Goal: Task Accomplishment & Management: Use online tool/utility

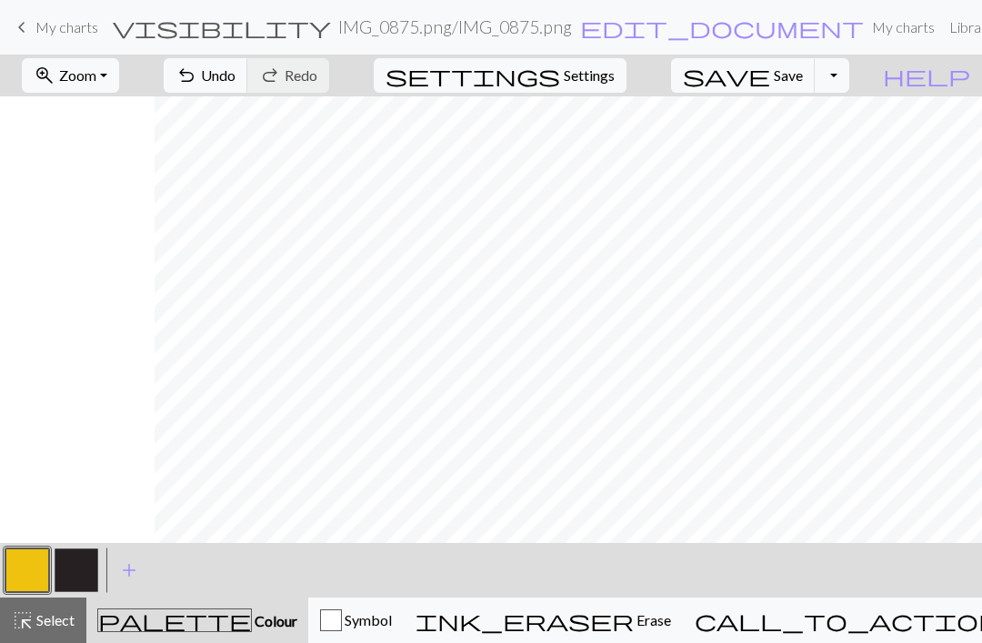
scroll to position [0, 155]
click at [75, 581] on button "button" at bounding box center [77, 570] width 44 height 44
click at [71, 570] on button "button" at bounding box center [77, 570] width 44 height 44
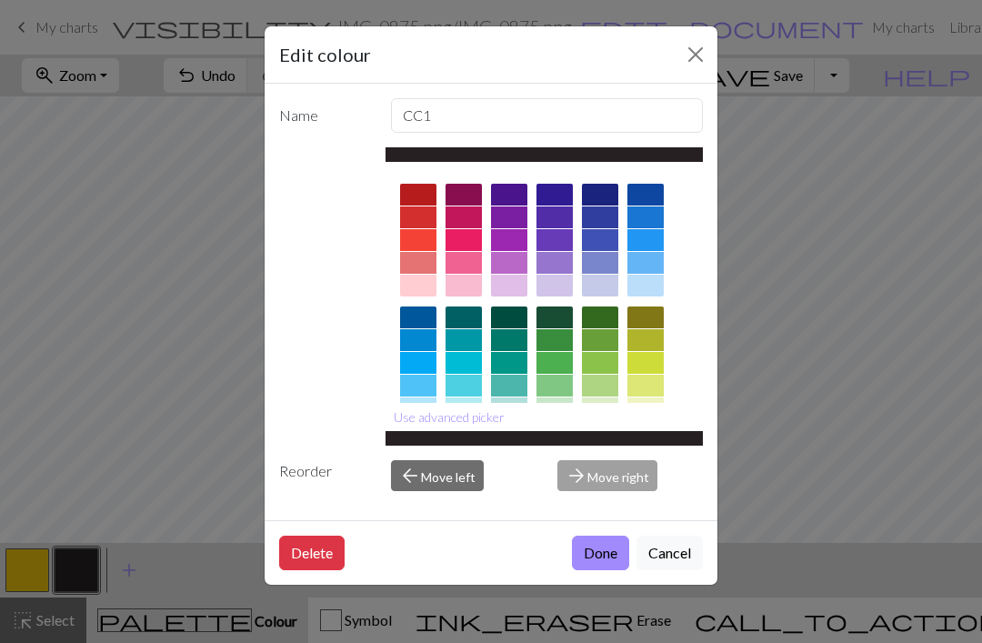
click at [694, 46] on button "Close" at bounding box center [695, 54] width 29 height 29
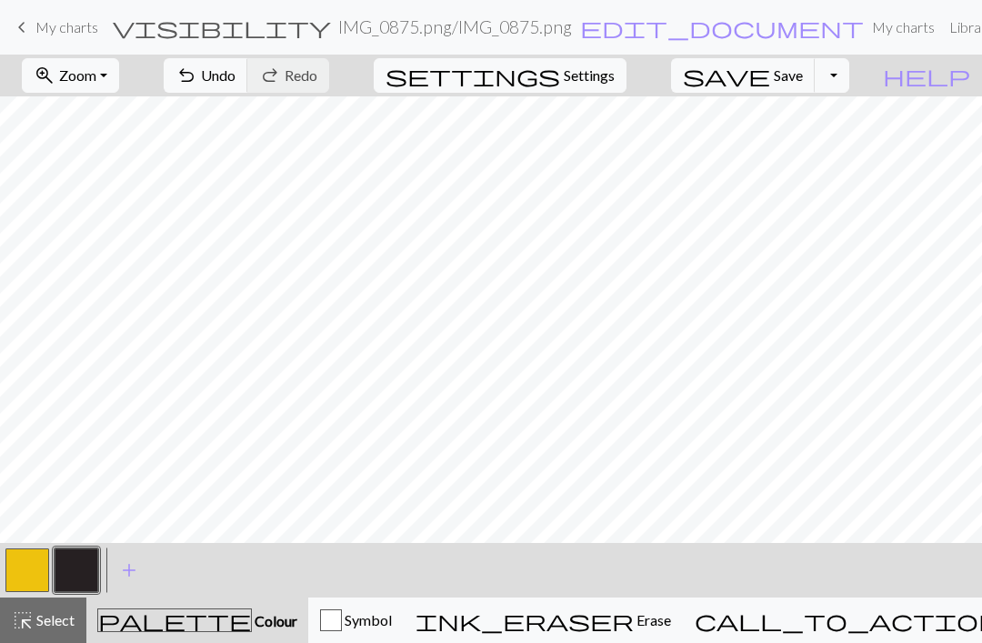
click at [22, 581] on button "button" at bounding box center [27, 570] width 44 height 44
click at [85, 585] on button "button" at bounding box center [77, 570] width 44 height 44
click at [39, 571] on button "button" at bounding box center [27, 570] width 44 height 44
click at [93, 576] on button "button" at bounding box center [77, 570] width 44 height 44
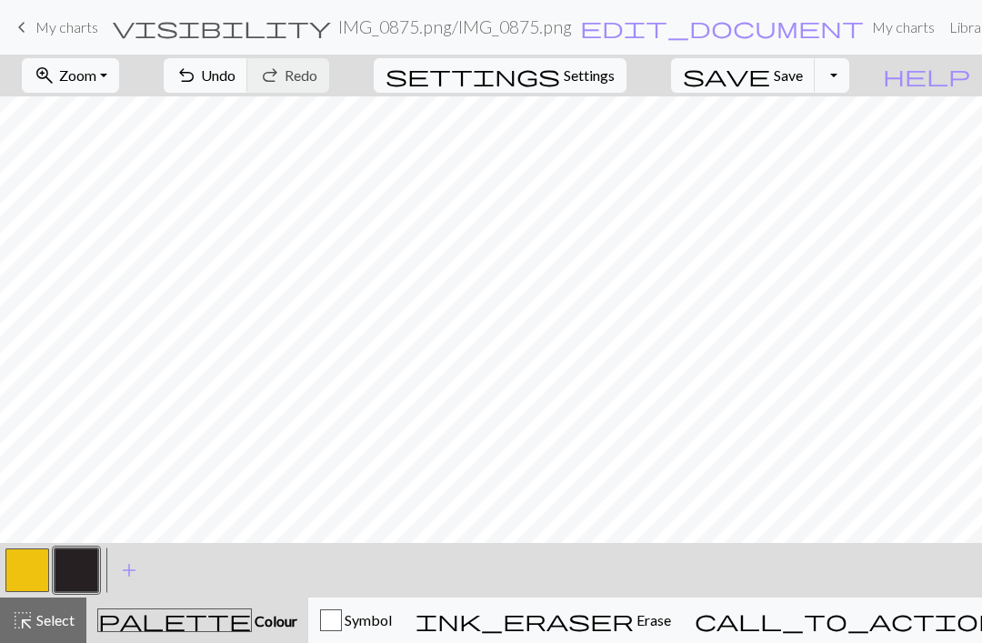
click at [34, 575] on button "button" at bounding box center [27, 570] width 44 height 44
click at [97, 573] on button "button" at bounding box center [77, 570] width 44 height 44
click at [40, 567] on button "button" at bounding box center [27, 570] width 44 height 44
click at [84, 560] on button "button" at bounding box center [77, 570] width 44 height 44
click at [44, 579] on button "button" at bounding box center [27, 570] width 44 height 44
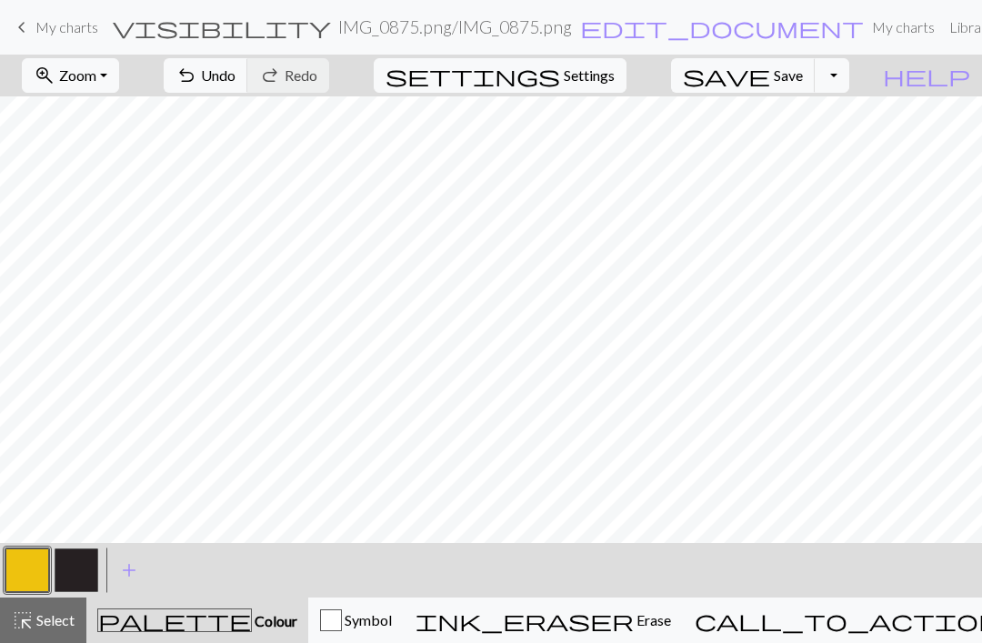
click at [83, 582] on button "button" at bounding box center [77, 570] width 44 height 44
click at [36, 557] on button "button" at bounding box center [27, 570] width 44 height 44
click at [77, 576] on button "button" at bounding box center [77, 570] width 44 height 44
click at [38, 576] on button "button" at bounding box center [27, 570] width 44 height 44
click at [89, 577] on button "button" at bounding box center [77, 570] width 44 height 44
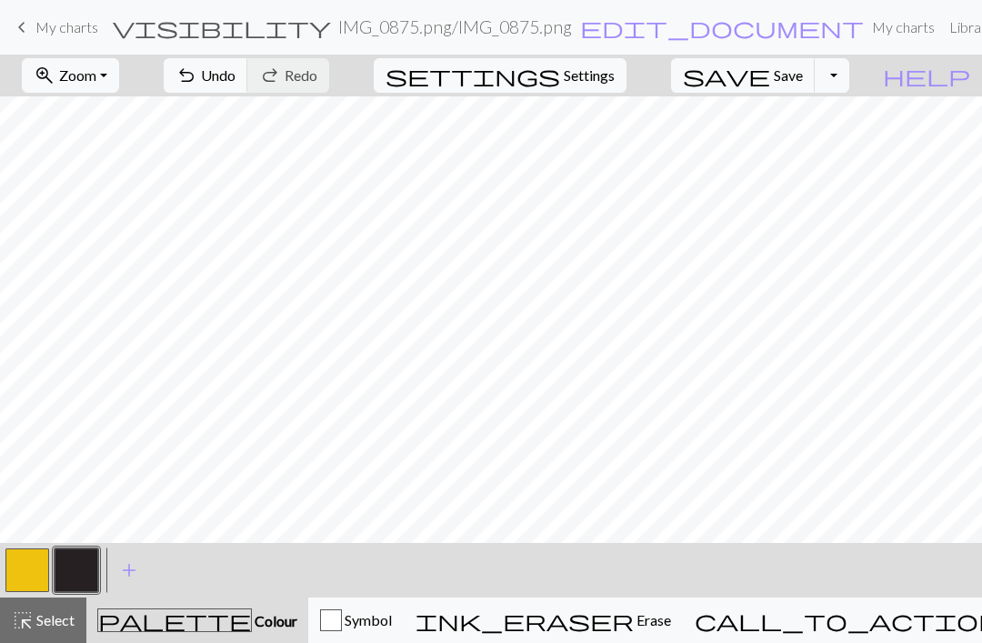
click at [17, 576] on button "button" at bounding box center [27, 570] width 44 height 44
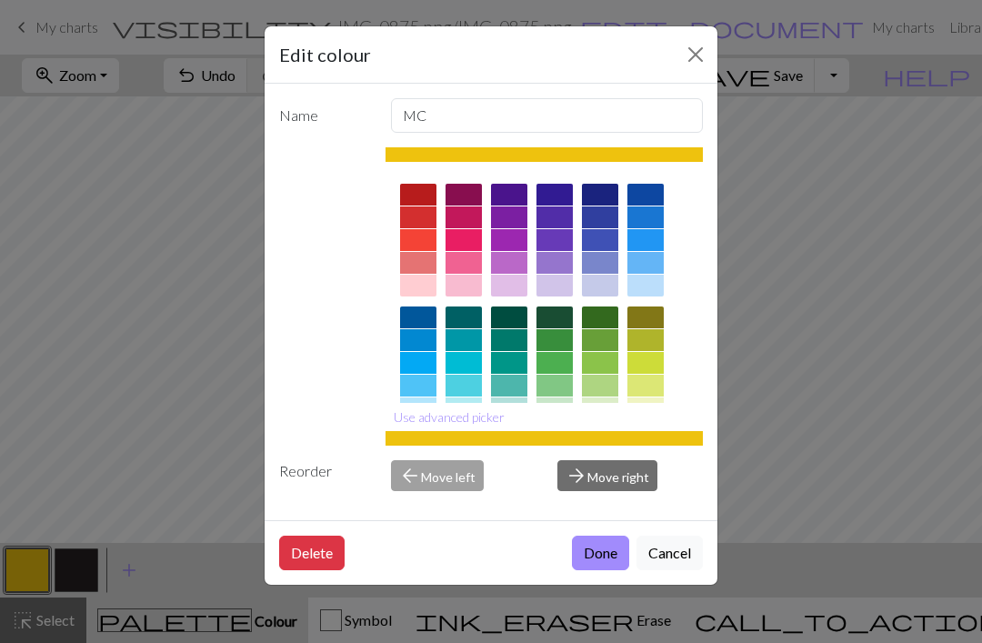
click at [699, 67] on button "Close" at bounding box center [695, 54] width 29 height 29
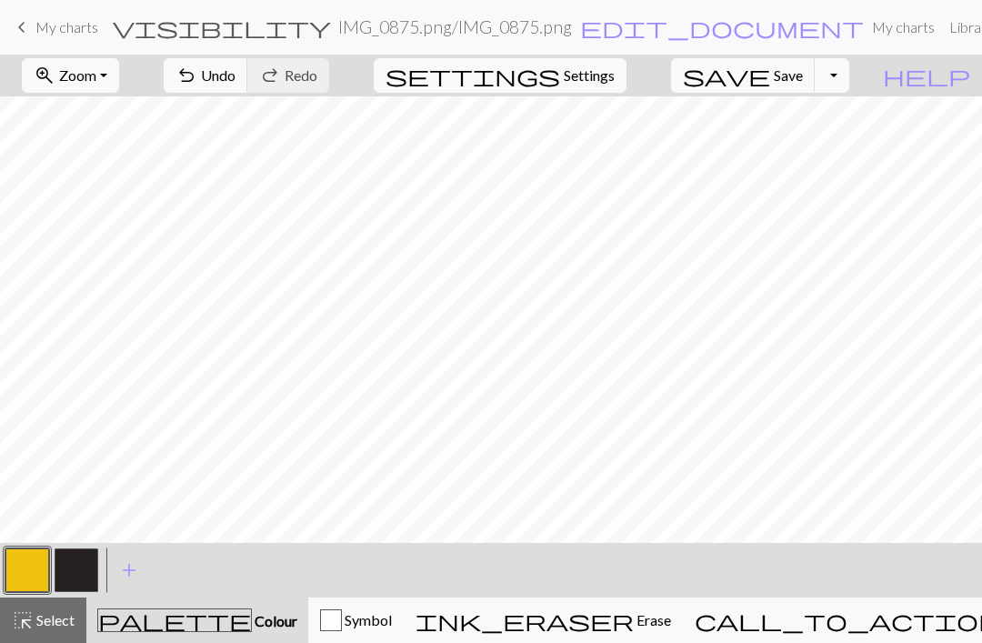
click at [95, 558] on button "button" at bounding box center [77, 570] width 44 height 44
click at [36, 575] on button "button" at bounding box center [27, 570] width 44 height 44
click at [77, 570] on button "button" at bounding box center [77, 570] width 44 height 44
click at [32, 566] on button "button" at bounding box center [27, 570] width 44 height 44
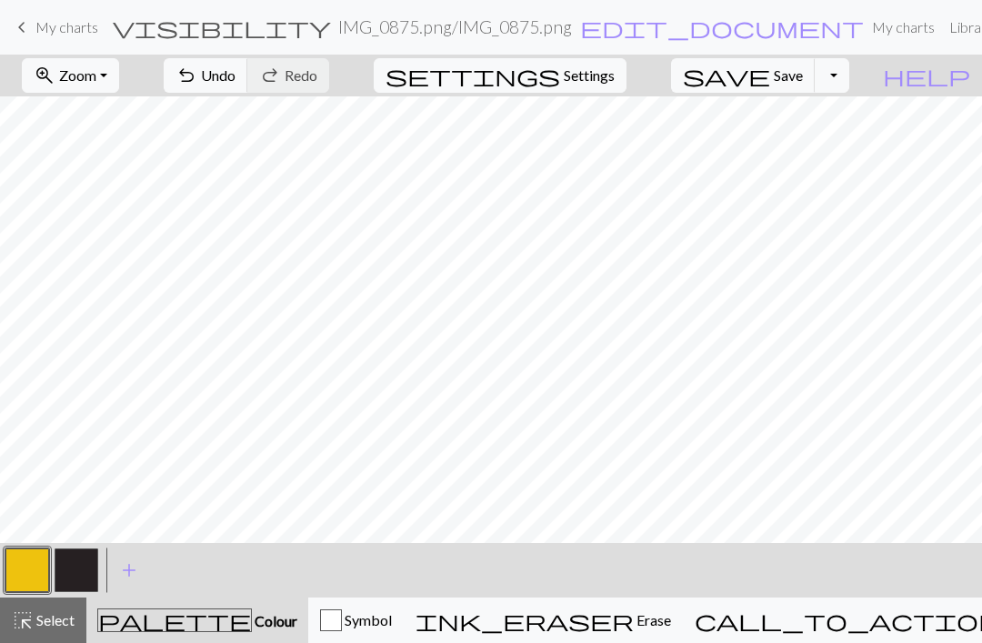
click at [88, 561] on button "button" at bounding box center [77, 570] width 44 height 44
click at [47, 571] on button "button" at bounding box center [27, 570] width 44 height 44
click at [84, 570] on button "button" at bounding box center [77, 570] width 44 height 44
click at [32, 572] on button "button" at bounding box center [27, 570] width 44 height 44
click at [80, 571] on button "button" at bounding box center [77, 570] width 44 height 44
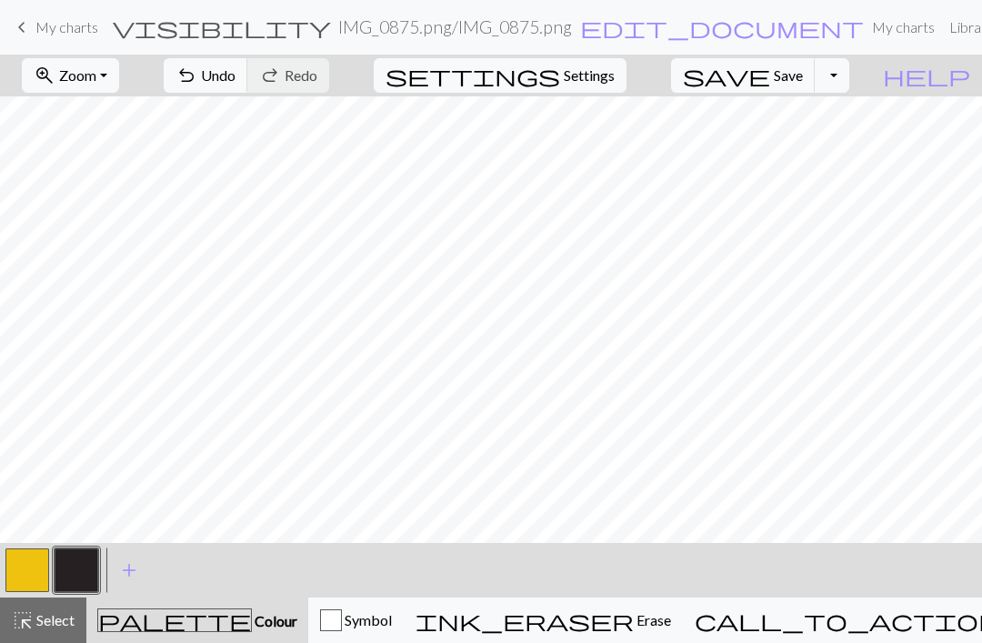
click at [48, 569] on button "button" at bounding box center [27, 570] width 44 height 44
click at [92, 574] on button "button" at bounding box center [77, 570] width 44 height 44
click at [44, 574] on button "button" at bounding box center [27, 570] width 44 height 44
click at [95, 566] on button "button" at bounding box center [77, 570] width 44 height 44
click at [33, 576] on button "button" at bounding box center [27, 570] width 44 height 44
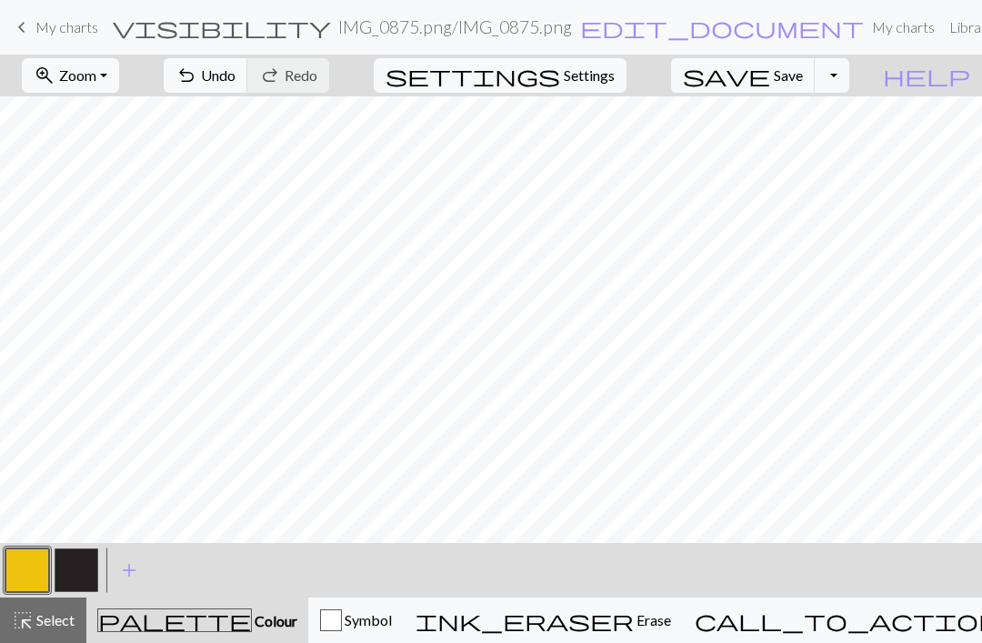
click at [75, 580] on button "button" at bounding box center [77, 570] width 44 height 44
click at [64, 588] on button "button" at bounding box center [77, 570] width 44 height 44
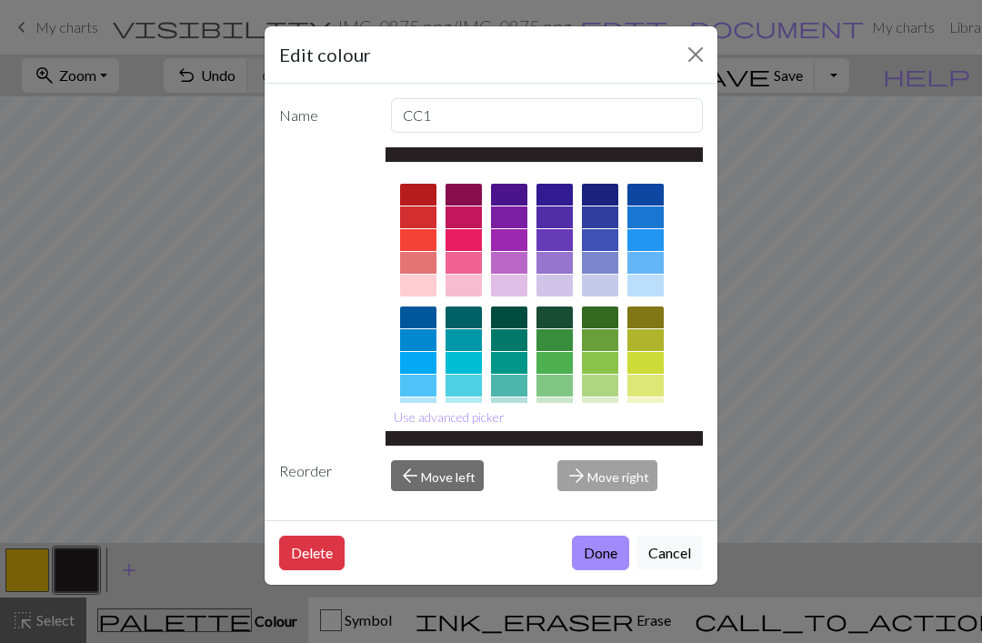
click at [727, 111] on div "Edit colour Name CC1 Use advanced picker Reorder arrow_back Move left arrow_for…" at bounding box center [491, 321] width 982 height 643
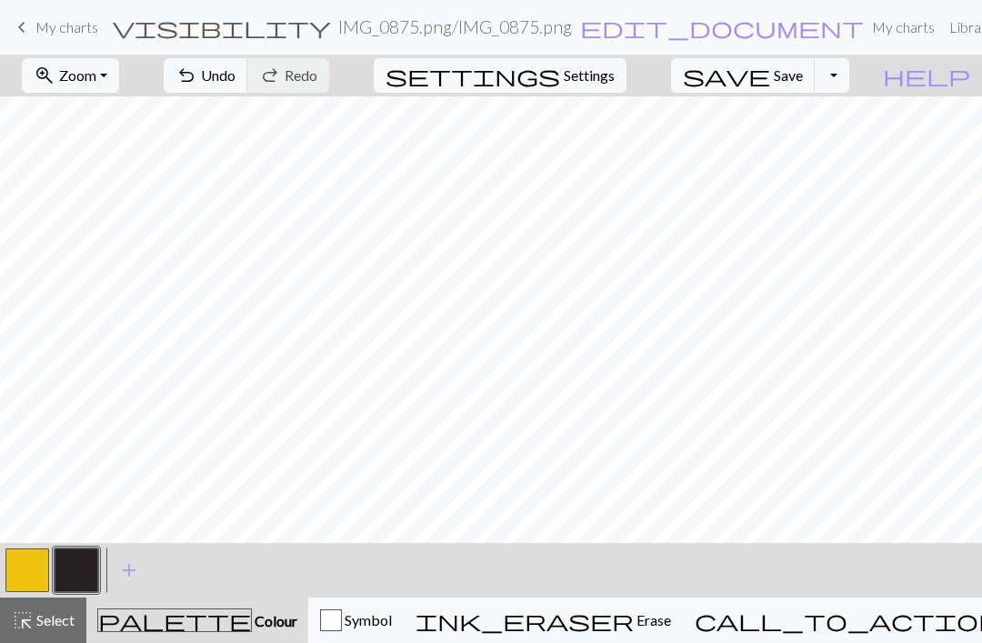
click at [39, 574] on button "button" at bounding box center [27, 570] width 44 height 44
click at [86, 568] on button "button" at bounding box center [77, 570] width 44 height 44
click at [38, 563] on button "button" at bounding box center [27, 570] width 44 height 44
click at [84, 576] on button "button" at bounding box center [77, 570] width 44 height 44
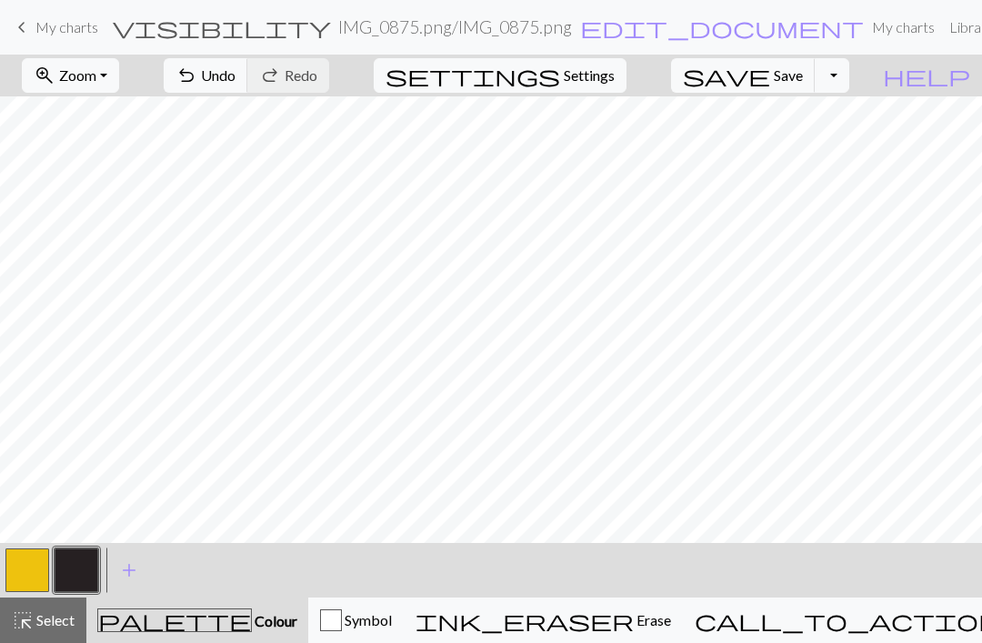
click at [42, 562] on button "button" at bounding box center [27, 570] width 44 height 44
click at [94, 565] on button "button" at bounding box center [77, 570] width 44 height 44
click at [41, 572] on button "button" at bounding box center [27, 570] width 44 height 44
click at [74, 576] on button "button" at bounding box center [77, 570] width 44 height 44
click at [25, 576] on button "button" at bounding box center [27, 570] width 44 height 44
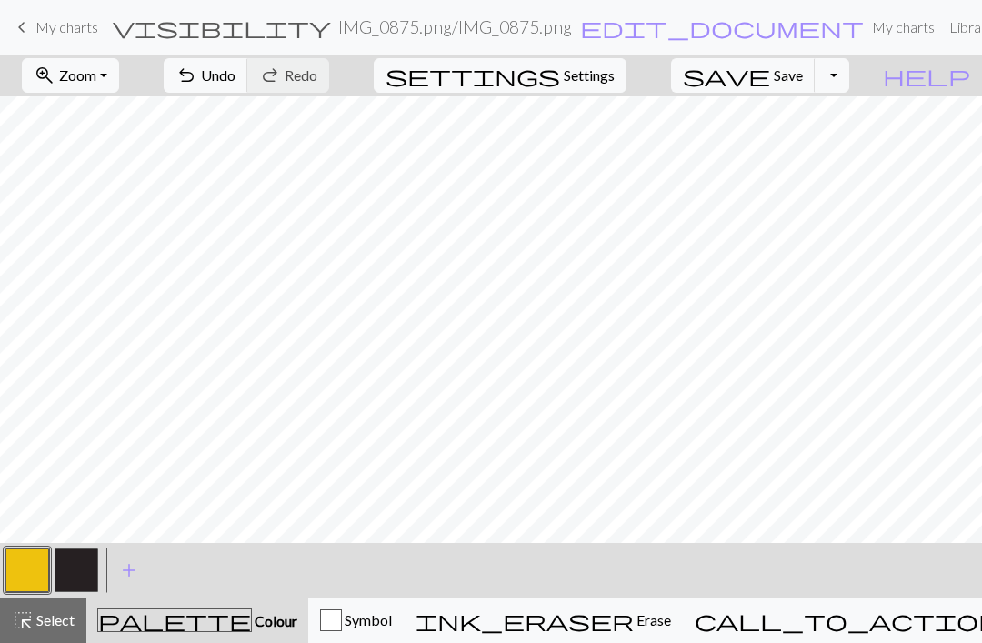
click at [74, 572] on button "button" at bounding box center [77, 570] width 44 height 44
click at [32, 569] on button "button" at bounding box center [27, 570] width 44 height 44
click at [75, 566] on button "button" at bounding box center [77, 570] width 44 height 44
click at [29, 562] on button "button" at bounding box center [27, 570] width 44 height 44
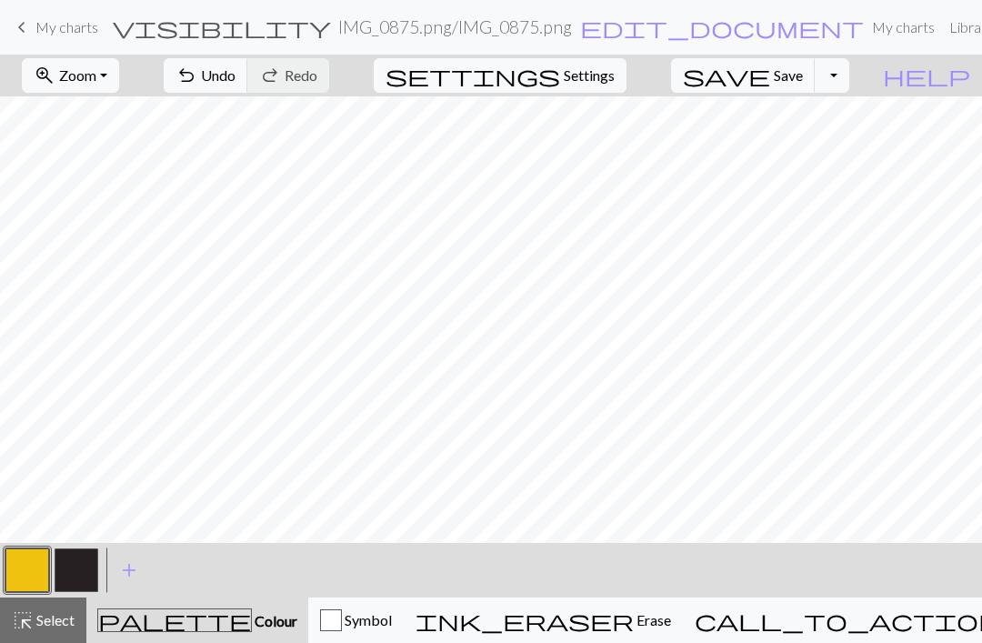
click at [78, 565] on button "button" at bounding box center [77, 570] width 44 height 44
click at [33, 566] on button "button" at bounding box center [27, 570] width 44 height 44
click at [69, 583] on button "button" at bounding box center [77, 570] width 44 height 44
click at [27, 576] on button "button" at bounding box center [27, 570] width 44 height 44
click at [87, 573] on button "button" at bounding box center [77, 570] width 44 height 44
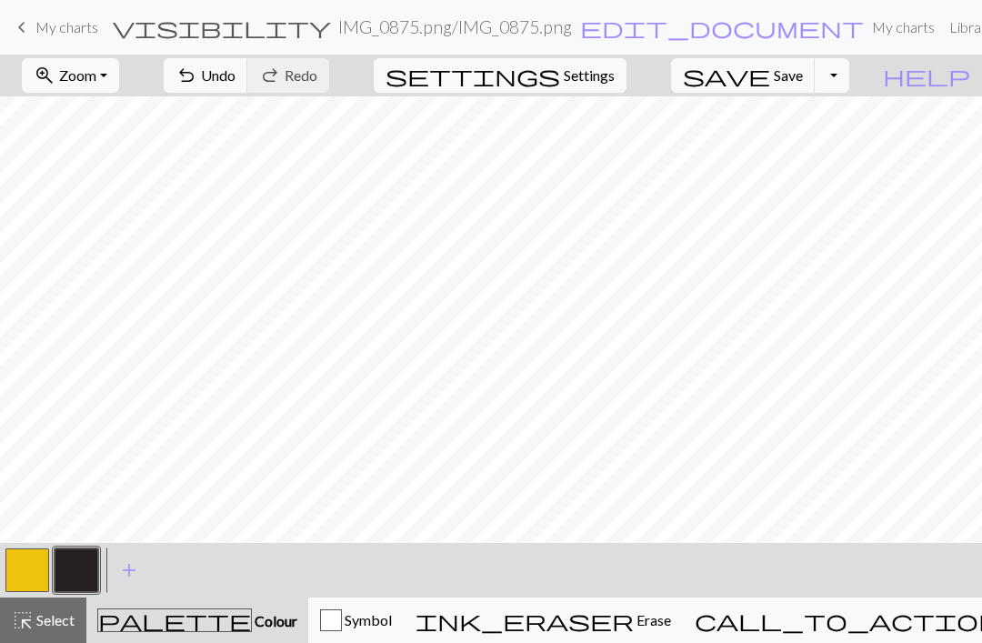
click at [79, 574] on button "button" at bounding box center [77, 570] width 44 height 44
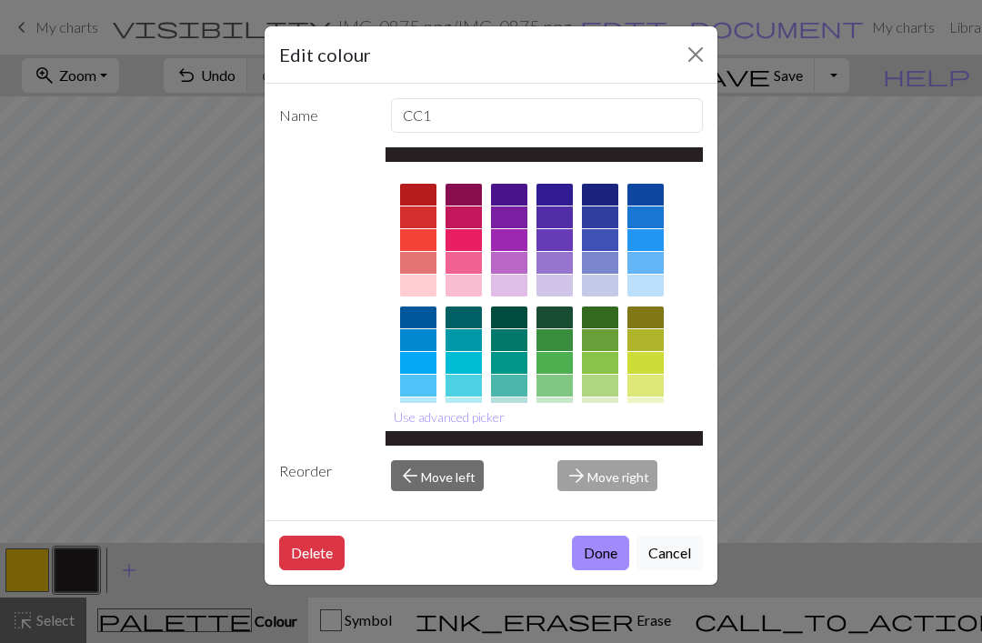
click at [687, 66] on button "Close" at bounding box center [695, 54] width 29 height 29
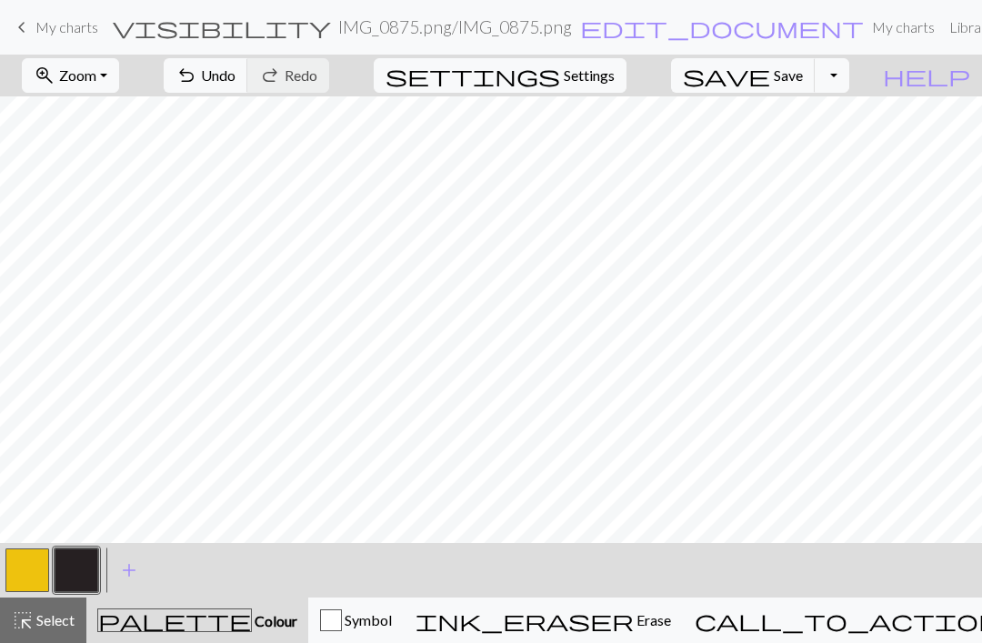
click at [19, 580] on button "button" at bounding box center [27, 570] width 44 height 44
click at [80, 570] on button "button" at bounding box center [77, 570] width 44 height 44
click at [35, 581] on button "button" at bounding box center [27, 570] width 44 height 44
click at [77, 576] on button "button" at bounding box center [77, 570] width 44 height 44
click at [31, 574] on button "button" at bounding box center [27, 570] width 44 height 44
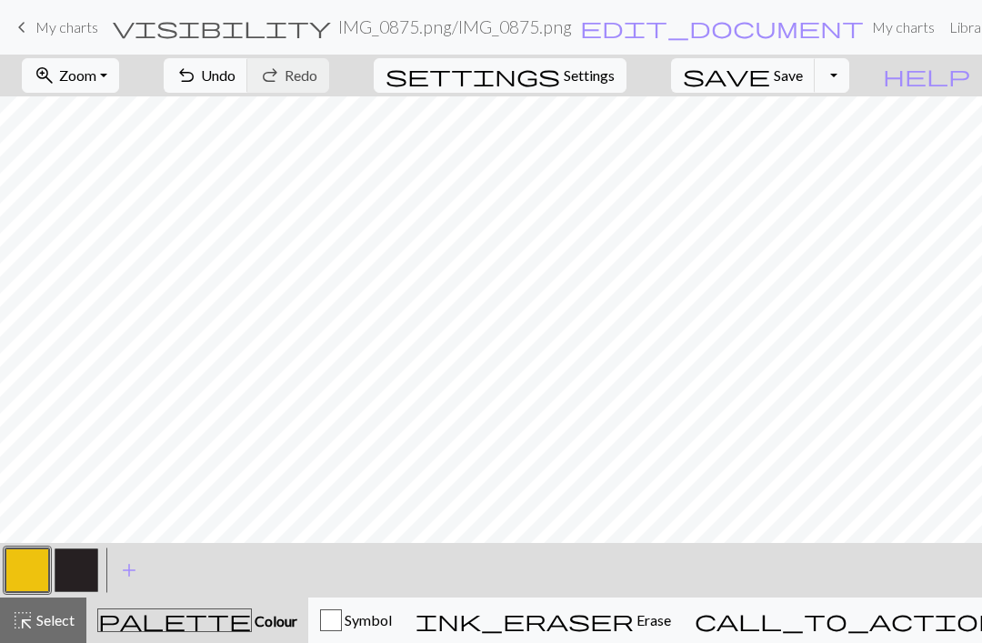
click at [78, 576] on button "button" at bounding box center [77, 570] width 44 height 44
click at [36, 576] on button "button" at bounding box center [27, 570] width 44 height 44
click at [65, 584] on button "button" at bounding box center [77, 570] width 44 height 44
click at [45, 577] on button "button" at bounding box center [27, 570] width 44 height 44
click at [82, 571] on button "button" at bounding box center [77, 570] width 44 height 44
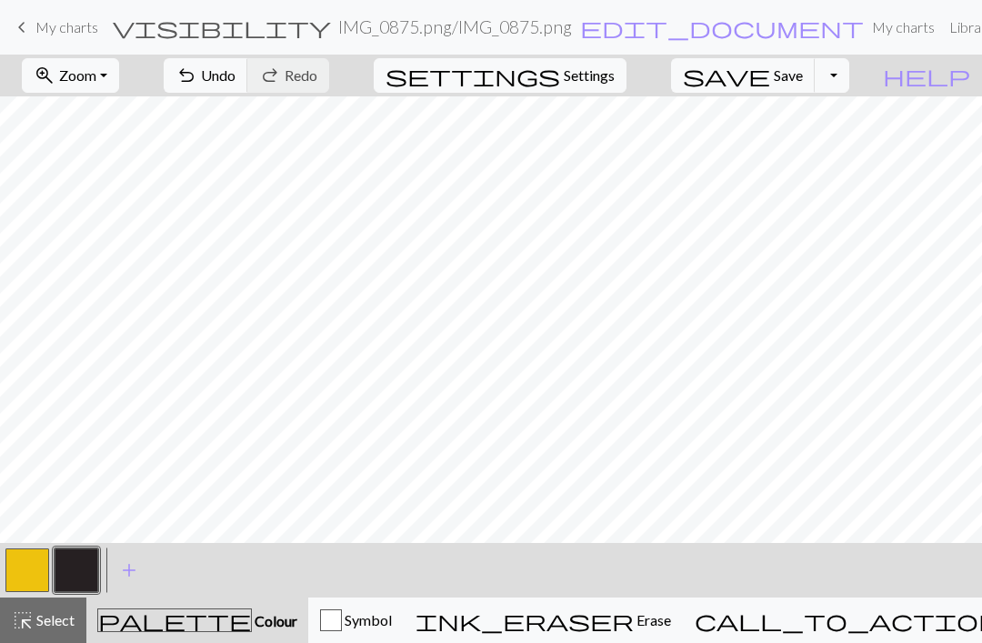
click at [25, 573] on button "button" at bounding box center [27, 570] width 44 height 44
click at [73, 577] on button "button" at bounding box center [77, 570] width 44 height 44
click at [16, 579] on button "button" at bounding box center [27, 570] width 44 height 44
click at [82, 573] on button "button" at bounding box center [77, 570] width 44 height 44
click at [33, 571] on button "button" at bounding box center [27, 570] width 44 height 44
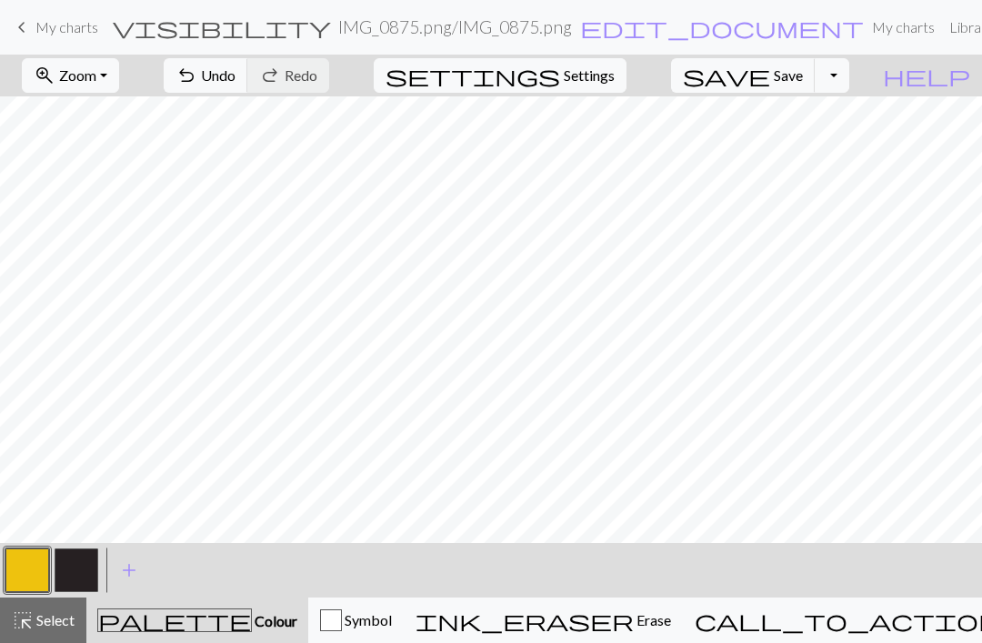
click at [76, 579] on button "button" at bounding box center [77, 570] width 44 height 44
click at [37, 569] on button "button" at bounding box center [27, 570] width 44 height 44
click at [38, 572] on button "button" at bounding box center [27, 570] width 44 height 44
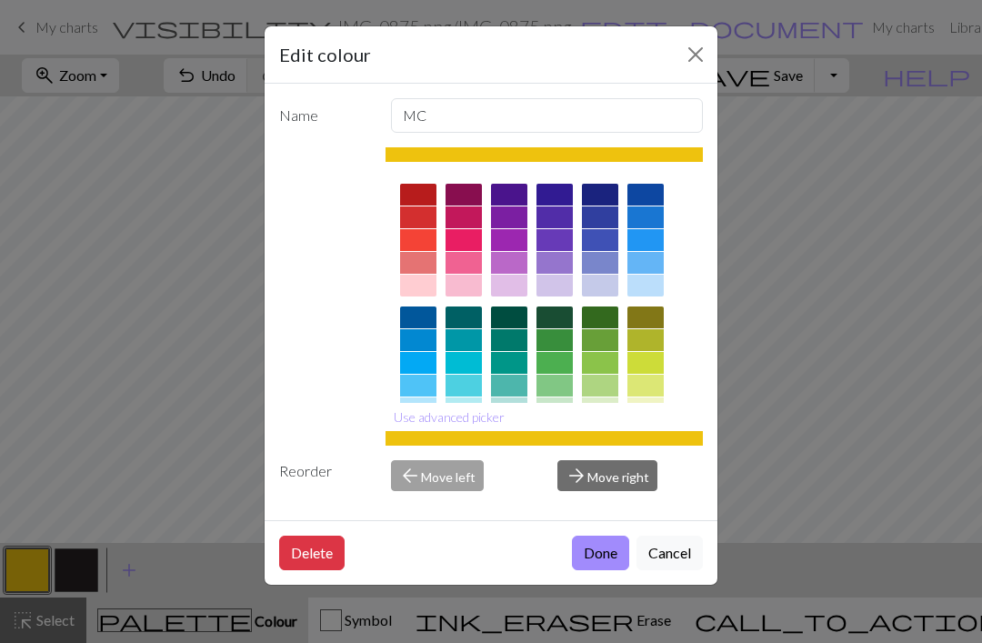
click at [666, 570] on button "Cancel" at bounding box center [669, 553] width 66 height 35
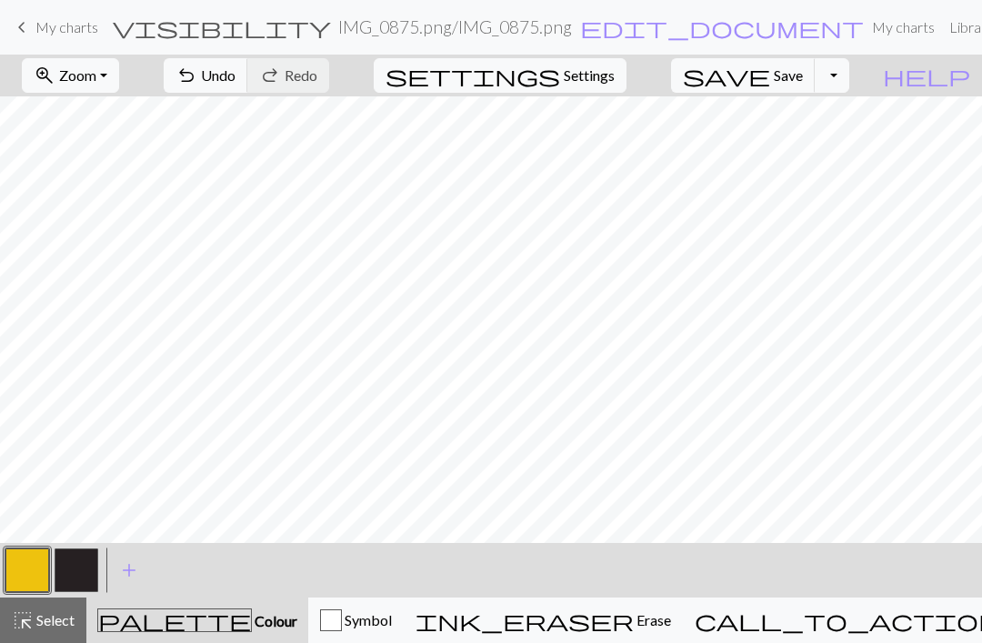
click at [85, 578] on button "button" at bounding box center [77, 570] width 44 height 44
click at [40, 573] on button "button" at bounding box center [27, 570] width 44 height 44
click at [89, 570] on button "button" at bounding box center [77, 570] width 44 height 44
click at [32, 573] on button "button" at bounding box center [27, 570] width 44 height 44
click at [89, 571] on button "button" at bounding box center [77, 570] width 44 height 44
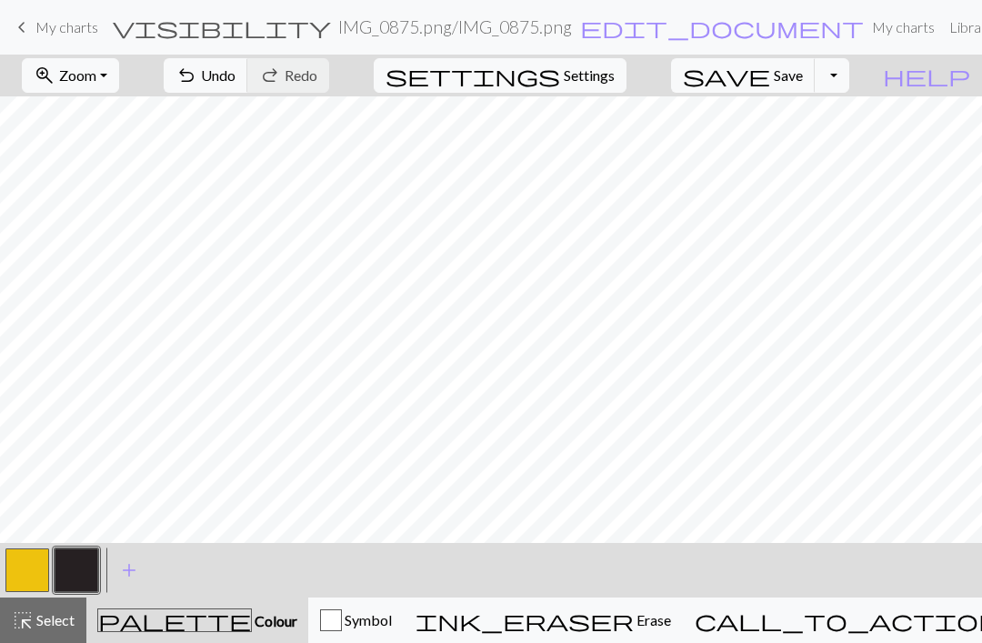
click at [45, 569] on button "button" at bounding box center [27, 570] width 44 height 44
click at [81, 578] on button "button" at bounding box center [77, 570] width 44 height 44
click at [36, 573] on button "button" at bounding box center [27, 570] width 44 height 44
click at [73, 575] on button "button" at bounding box center [77, 570] width 44 height 44
click at [24, 584] on button "button" at bounding box center [27, 570] width 44 height 44
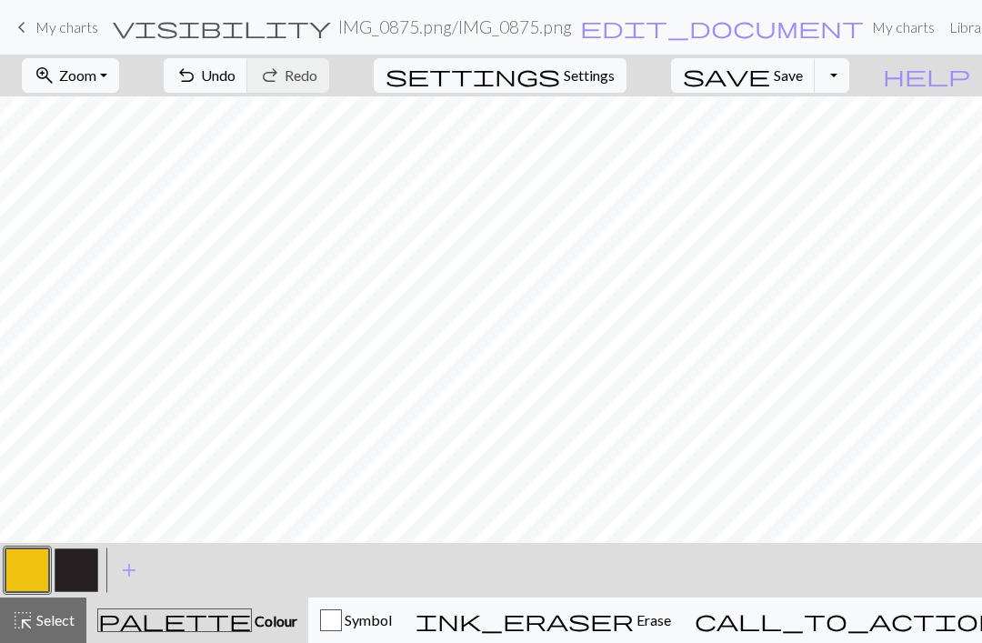
click at [72, 570] on button "button" at bounding box center [77, 570] width 44 height 44
click at [36, 579] on button "button" at bounding box center [27, 570] width 44 height 44
click at [65, 568] on button "button" at bounding box center [77, 570] width 44 height 44
click at [33, 571] on button "button" at bounding box center [27, 570] width 44 height 44
click at [82, 572] on button "button" at bounding box center [77, 570] width 44 height 44
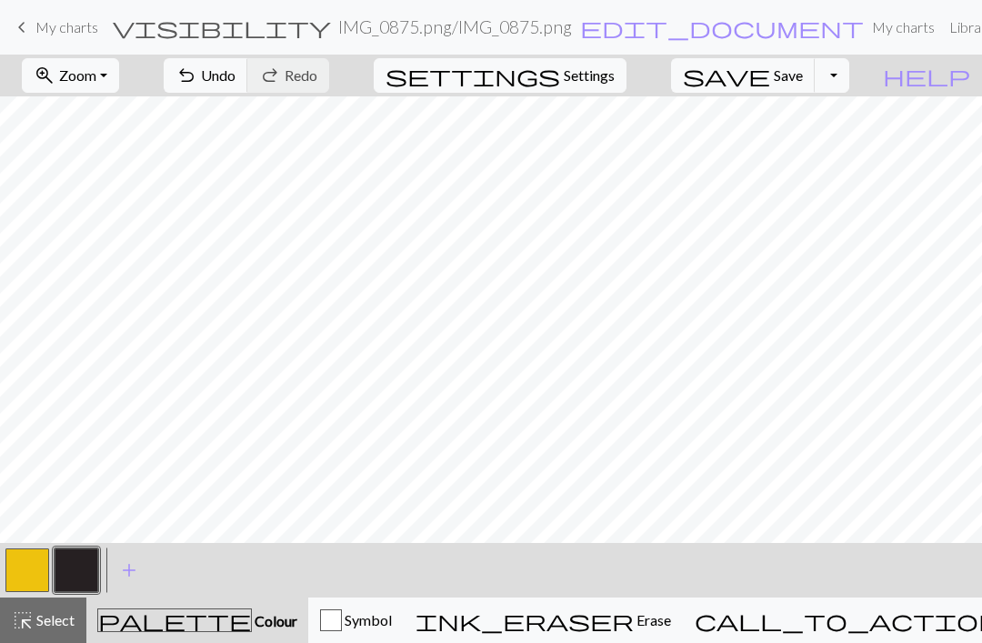
click at [24, 573] on button "button" at bounding box center [27, 570] width 44 height 44
click at [77, 582] on button "button" at bounding box center [77, 570] width 44 height 44
click at [25, 576] on button "button" at bounding box center [27, 570] width 44 height 44
click at [80, 574] on button "button" at bounding box center [77, 570] width 44 height 44
click at [28, 572] on button "button" at bounding box center [27, 570] width 44 height 44
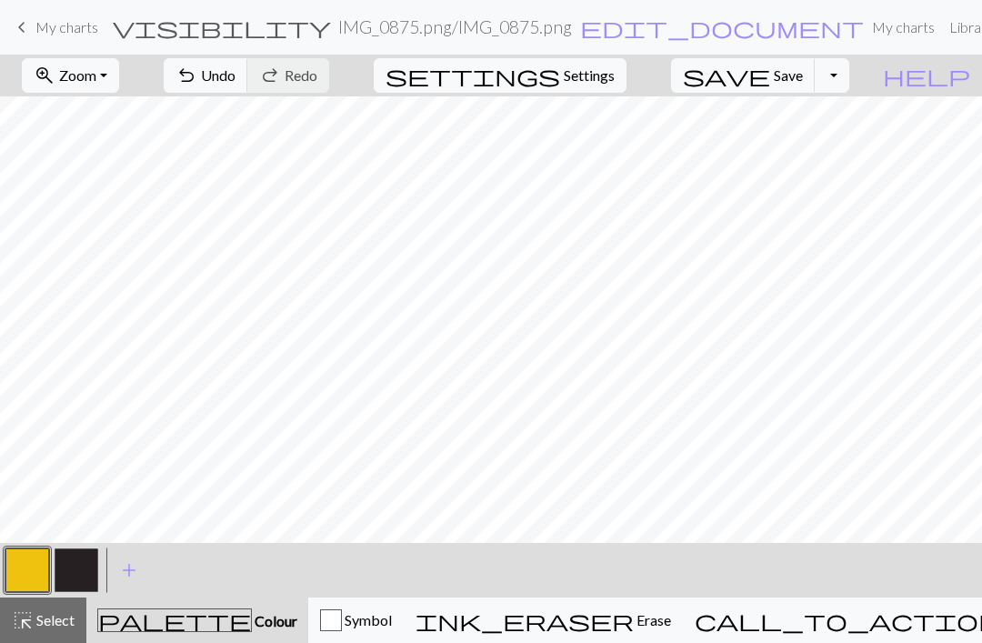
click at [67, 576] on button "button" at bounding box center [77, 570] width 44 height 44
click at [37, 572] on button "button" at bounding box center [27, 570] width 44 height 44
click at [74, 580] on button "button" at bounding box center [77, 570] width 44 height 44
click at [20, 574] on button "button" at bounding box center [27, 570] width 44 height 44
click at [55, 585] on button "button" at bounding box center [77, 570] width 44 height 44
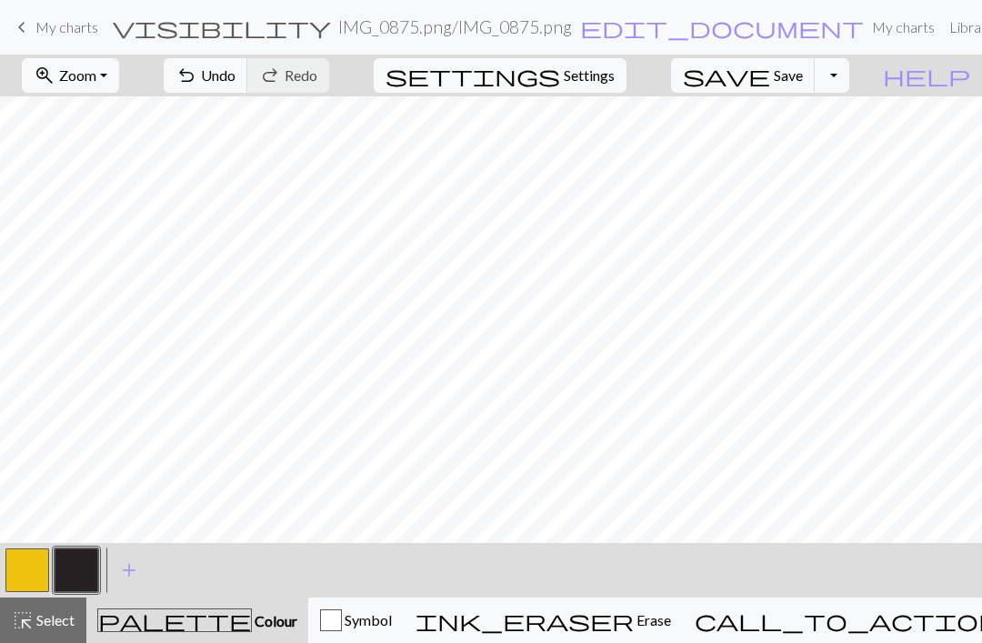
click at [29, 574] on button "button" at bounding box center [27, 570] width 44 height 44
click at [82, 577] on button "button" at bounding box center [77, 570] width 44 height 44
click at [28, 576] on button "button" at bounding box center [27, 570] width 44 height 44
click at [67, 569] on button "button" at bounding box center [77, 570] width 44 height 44
click at [30, 567] on button "button" at bounding box center [27, 570] width 44 height 44
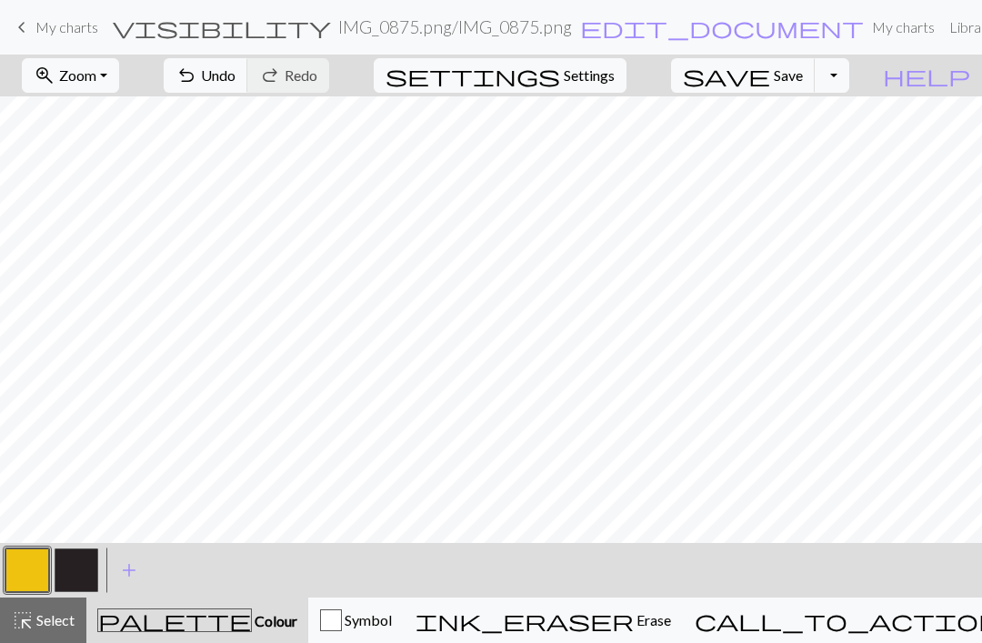
click at [75, 568] on button "button" at bounding box center [77, 570] width 44 height 44
click at [39, 566] on button "button" at bounding box center [27, 570] width 44 height 44
click at [89, 574] on button "button" at bounding box center [77, 570] width 44 height 44
click at [40, 570] on button "button" at bounding box center [27, 570] width 44 height 44
click at [73, 586] on button "button" at bounding box center [77, 570] width 44 height 44
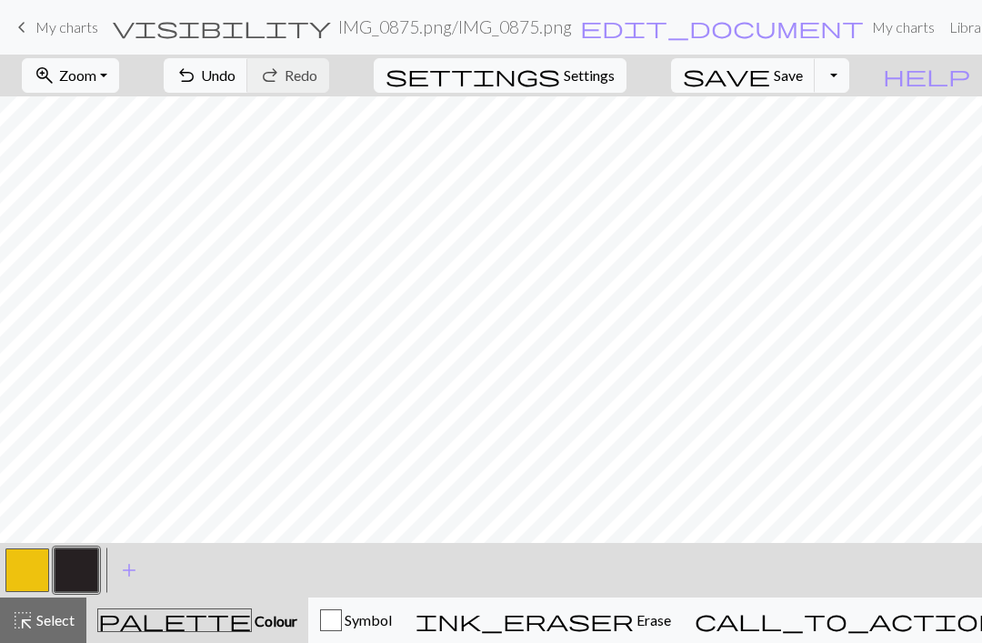
click at [34, 572] on button "button" at bounding box center [27, 570] width 44 height 44
click at [75, 574] on button "button" at bounding box center [77, 570] width 44 height 44
click at [43, 573] on button "button" at bounding box center [27, 570] width 44 height 44
click at [85, 572] on button "button" at bounding box center [77, 570] width 44 height 44
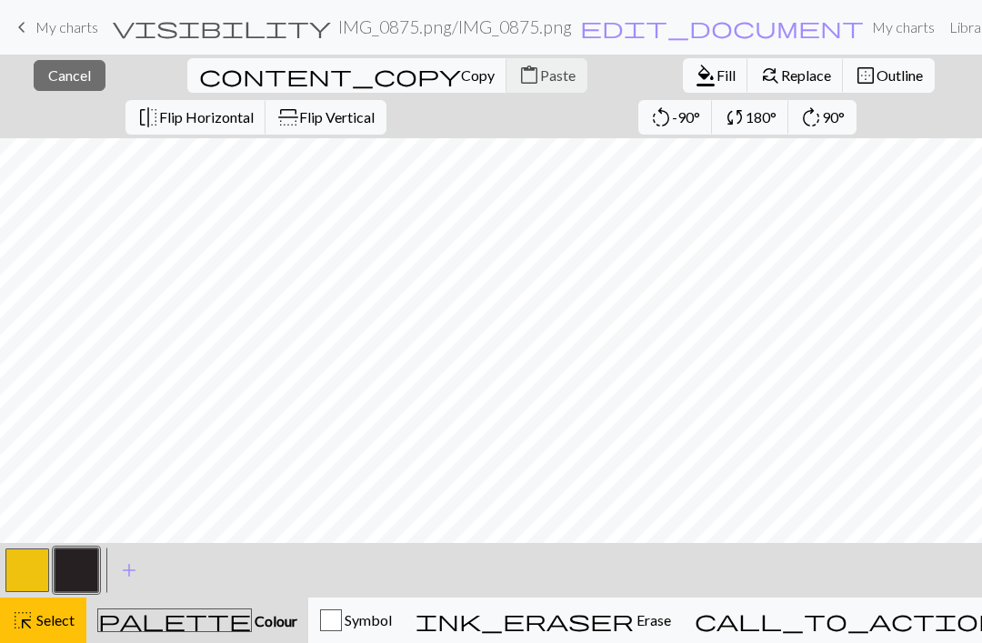
click at [42, 626] on span "Select" at bounding box center [54, 619] width 41 height 17
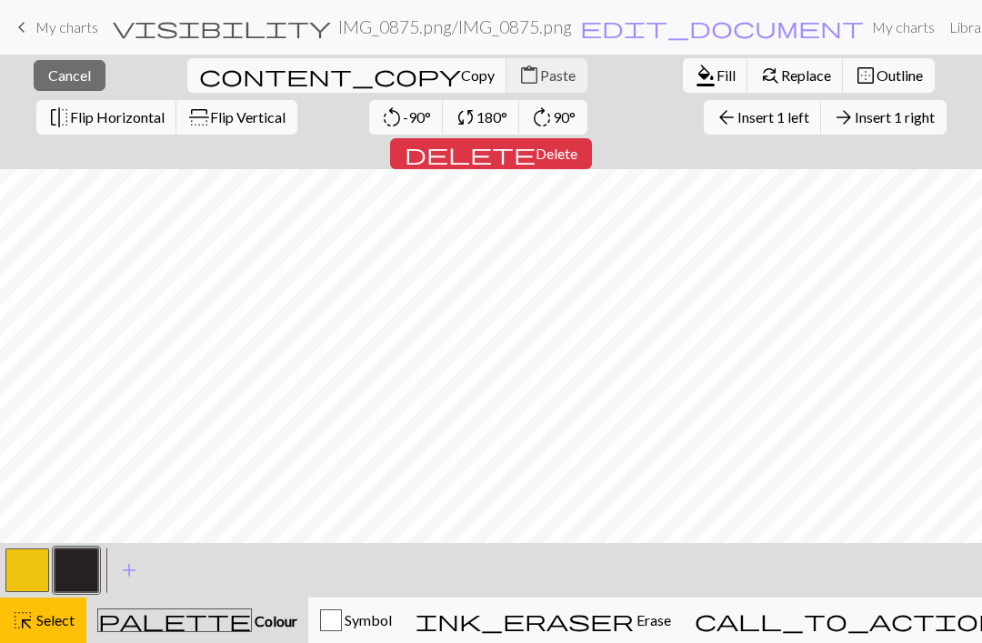
click at [25, 576] on button "button" at bounding box center [27, 570] width 44 height 44
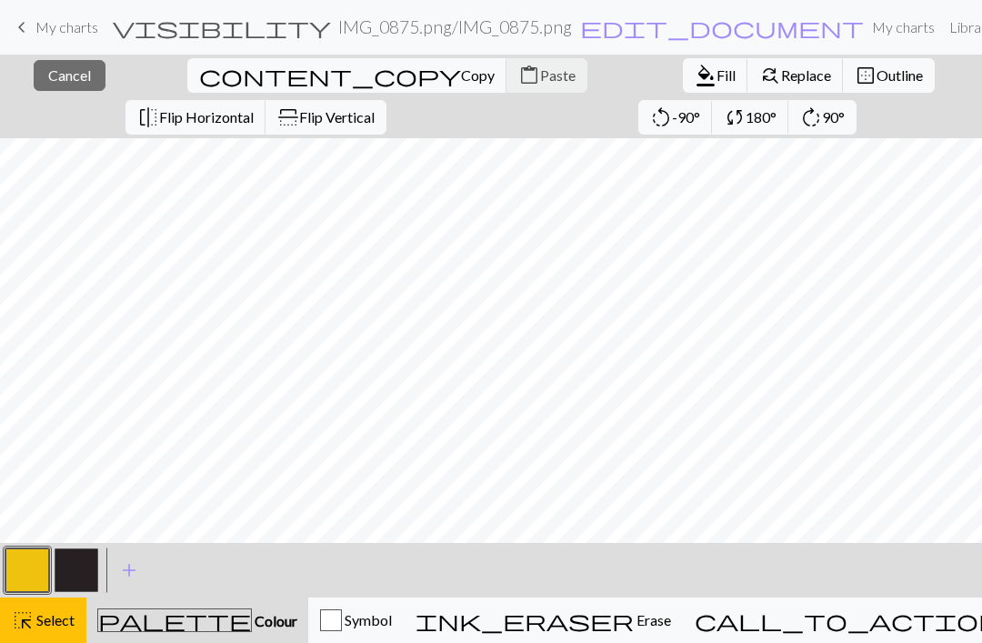
click at [63, 626] on span "Select" at bounding box center [54, 619] width 41 height 17
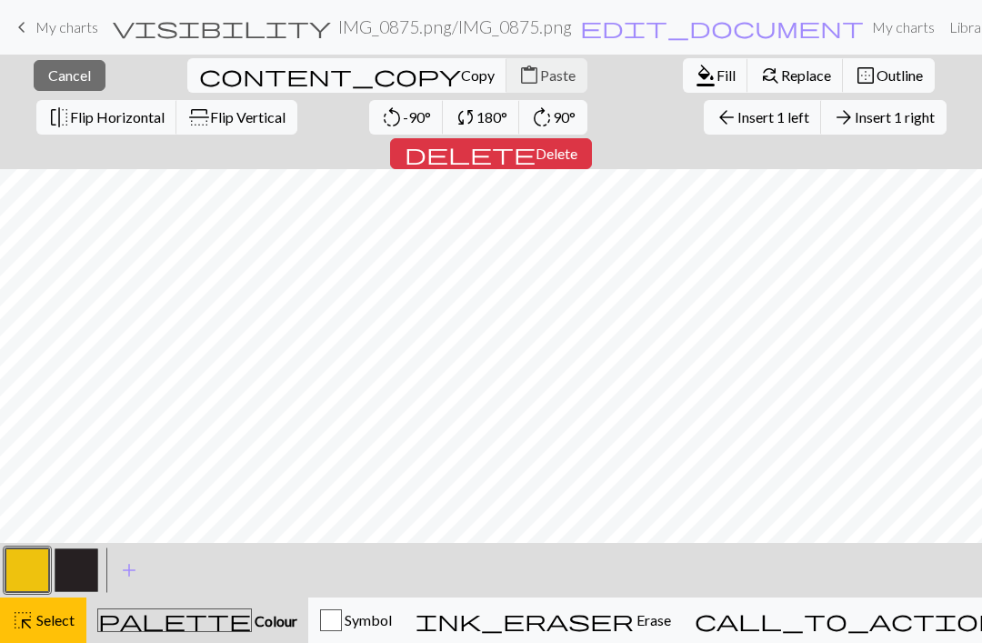
click at [59, 625] on span "Select" at bounding box center [54, 619] width 41 height 17
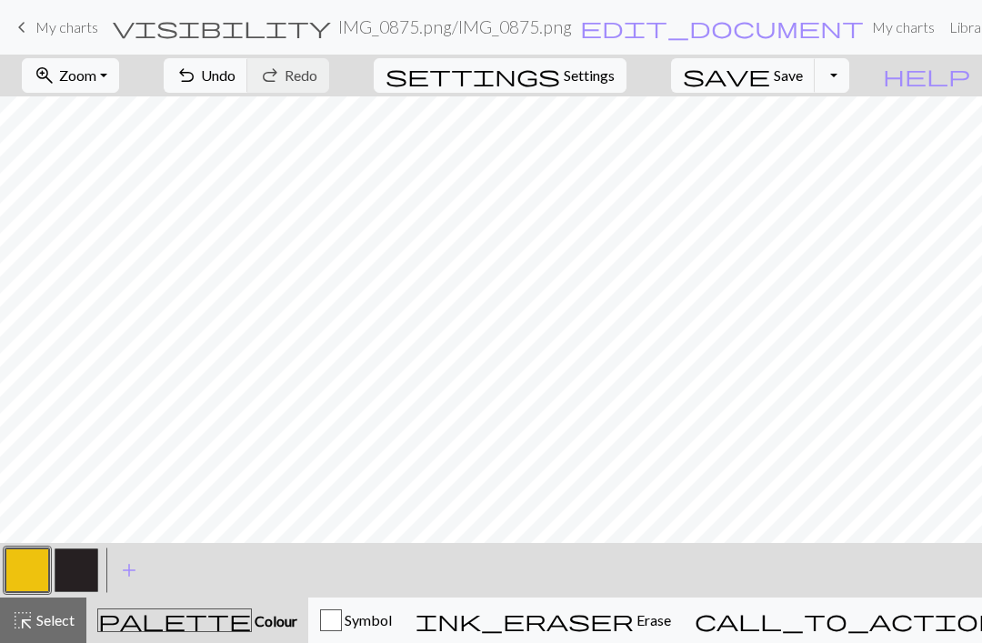
click at [74, 549] on button "button" at bounding box center [77, 570] width 44 height 44
click at [33, 576] on button "button" at bounding box center [27, 570] width 44 height 44
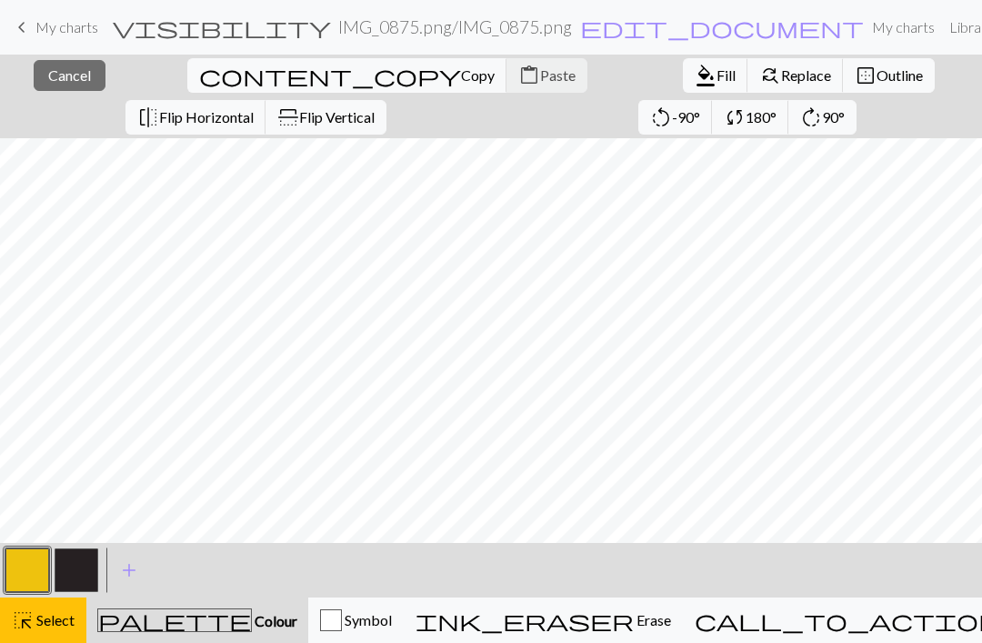
click at [57, 626] on span "Select" at bounding box center [54, 619] width 41 height 17
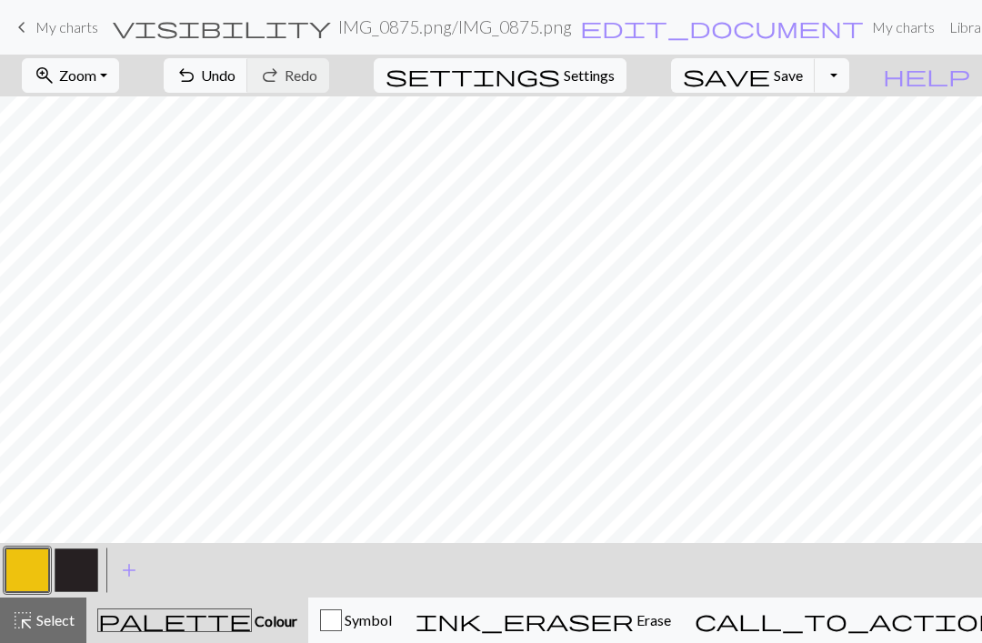
click at [75, 568] on button "button" at bounding box center [77, 570] width 44 height 44
click at [40, 572] on button "button" at bounding box center [27, 570] width 44 height 44
click at [76, 585] on button "button" at bounding box center [77, 570] width 44 height 44
click at [25, 572] on button "button" at bounding box center [27, 570] width 44 height 44
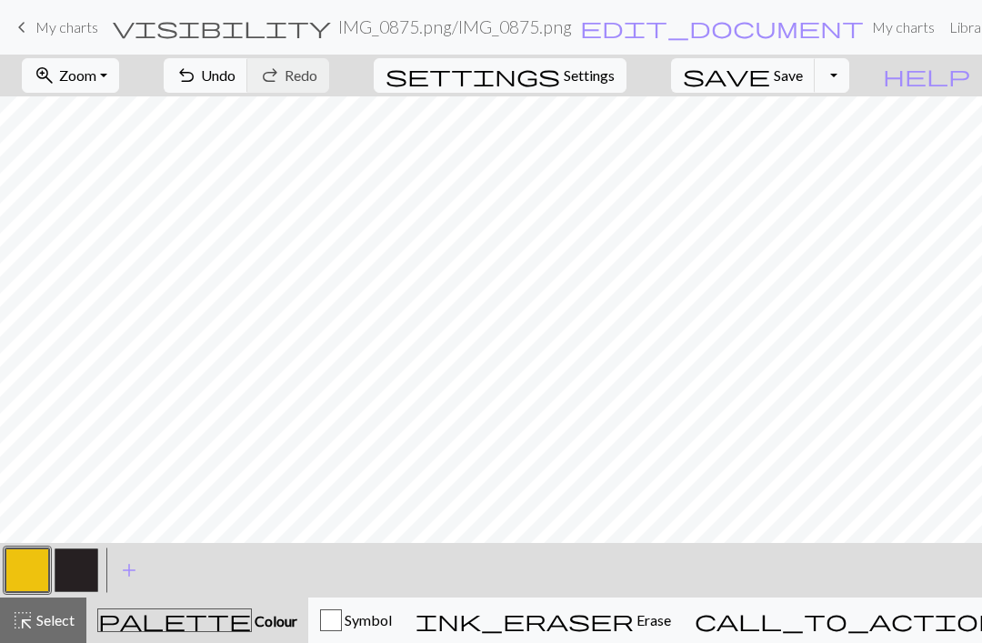
click at [75, 576] on button "button" at bounding box center [77, 570] width 44 height 44
click at [40, 575] on button "button" at bounding box center [27, 570] width 44 height 44
click at [74, 570] on button "button" at bounding box center [77, 570] width 44 height 44
click at [29, 572] on button "button" at bounding box center [27, 570] width 44 height 44
click at [67, 575] on button "button" at bounding box center [77, 570] width 44 height 44
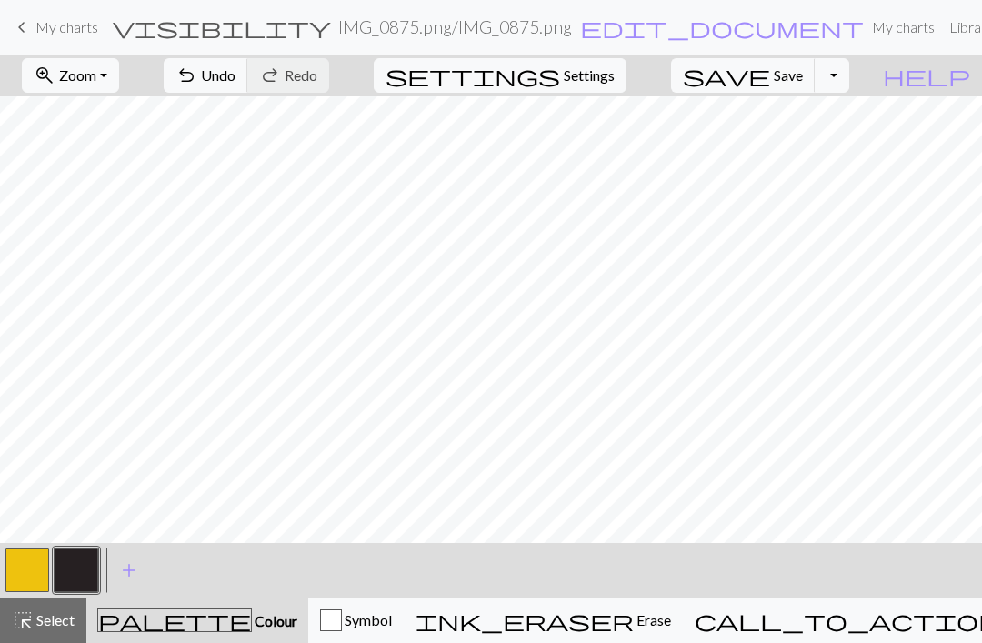
click at [33, 571] on button "button" at bounding box center [27, 570] width 44 height 44
click at [74, 571] on button "button" at bounding box center [77, 570] width 44 height 44
click at [25, 576] on button "button" at bounding box center [27, 570] width 44 height 44
click at [48, 563] on button "button" at bounding box center [27, 570] width 44 height 44
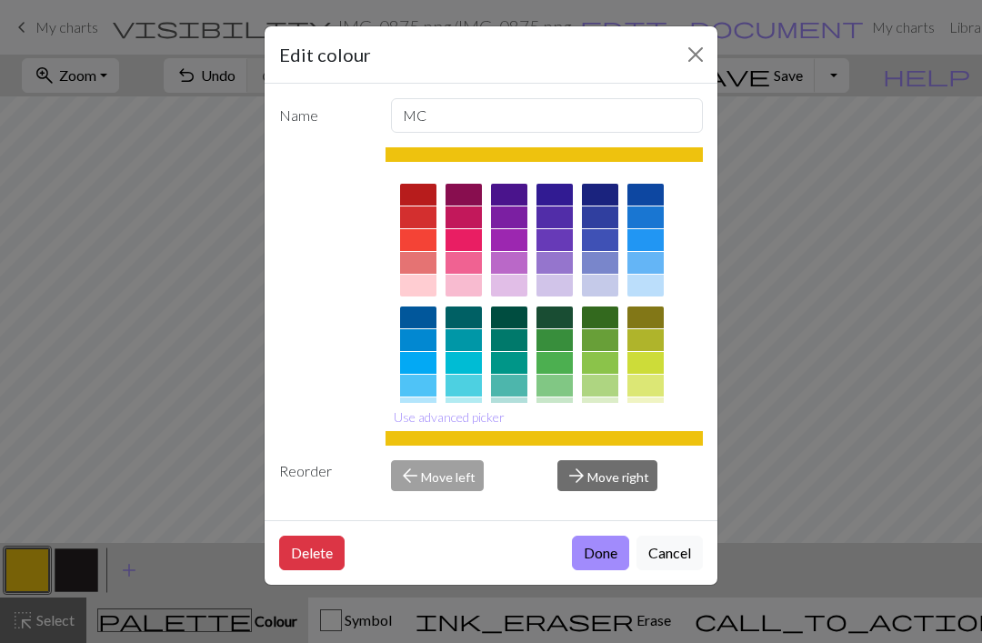
click at [135, 449] on div "Edit colour Name MC Use advanced picker Reorder arrow_back Move left arrow_forw…" at bounding box center [491, 321] width 982 height 643
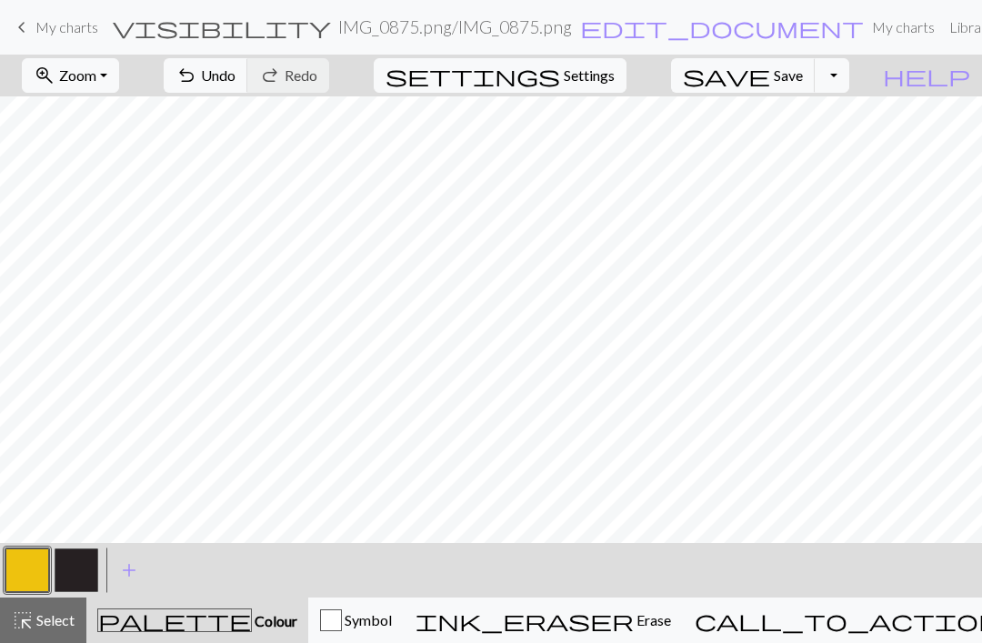
click at [79, 572] on button "button" at bounding box center [77, 570] width 44 height 44
click at [23, 573] on button "button" at bounding box center [27, 570] width 44 height 44
click at [82, 570] on button "button" at bounding box center [77, 570] width 44 height 44
click at [33, 578] on button "button" at bounding box center [27, 570] width 44 height 44
click at [84, 569] on button "button" at bounding box center [77, 570] width 44 height 44
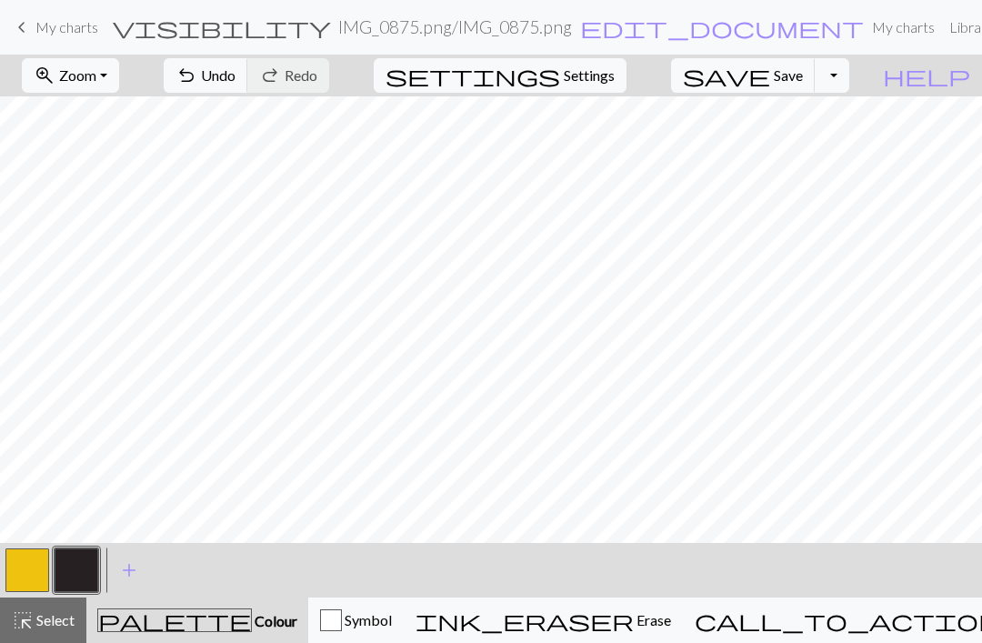
click at [28, 576] on button "button" at bounding box center [27, 570] width 44 height 44
click at [77, 563] on button "button" at bounding box center [77, 570] width 44 height 44
click at [75, 574] on button "button" at bounding box center [77, 570] width 44 height 44
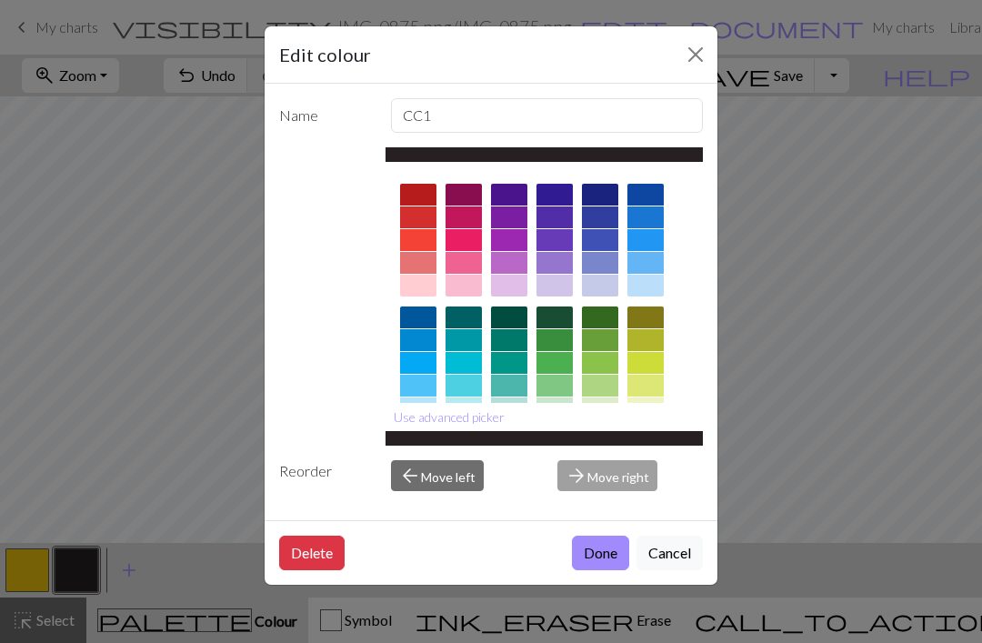
click at [674, 570] on button "Cancel" at bounding box center [669, 553] width 66 height 35
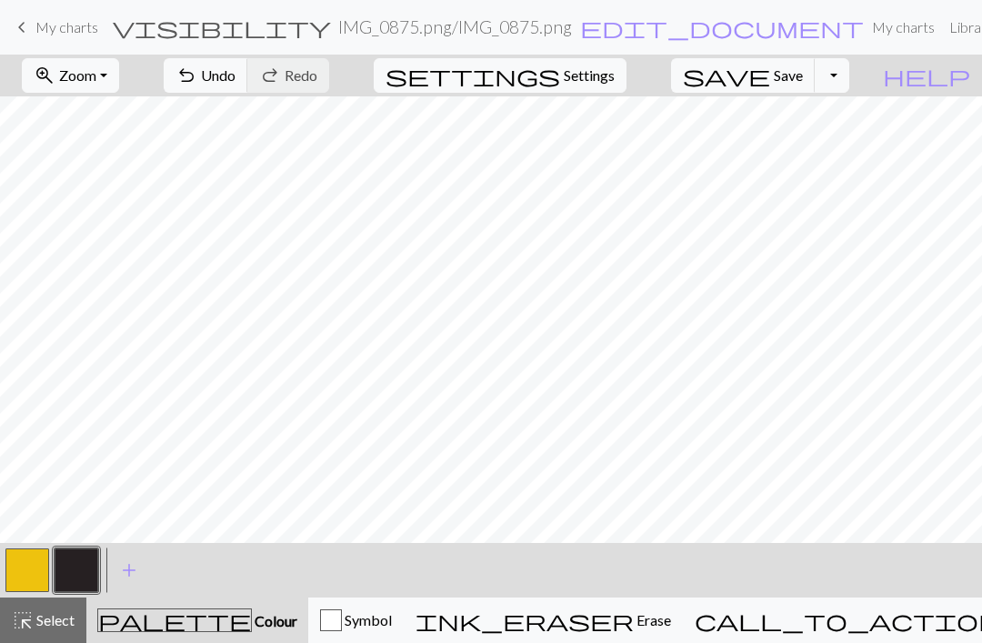
click at [25, 580] on button "button" at bounding box center [27, 570] width 44 height 44
click at [74, 558] on button "button" at bounding box center [77, 570] width 44 height 44
click at [32, 570] on button "button" at bounding box center [27, 570] width 44 height 44
click at [81, 575] on button "button" at bounding box center [77, 570] width 44 height 44
click at [22, 572] on button "button" at bounding box center [27, 570] width 44 height 44
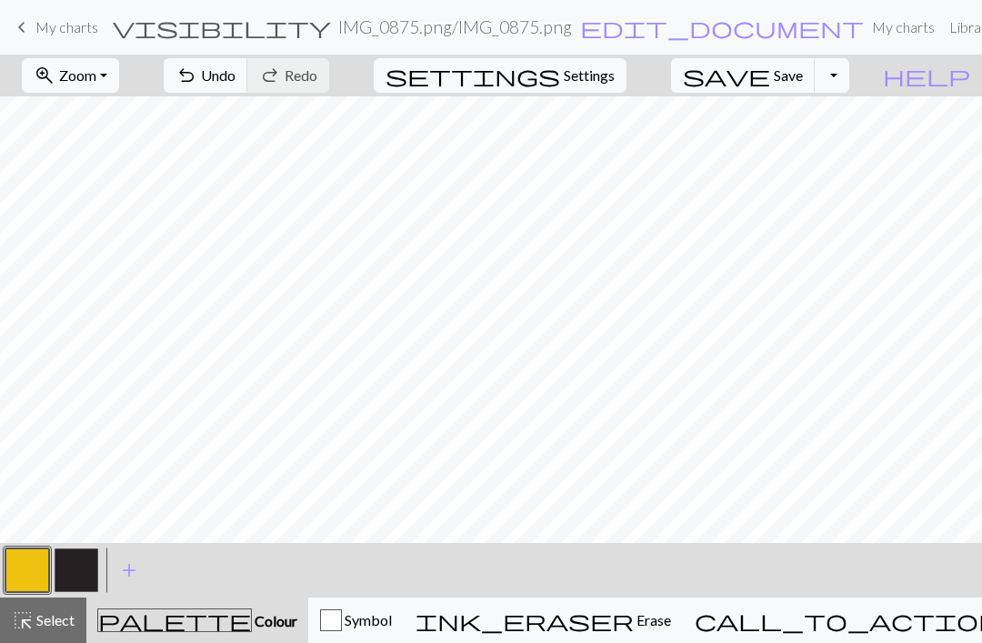
click at [82, 573] on button "button" at bounding box center [77, 570] width 44 height 44
click at [42, 575] on button "button" at bounding box center [27, 570] width 44 height 44
click at [93, 575] on button "button" at bounding box center [77, 570] width 44 height 44
click at [47, 573] on button "button" at bounding box center [27, 570] width 44 height 44
click at [75, 572] on button "button" at bounding box center [77, 570] width 44 height 44
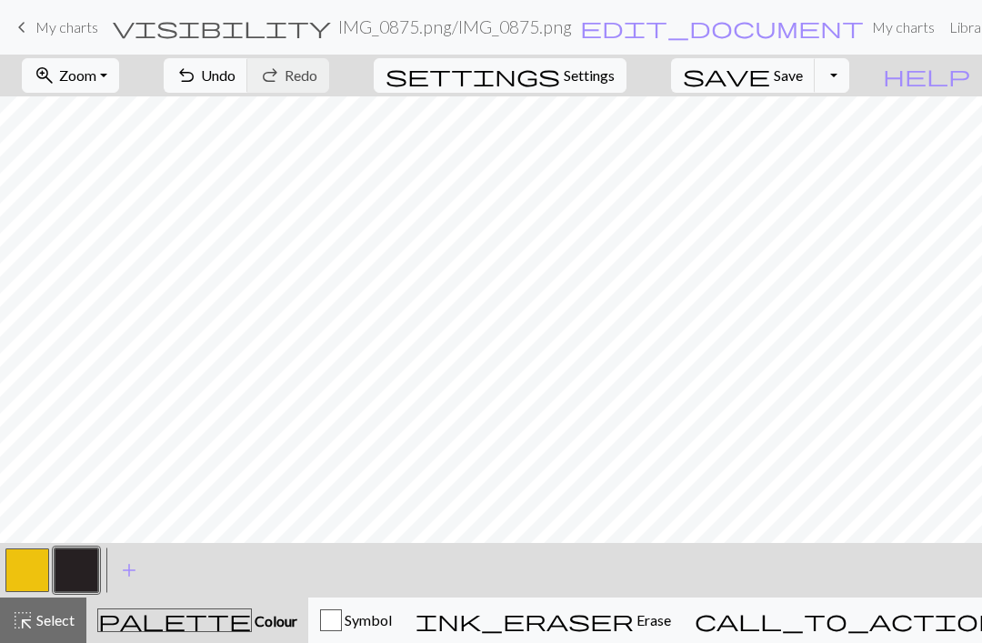
click at [37, 569] on button "button" at bounding box center [27, 570] width 44 height 44
click at [72, 577] on button "button" at bounding box center [77, 570] width 44 height 44
click at [35, 576] on button "button" at bounding box center [27, 570] width 44 height 44
click at [82, 567] on button "button" at bounding box center [77, 570] width 44 height 44
click at [43, 577] on button "button" at bounding box center [27, 570] width 44 height 44
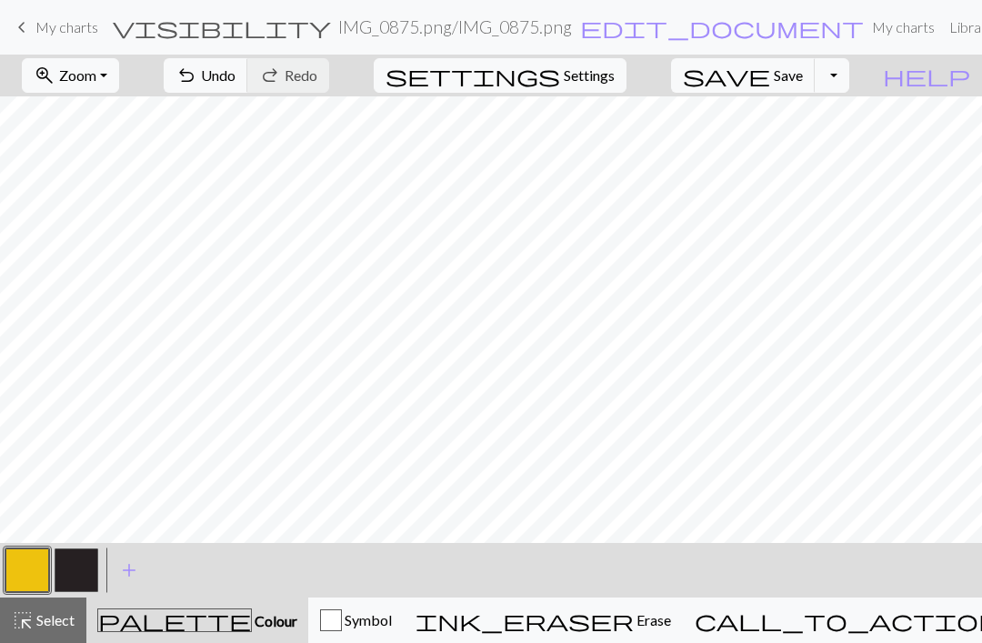
click at [65, 575] on button "button" at bounding box center [77, 570] width 44 height 44
click at [47, 563] on button "button" at bounding box center [27, 570] width 44 height 44
click at [87, 575] on button "button" at bounding box center [77, 570] width 44 height 44
click at [25, 566] on button "button" at bounding box center [27, 570] width 44 height 44
click at [85, 570] on button "button" at bounding box center [77, 570] width 44 height 44
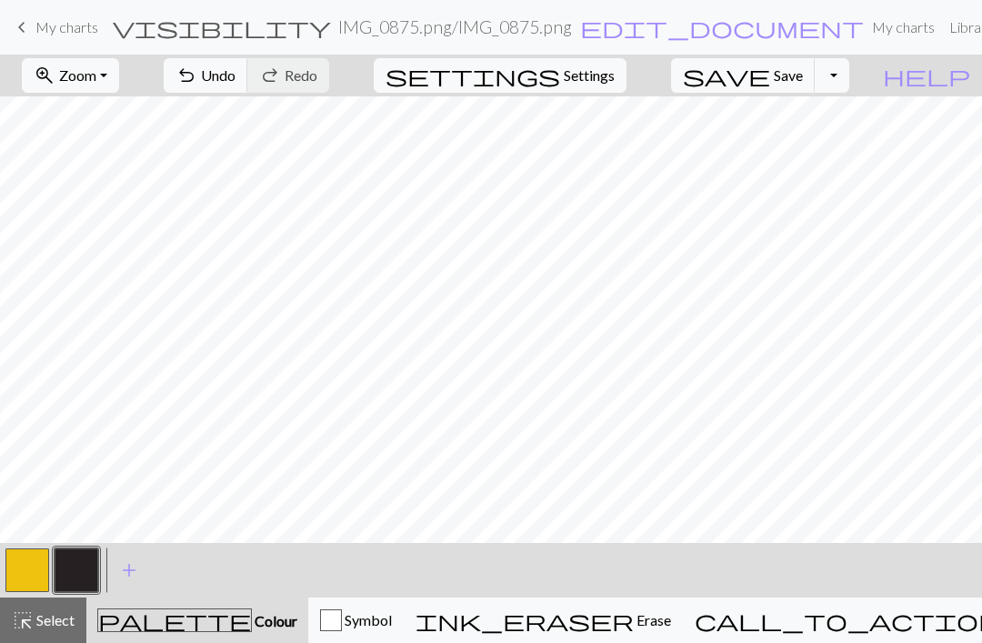
click at [37, 557] on button "button" at bounding box center [27, 570] width 44 height 44
click at [62, 570] on button "button" at bounding box center [77, 570] width 44 height 44
click at [46, 571] on button "button" at bounding box center [27, 570] width 44 height 44
click at [87, 578] on button "button" at bounding box center [77, 570] width 44 height 44
click at [35, 573] on button "button" at bounding box center [27, 570] width 44 height 44
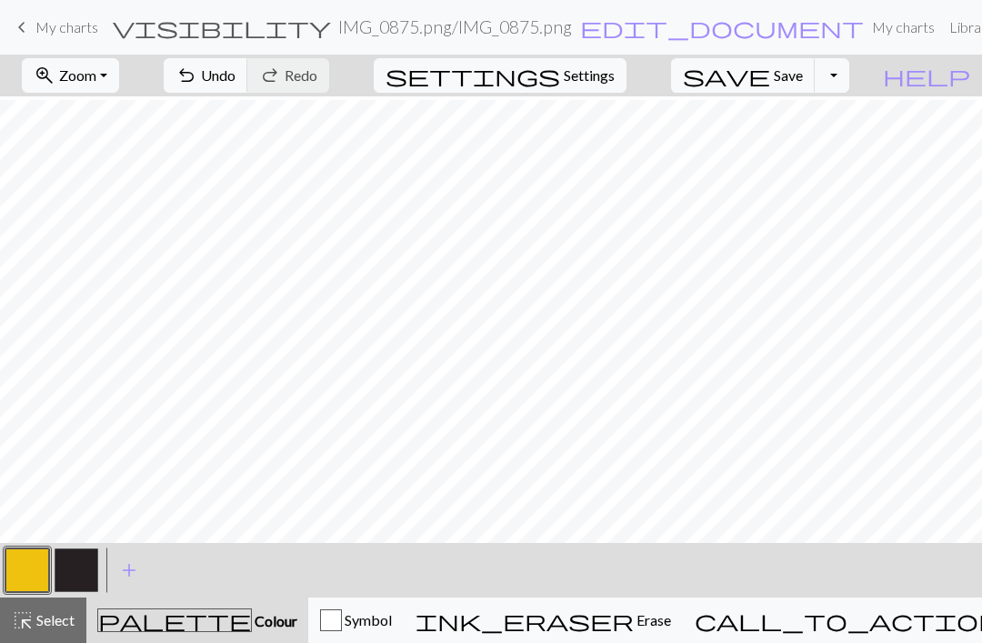
scroll to position [126, 155]
click at [76, 561] on button "button" at bounding box center [77, 570] width 44 height 44
click at [25, 568] on button "button" at bounding box center [27, 570] width 44 height 44
click at [82, 572] on button "button" at bounding box center [77, 570] width 44 height 44
click at [35, 572] on button "button" at bounding box center [27, 570] width 44 height 44
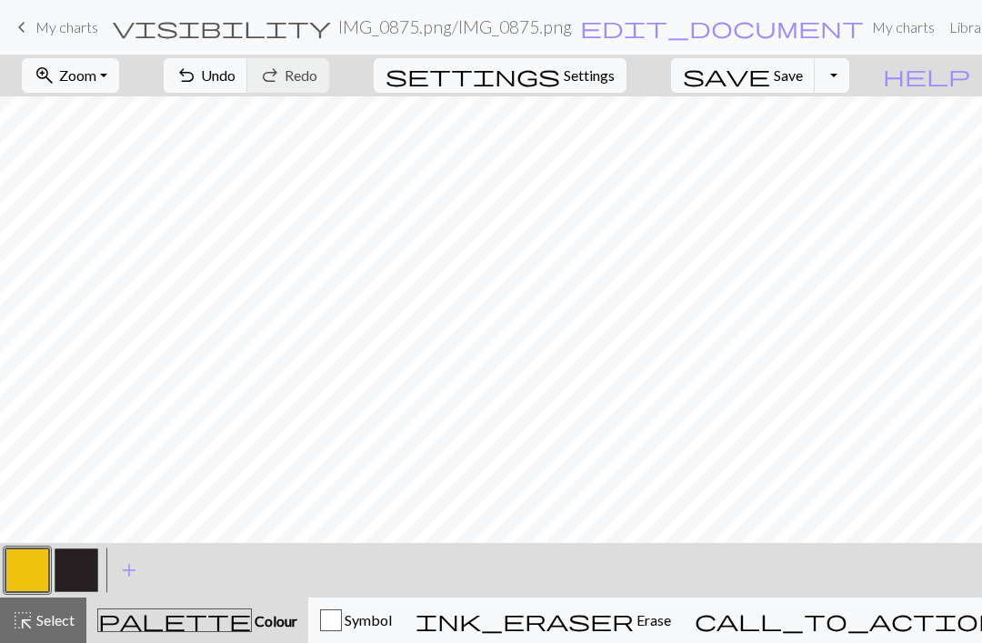
click at [95, 573] on button "button" at bounding box center [77, 570] width 44 height 44
click at [13, 572] on button "button" at bounding box center [27, 570] width 44 height 44
click at [84, 556] on button "button" at bounding box center [77, 570] width 44 height 44
click at [31, 570] on button "button" at bounding box center [27, 570] width 44 height 44
click at [92, 578] on button "button" at bounding box center [77, 570] width 44 height 44
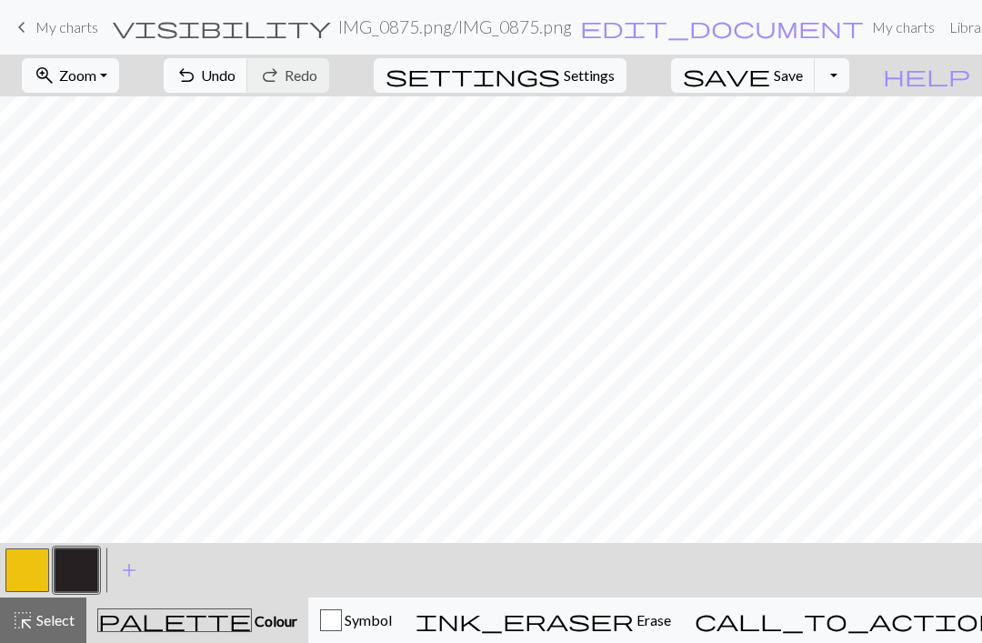
click at [38, 577] on button "button" at bounding box center [27, 570] width 44 height 44
click at [90, 573] on button "button" at bounding box center [77, 570] width 44 height 44
click at [48, 572] on button "button" at bounding box center [27, 570] width 44 height 44
click at [72, 577] on button "button" at bounding box center [77, 570] width 44 height 44
click at [25, 581] on button "button" at bounding box center [27, 570] width 44 height 44
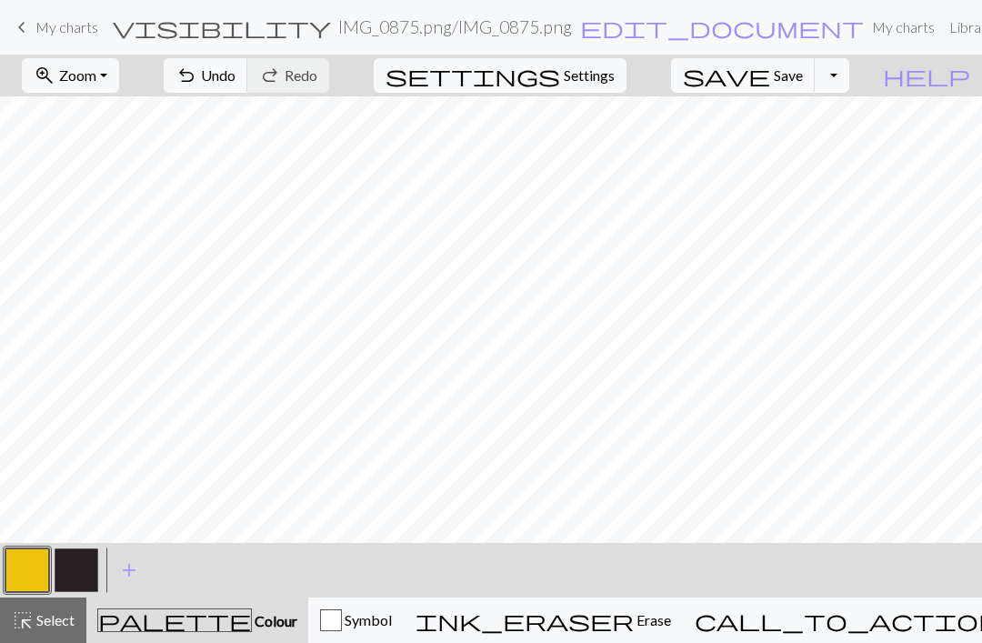
click at [85, 580] on button "button" at bounding box center [77, 570] width 44 height 44
click at [26, 578] on button "button" at bounding box center [27, 570] width 44 height 44
click at [80, 570] on button "button" at bounding box center [77, 570] width 44 height 44
click at [80, 575] on button "button" at bounding box center [77, 570] width 44 height 44
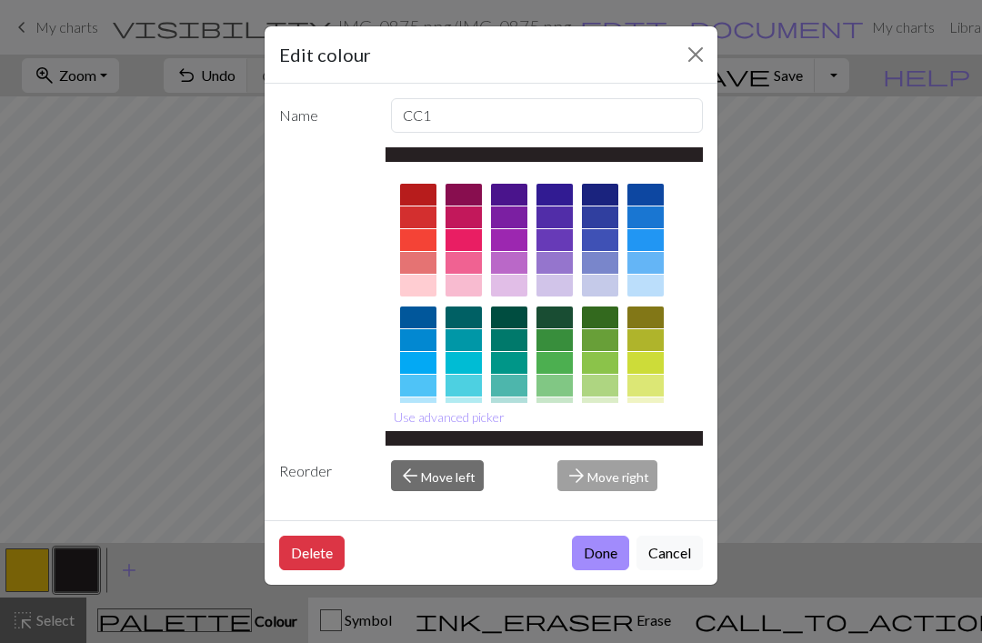
click at [674, 570] on button "Cancel" at bounding box center [669, 553] width 66 height 35
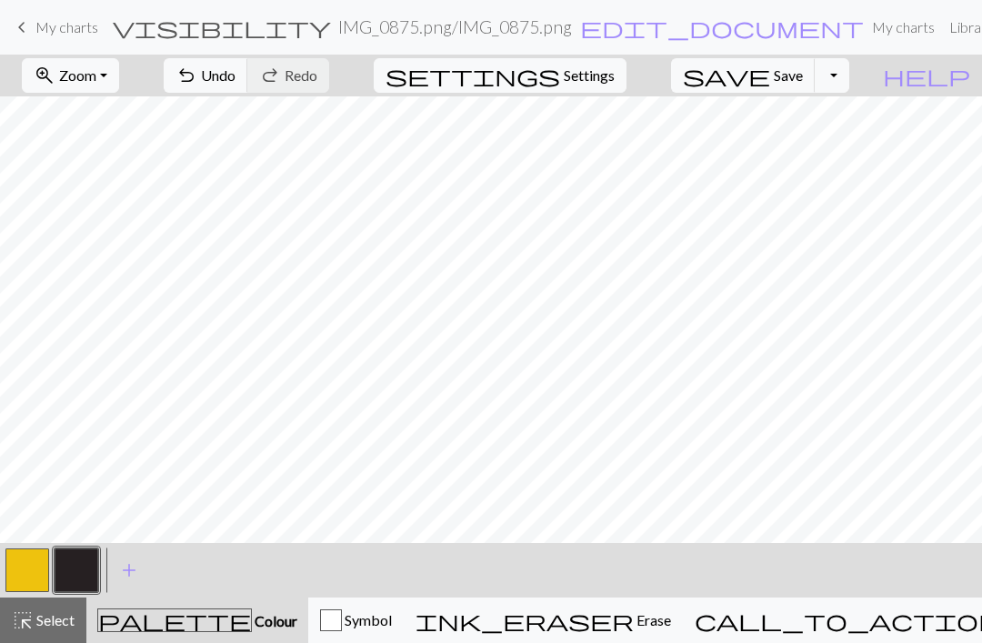
click at [119, 82] on button "zoom_in Zoom Zoom" at bounding box center [70, 75] width 97 height 35
click at [111, 124] on button "Fit all" at bounding box center [95, 115] width 144 height 29
click at [849, 85] on button "Toggle Dropdown" at bounding box center [832, 75] width 35 height 35
click at [814, 114] on button "file_copy Save a copy" at bounding box center [698, 115] width 300 height 29
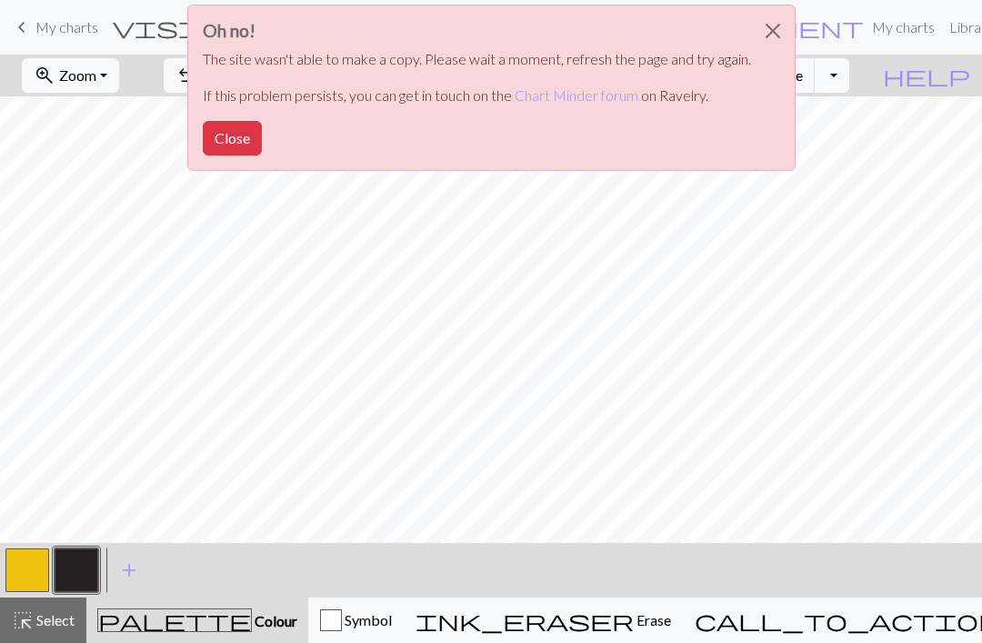
click at [240, 154] on button "Close" at bounding box center [232, 138] width 59 height 35
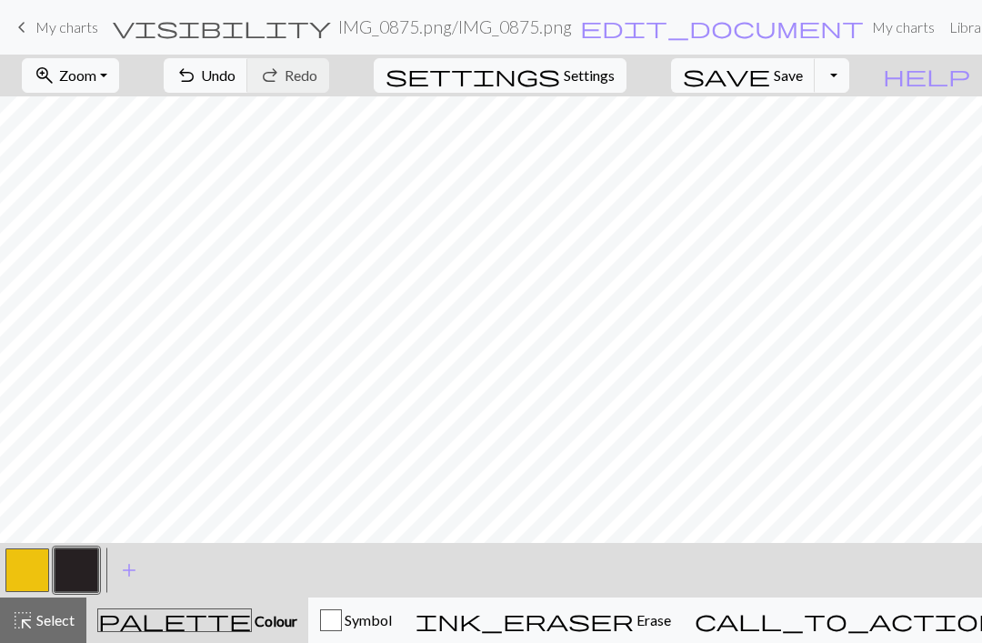
click at [770, 81] on span "save" at bounding box center [726, 75] width 87 height 25
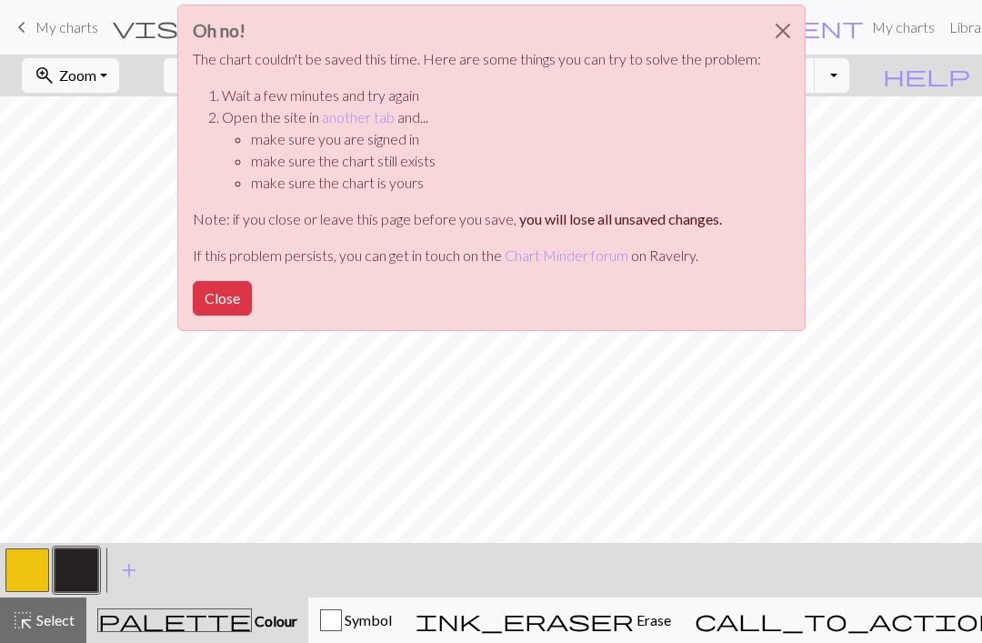
click at [217, 298] on button "Close" at bounding box center [222, 298] width 59 height 35
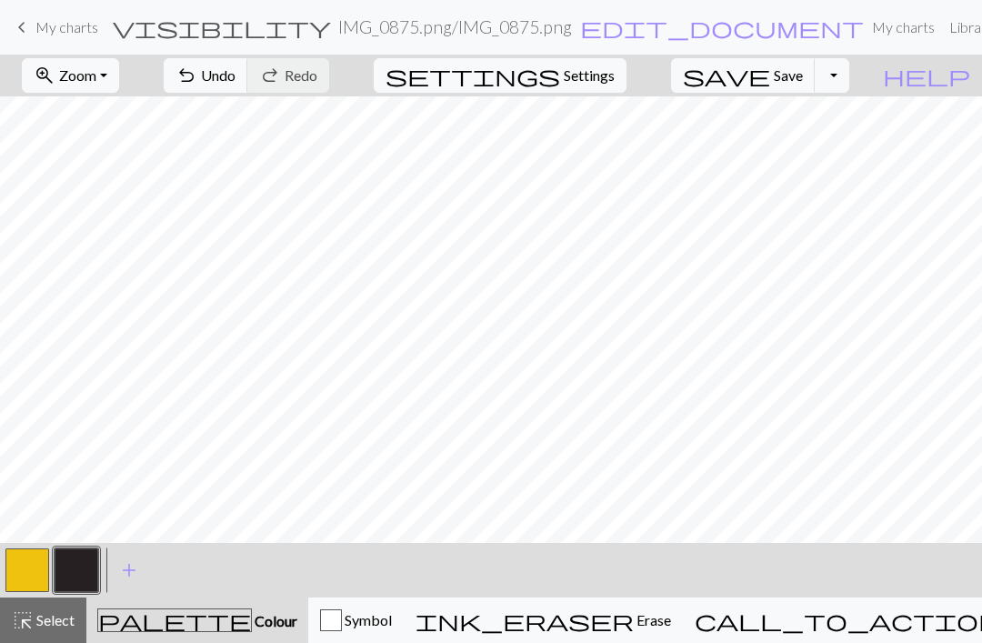
click at [803, 79] on span "Save" at bounding box center [788, 74] width 29 height 17
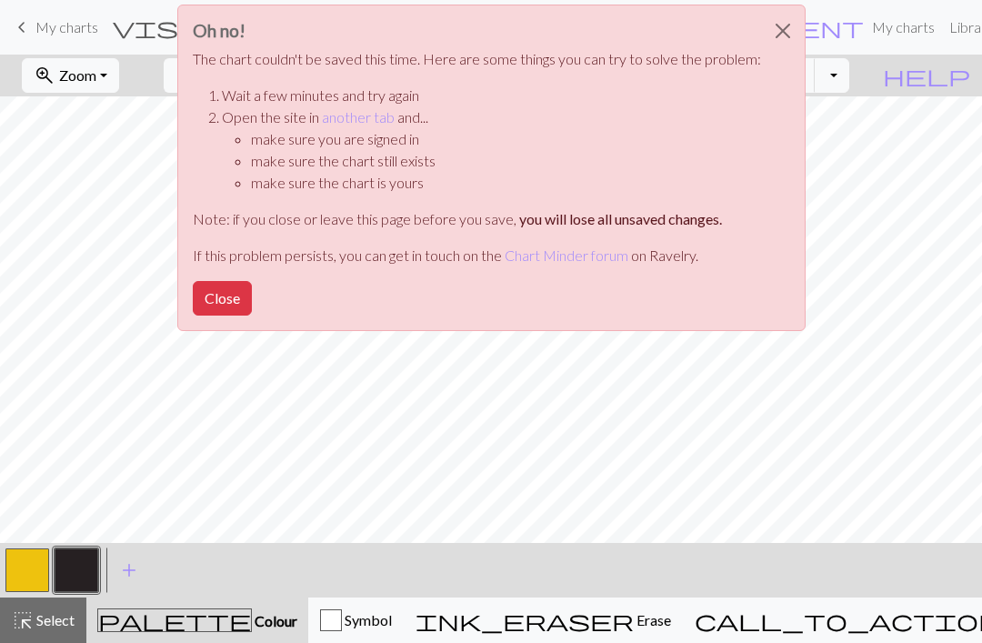
click at [223, 313] on button "Close" at bounding box center [222, 298] width 59 height 35
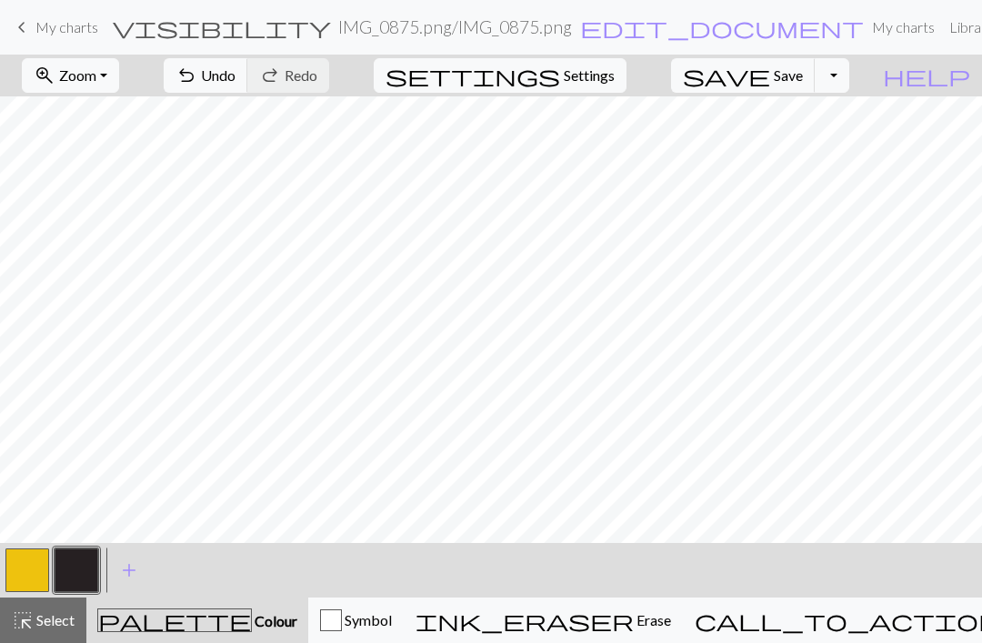
click at [37, 33] on span "My charts" at bounding box center [66, 26] width 63 height 17
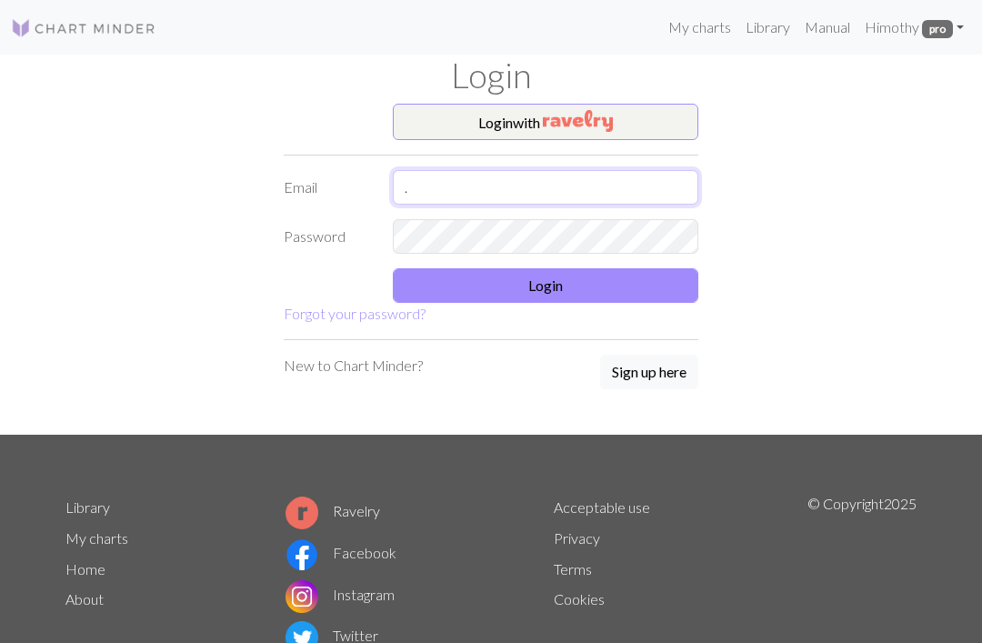
type input "mohadegirls@live.com"
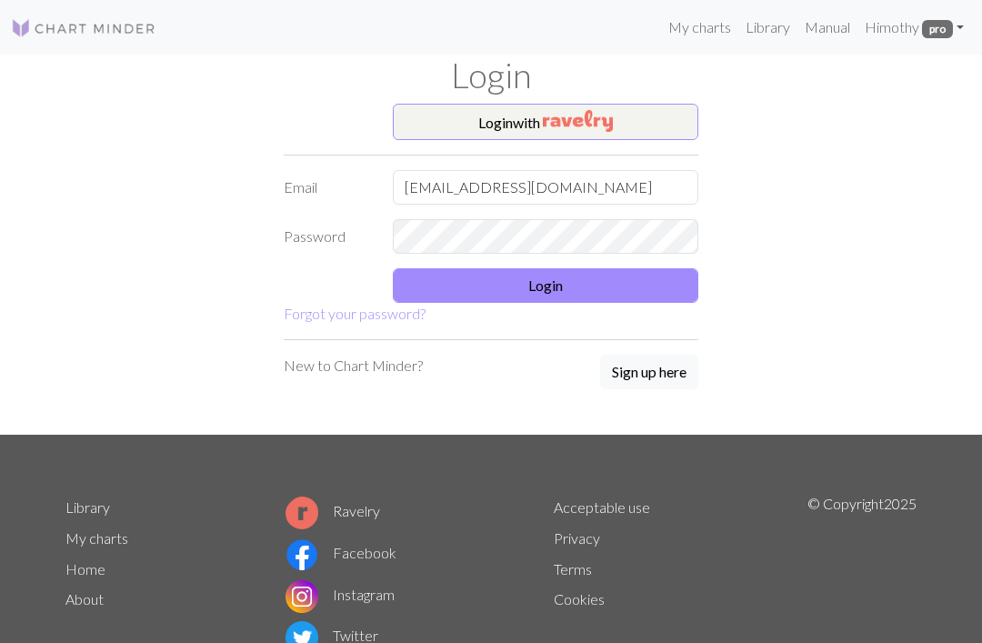
click at [630, 296] on button "Login" at bounding box center [546, 285] width 306 height 35
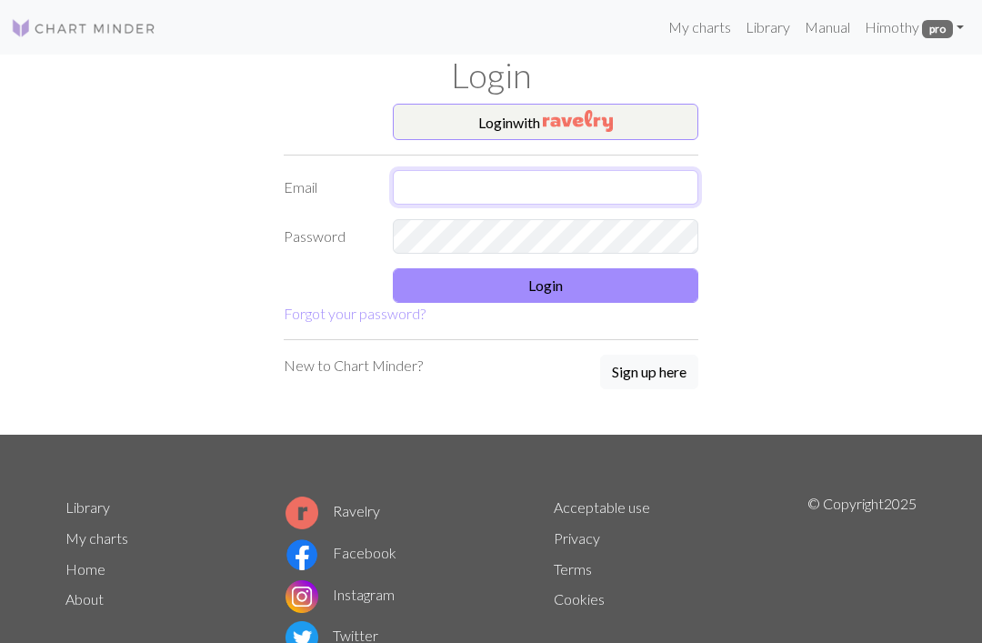
type input "[EMAIL_ADDRESS][DOMAIN_NAME]"
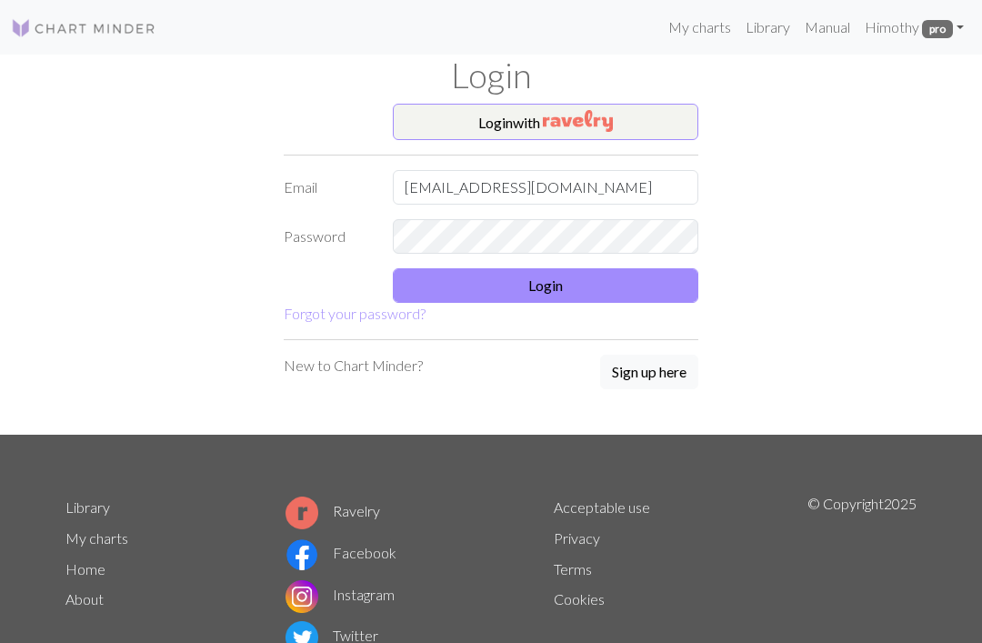
click at [629, 290] on button "Login" at bounding box center [546, 285] width 306 height 35
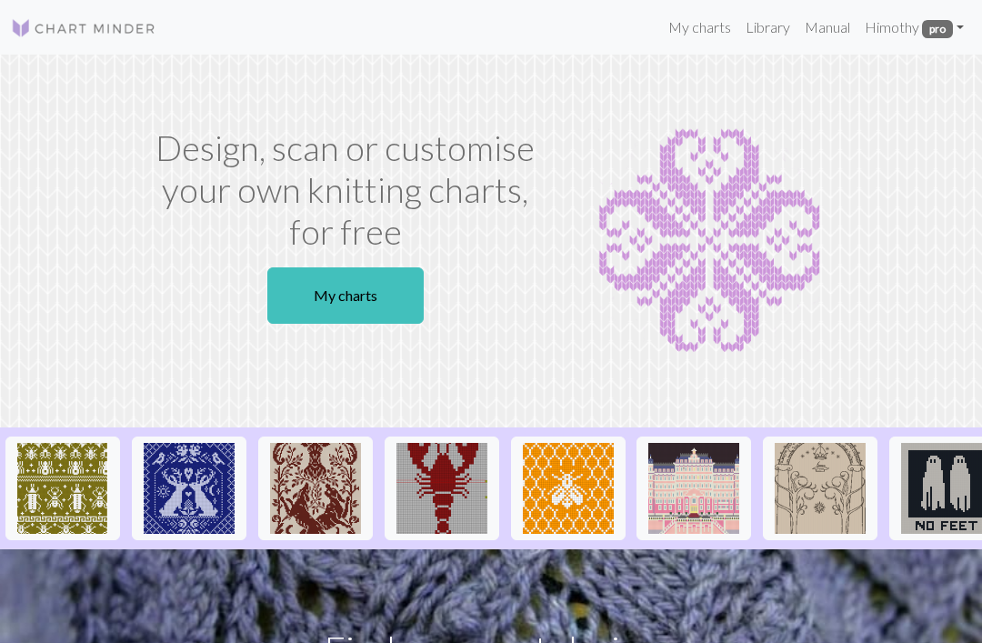
click at [706, 43] on link "My charts" at bounding box center [699, 27] width 77 height 36
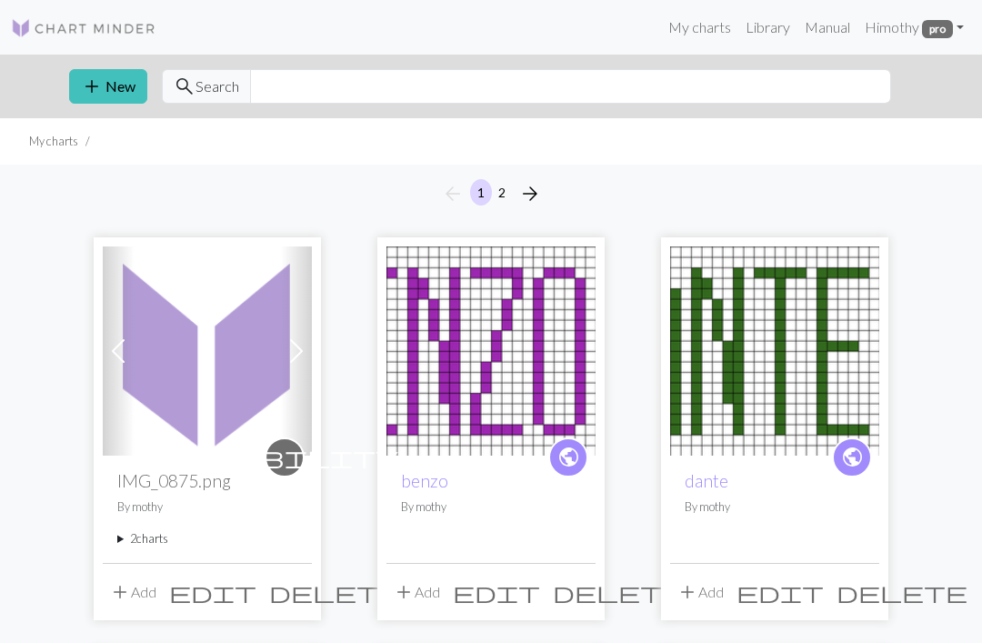
click at [121, 100] on button "add New" at bounding box center [108, 86] width 78 height 35
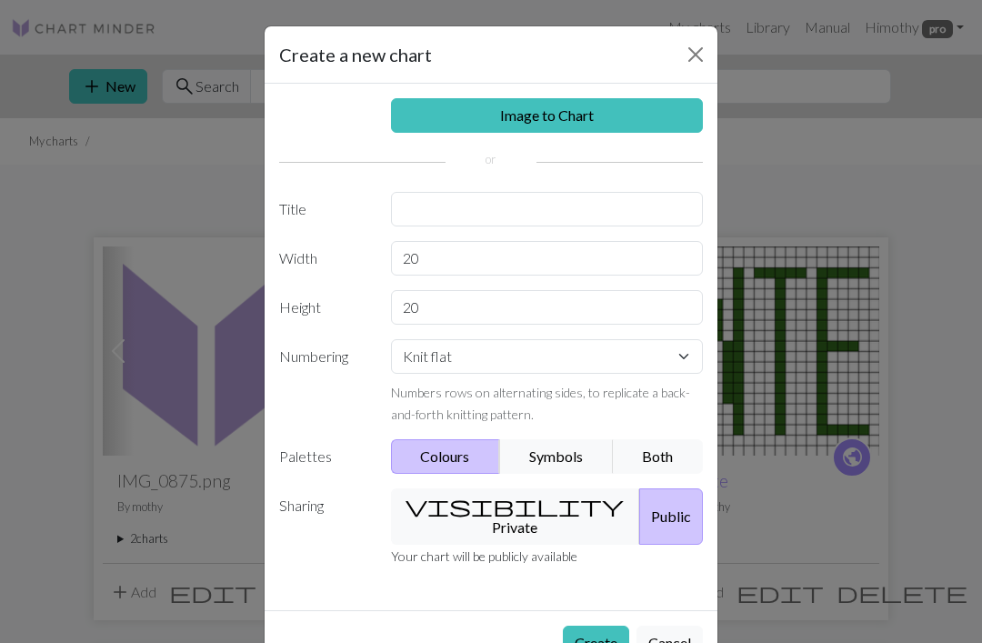
click at [475, 286] on div "Image to Chart Title Width 20 Height 20 Numbering Knit flat Knit in the round L…" at bounding box center [491, 347] width 453 height 526
click at [532, 265] on input "20" at bounding box center [547, 258] width 313 height 35
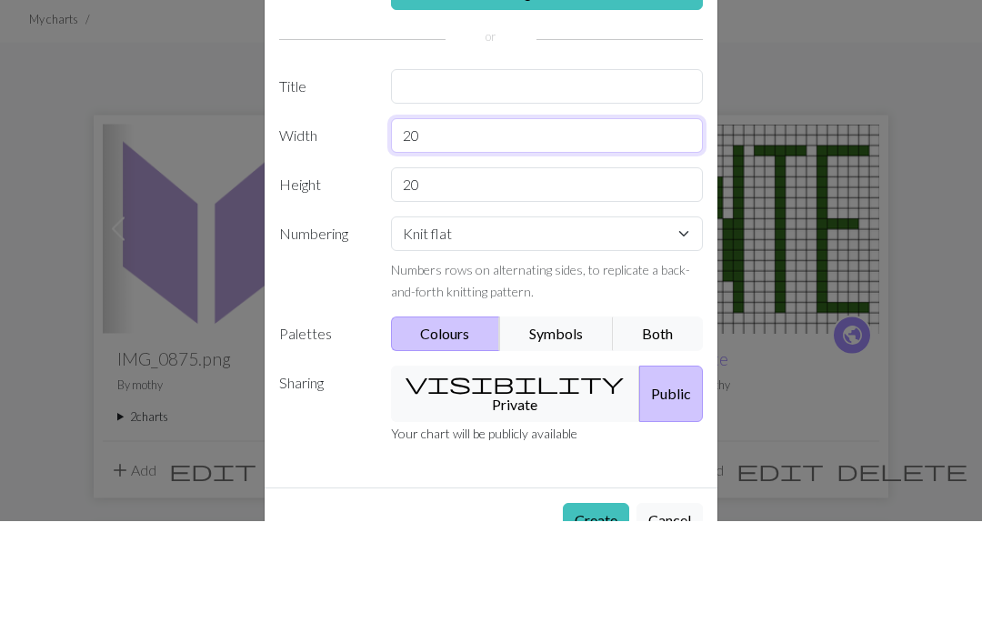
type input "2"
type input "6"
type input "80"
click at [551, 290] on input "20" at bounding box center [547, 307] width 313 height 35
type input "2"
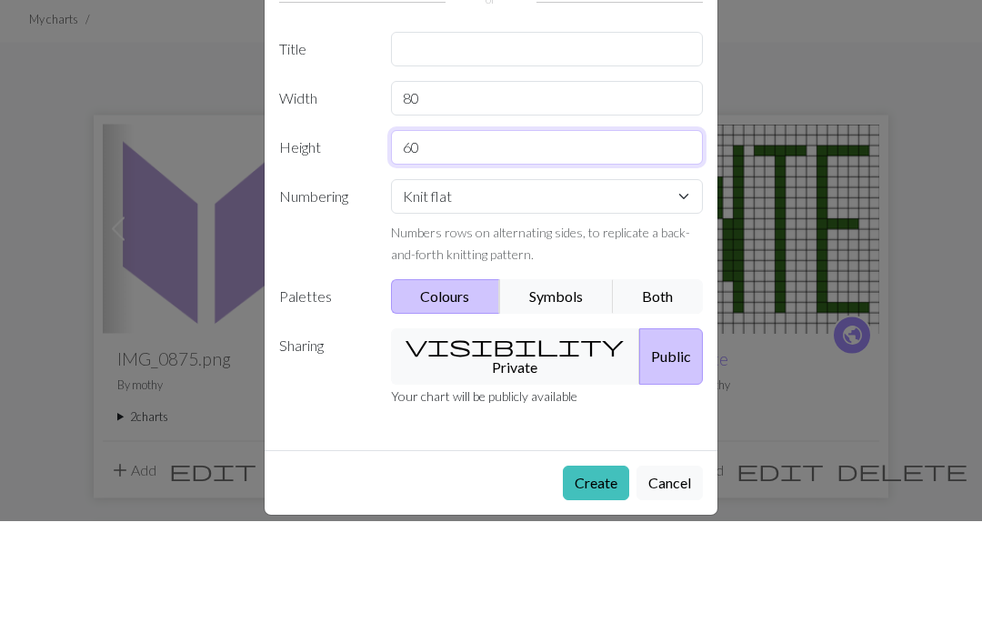
scroll to position [36, 0]
type input "60"
click at [594, 589] on button "Create" at bounding box center [596, 606] width 66 height 35
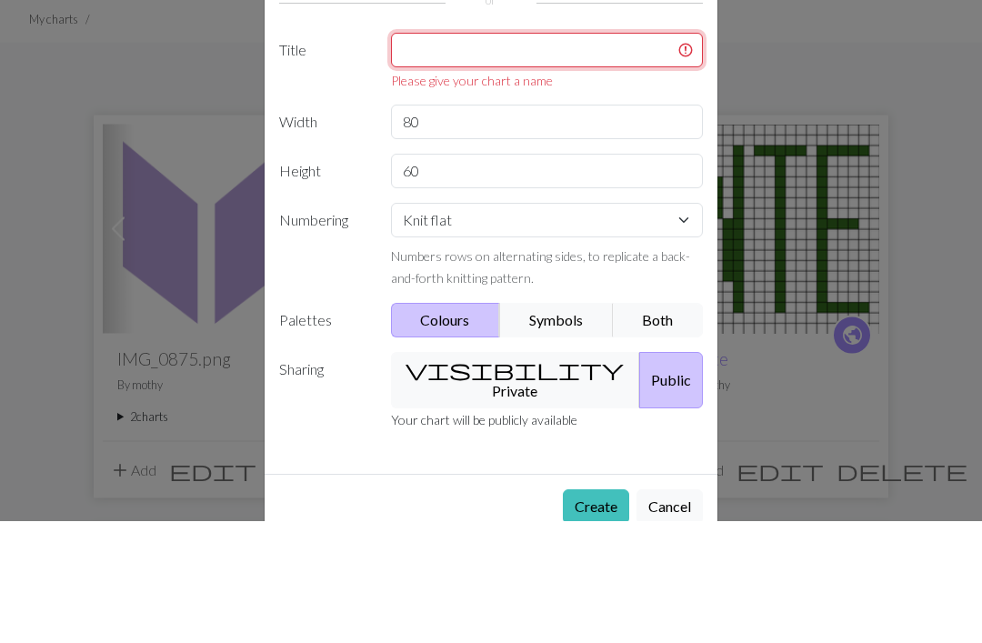
click at [559, 155] on input "text" at bounding box center [547, 172] width 313 height 35
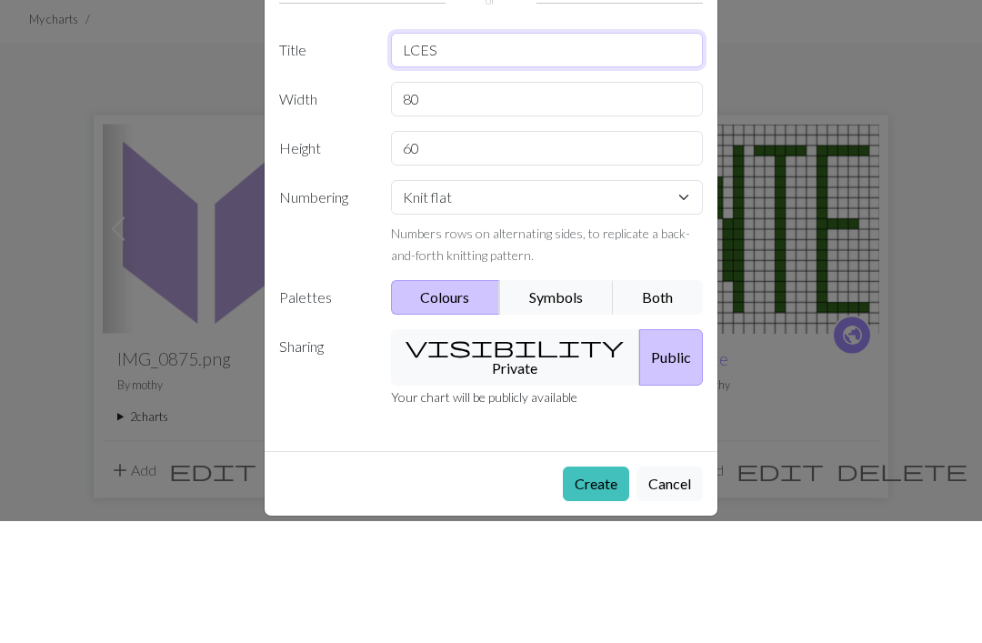
type input "LCES"
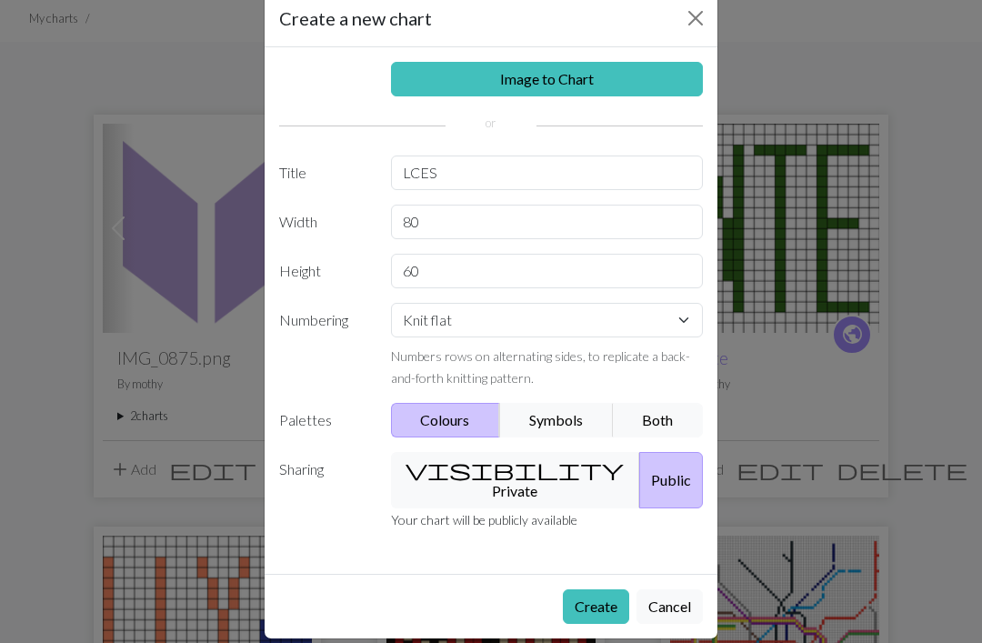
click at [599, 589] on button "Create" at bounding box center [596, 606] width 66 height 35
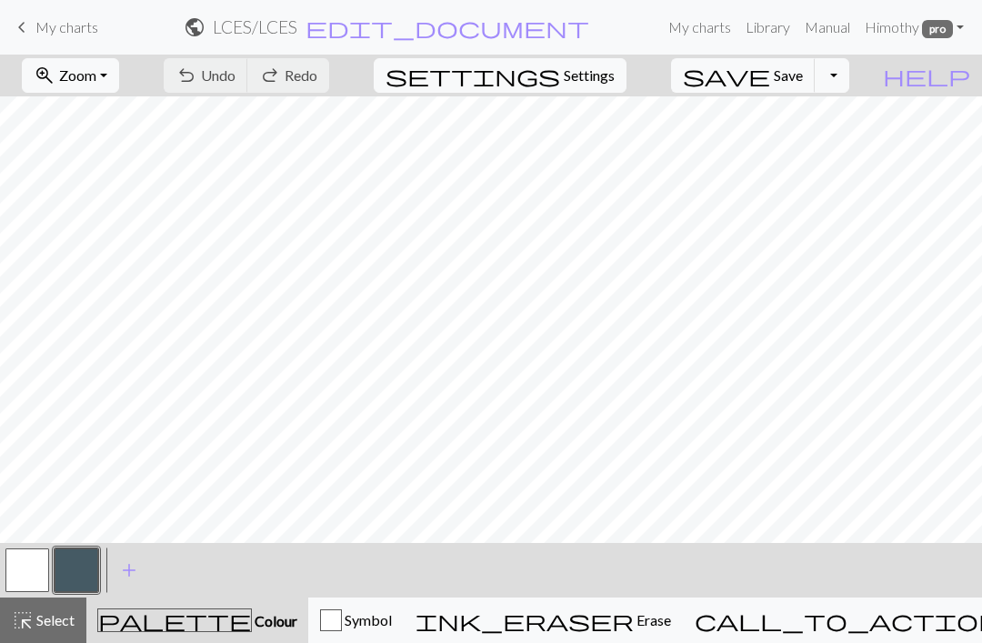
click at [73, 570] on button "button" at bounding box center [77, 570] width 44 height 44
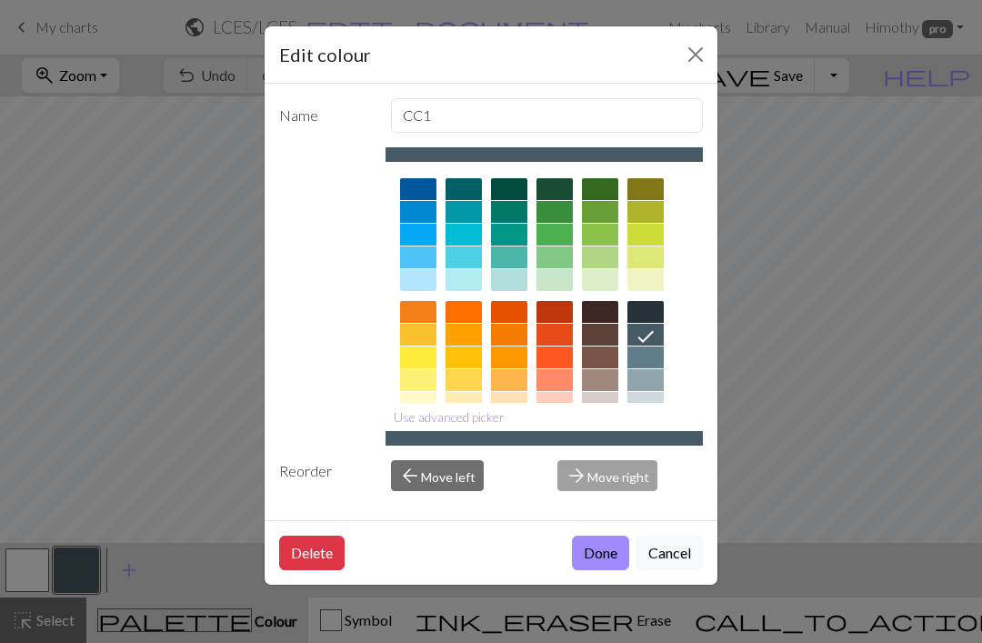
scroll to position [135, 0]
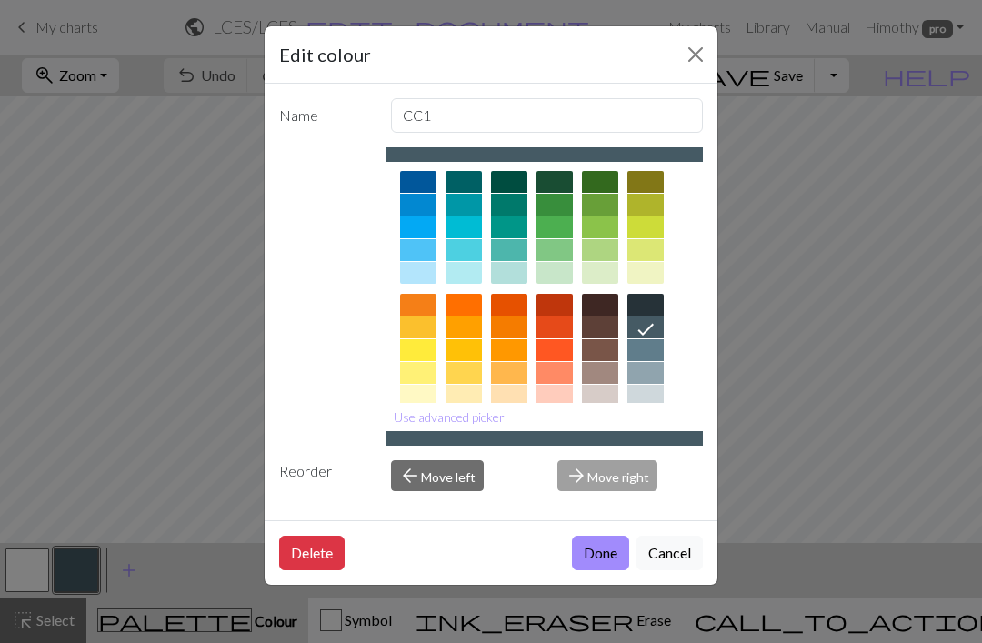
click at [649, 352] on div at bounding box center [645, 350] width 36 height 22
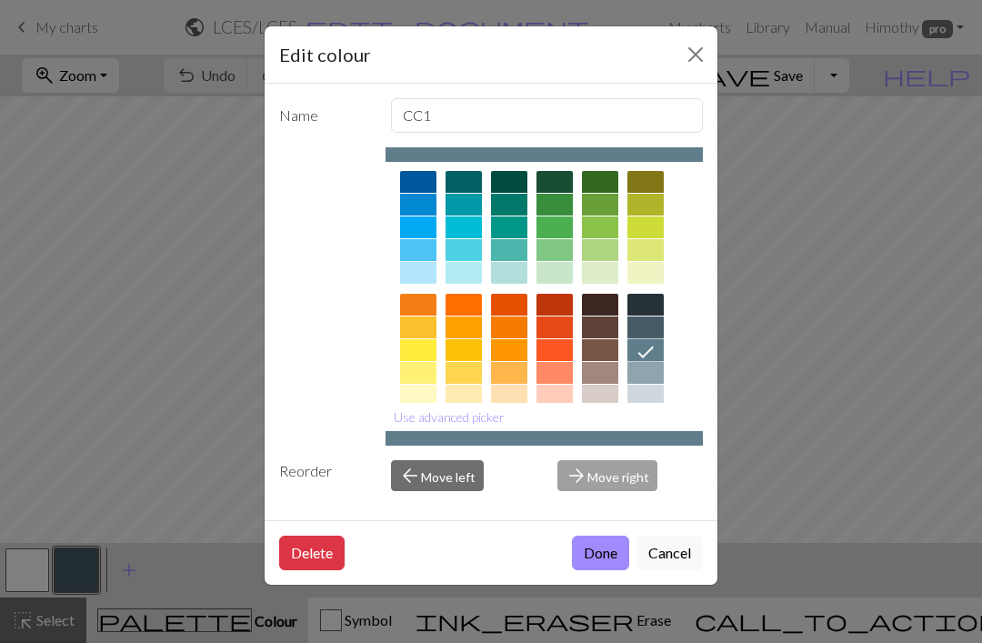
click at [608, 570] on button "Done" at bounding box center [600, 553] width 57 height 35
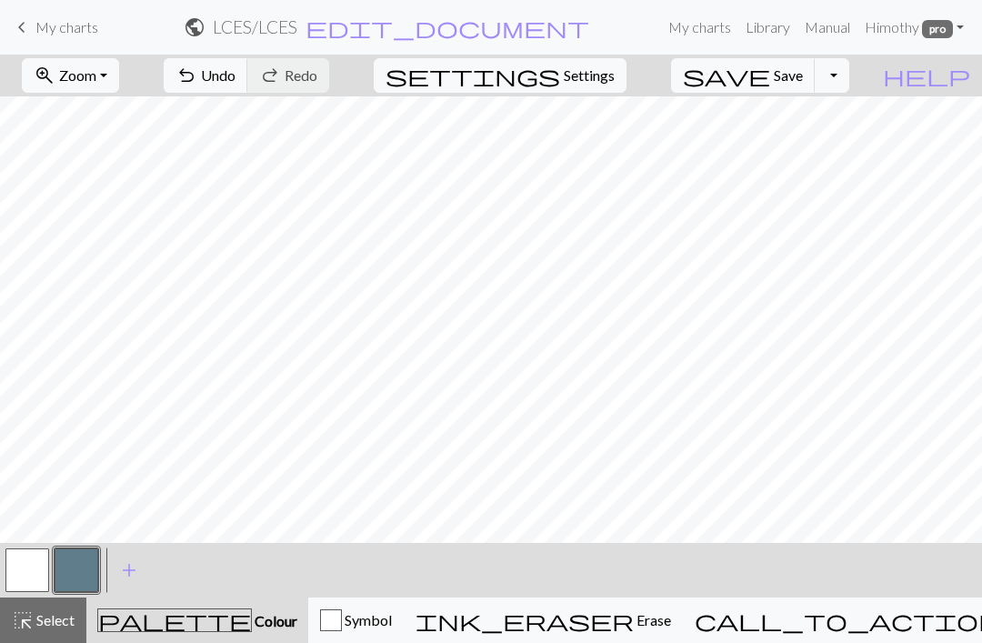
click at [49, 615] on span "Select" at bounding box center [54, 619] width 41 height 17
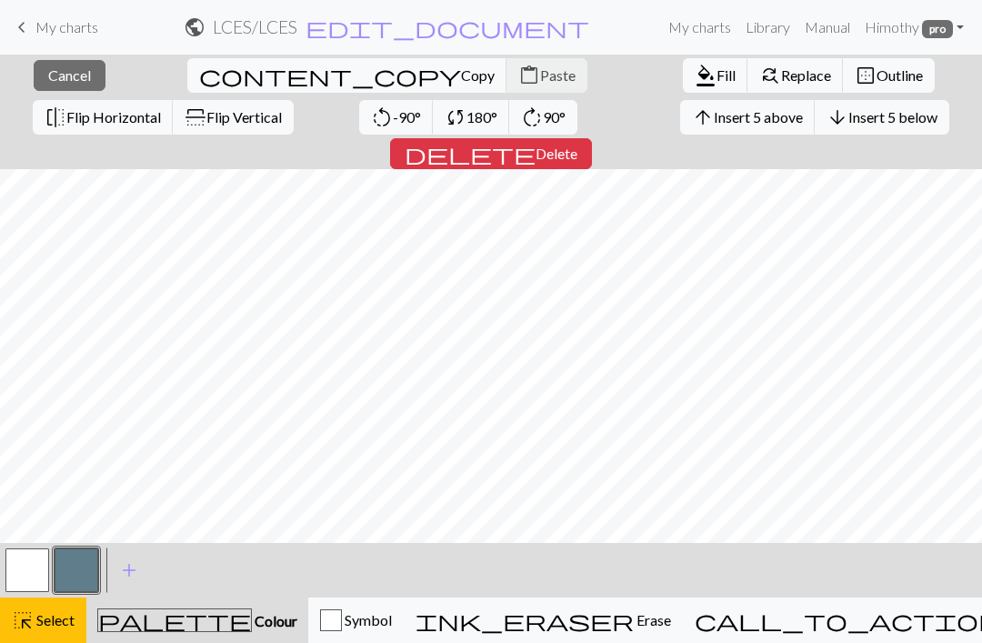
click at [695, 84] on span "format_color_fill" at bounding box center [706, 75] width 22 height 25
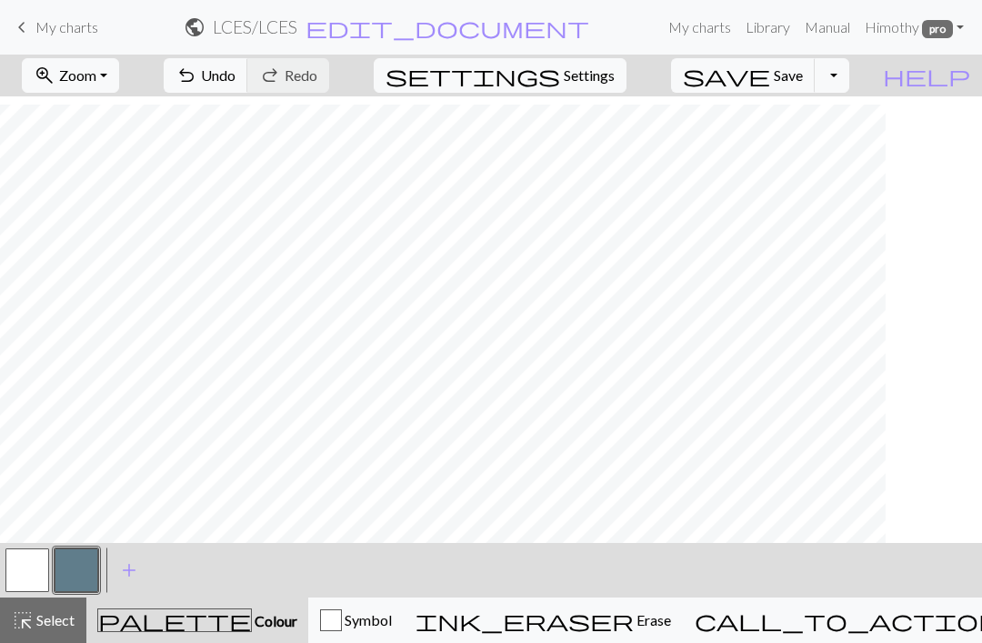
scroll to position [16, 590]
click at [36, 575] on button "button" at bounding box center [27, 570] width 44 height 44
click at [72, 625] on span "Select" at bounding box center [54, 619] width 41 height 17
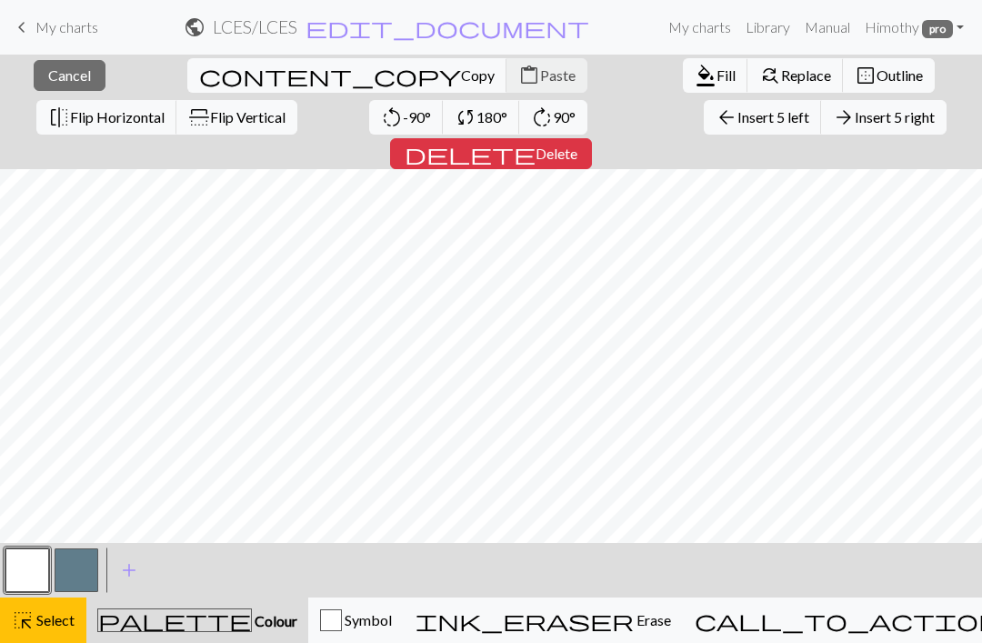
click at [75, 586] on button "button" at bounding box center [77, 570] width 44 height 44
click at [695, 78] on span "format_color_fill" at bounding box center [706, 75] width 22 height 25
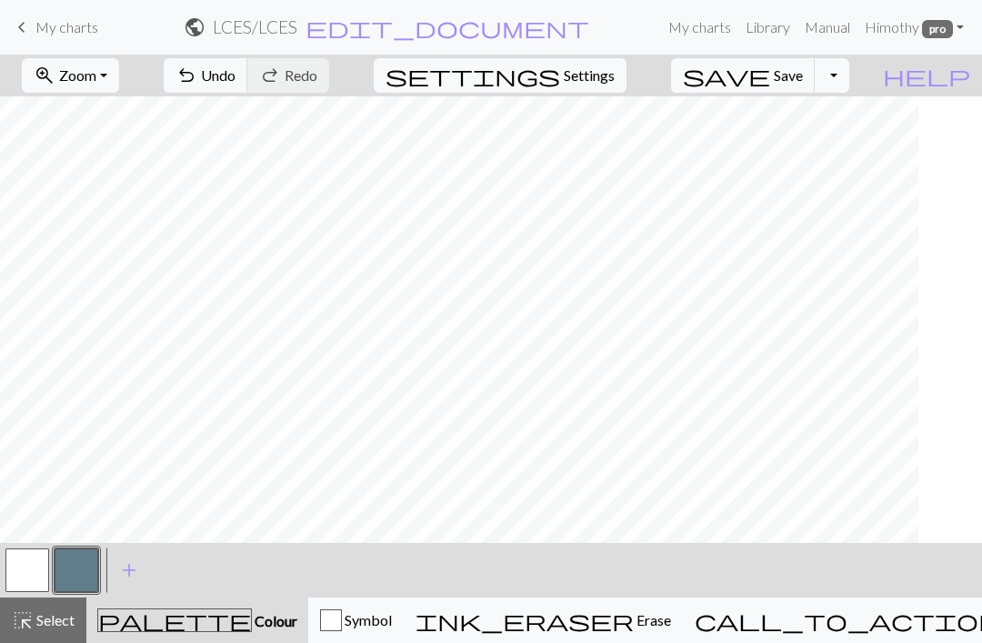
scroll to position [659, 0]
click at [53, 629] on div "highlight_alt Select Select" at bounding box center [43, 620] width 63 height 22
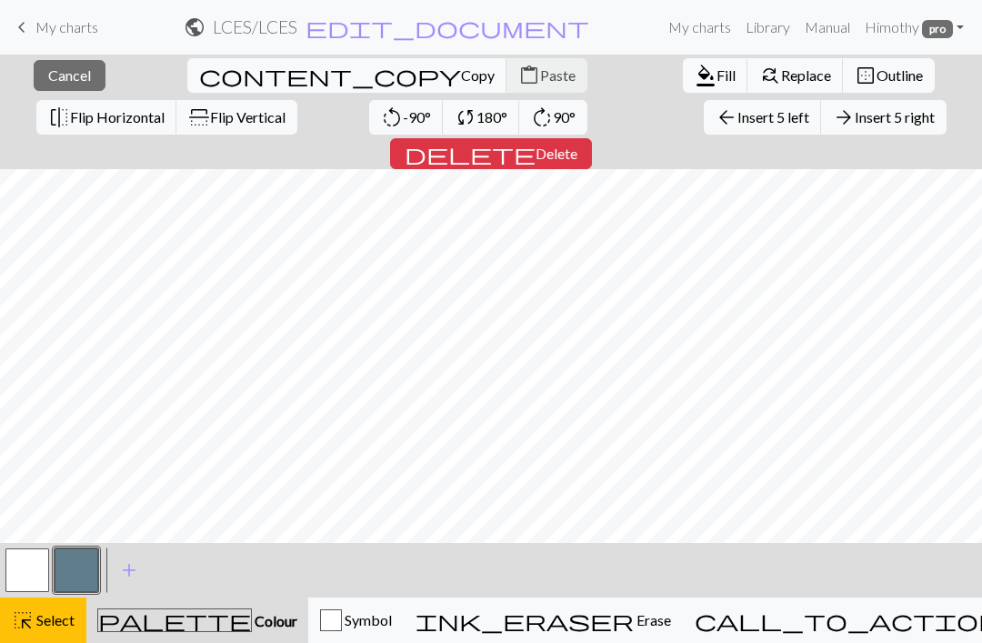
click at [717, 83] on span "Fill" at bounding box center [726, 74] width 19 height 17
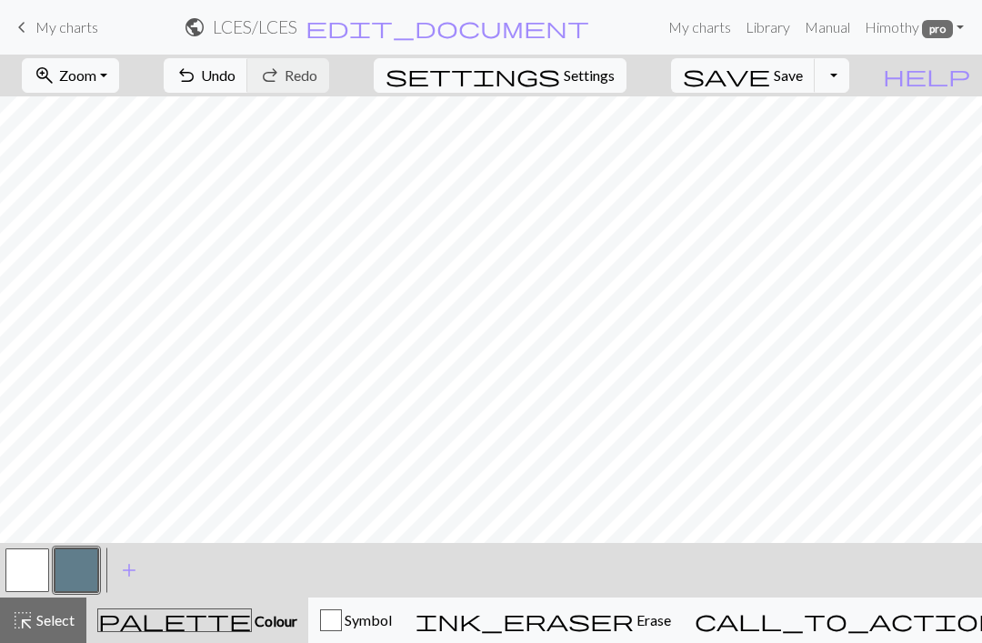
click at [25, 581] on button "button" at bounding box center [27, 570] width 44 height 44
click at [78, 580] on button "button" at bounding box center [77, 570] width 44 height 44
click at [38, 579] on button "button" at bounding box center [27, 570] width 44 height 44
click at [96, 79] on span "Zoom" at bounding box center [77, 74] width 37 height 17
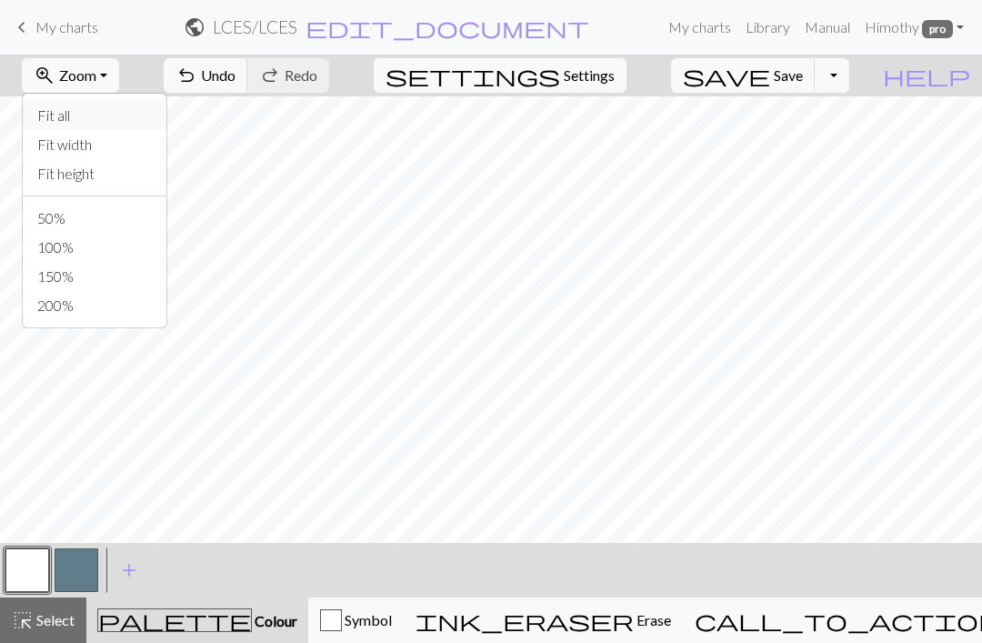
click at [120, 120] on button "Fit all" at bounding box center [95, 115] width 144 height 29
click at [53, 620] on span "Select" at bounding box center [54, 619] width 41 height 17
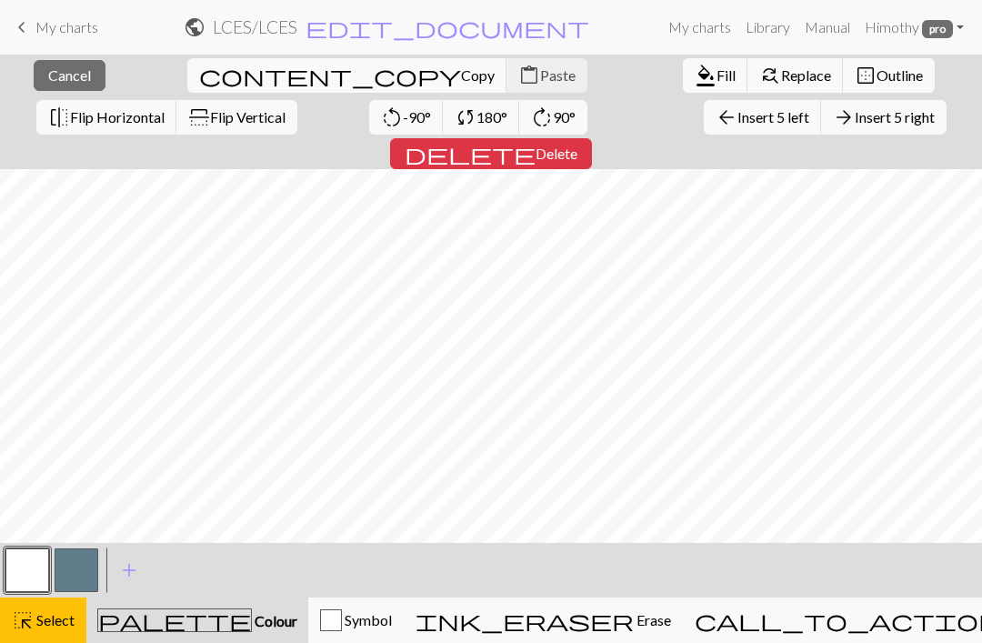
click at [683, 90] on button "format_color_fill Fill" at bounding box center [715, 75] width 65 height 35
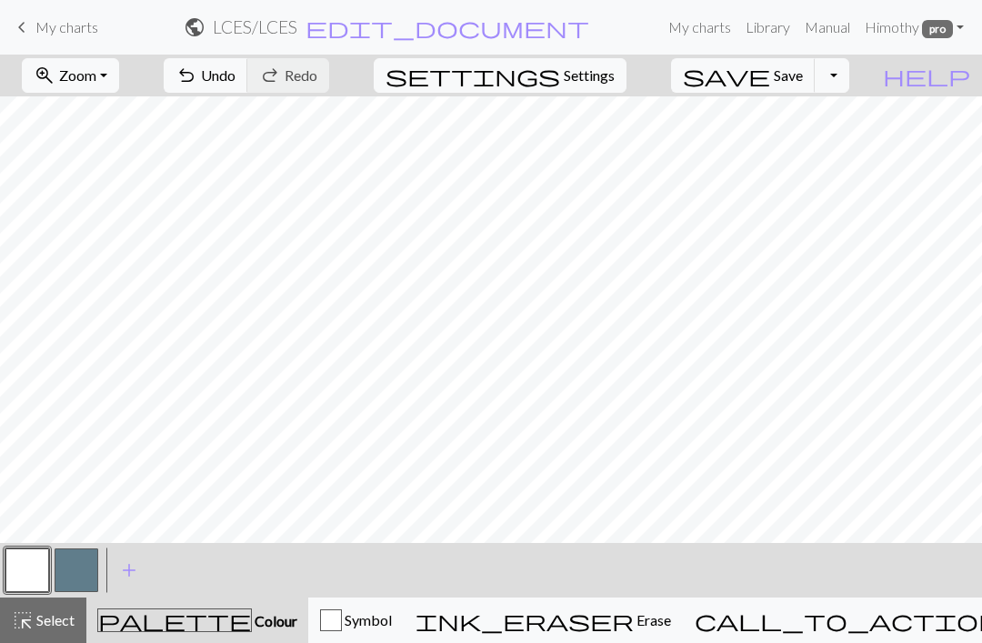
click at [75, 576] on button "button" at bounding box center [77, 570] width 44 height 44
click at [56, 626] on span "Select" at bounding box center [54, 619] width 41 height 17
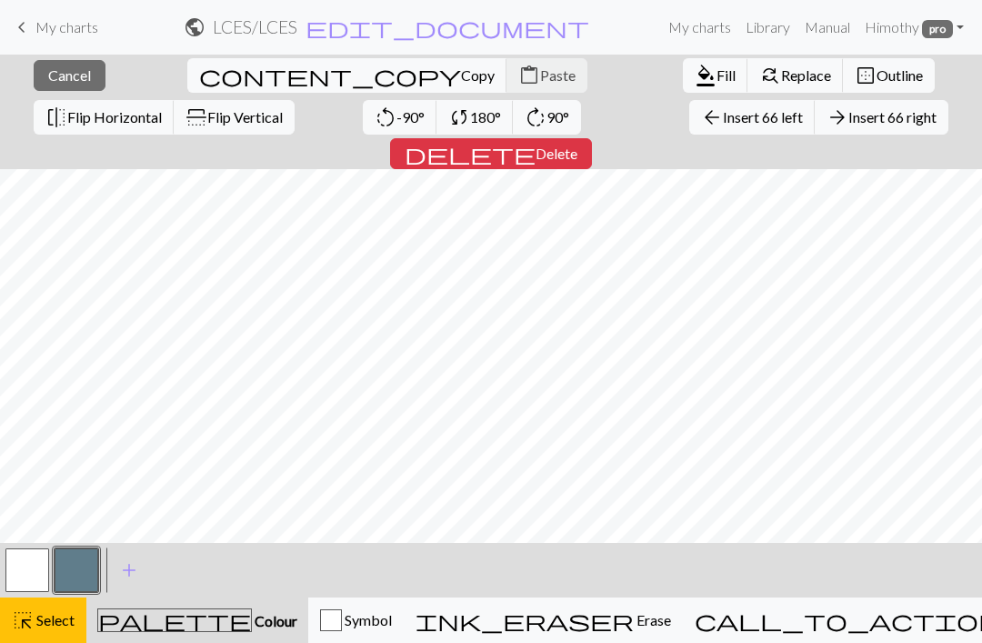
scroll to position [168, 57]
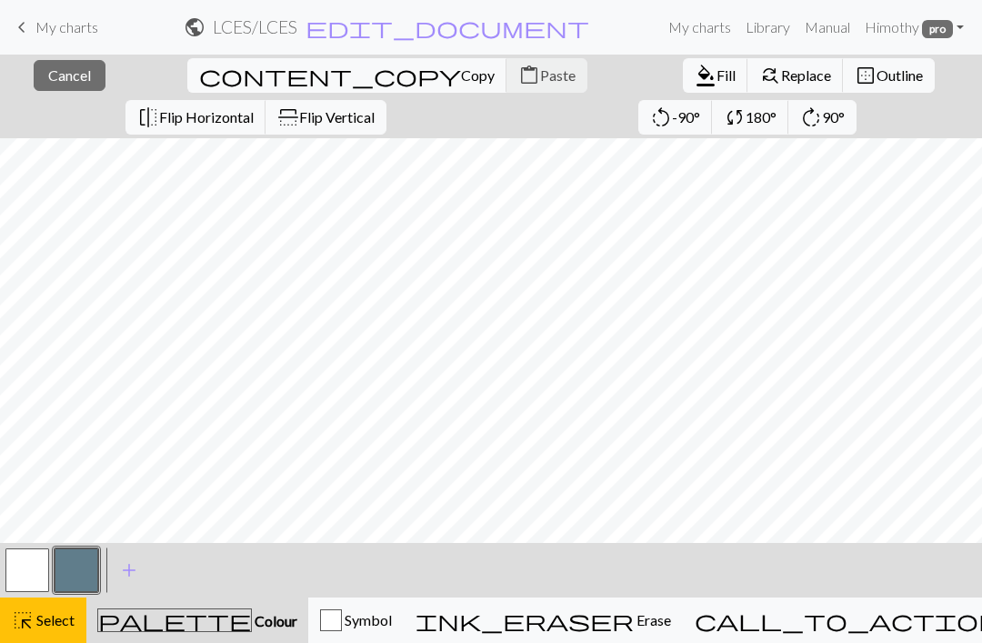
click at [56, 624] on span "Select" at bounding box center [54, 619] width 41 height 17
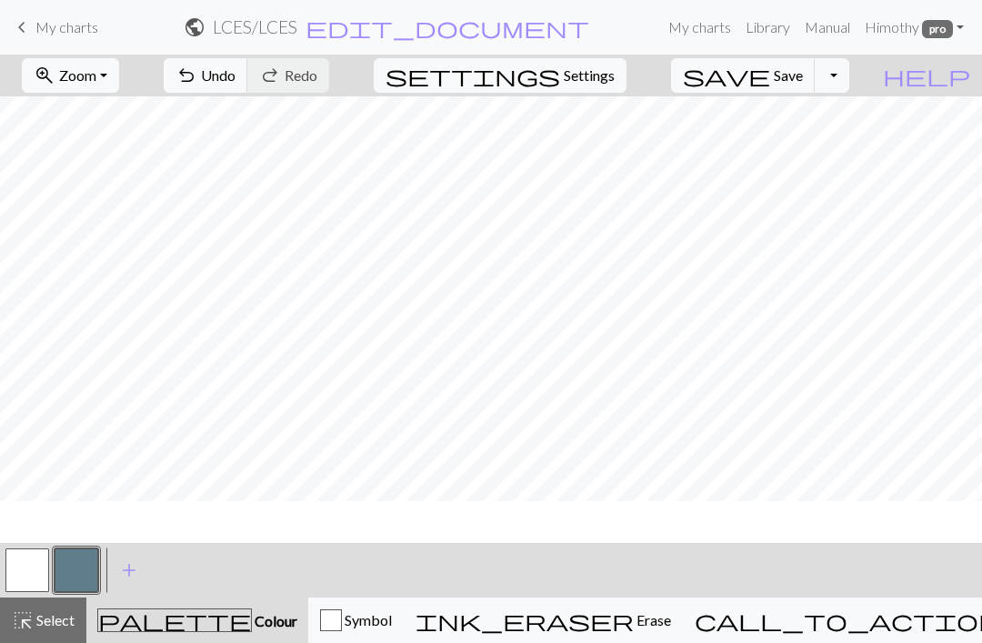
scroll to position [163, 57]
click at [64, 627] on span "Select" at bounding box center [54, 619] width 41 height 17
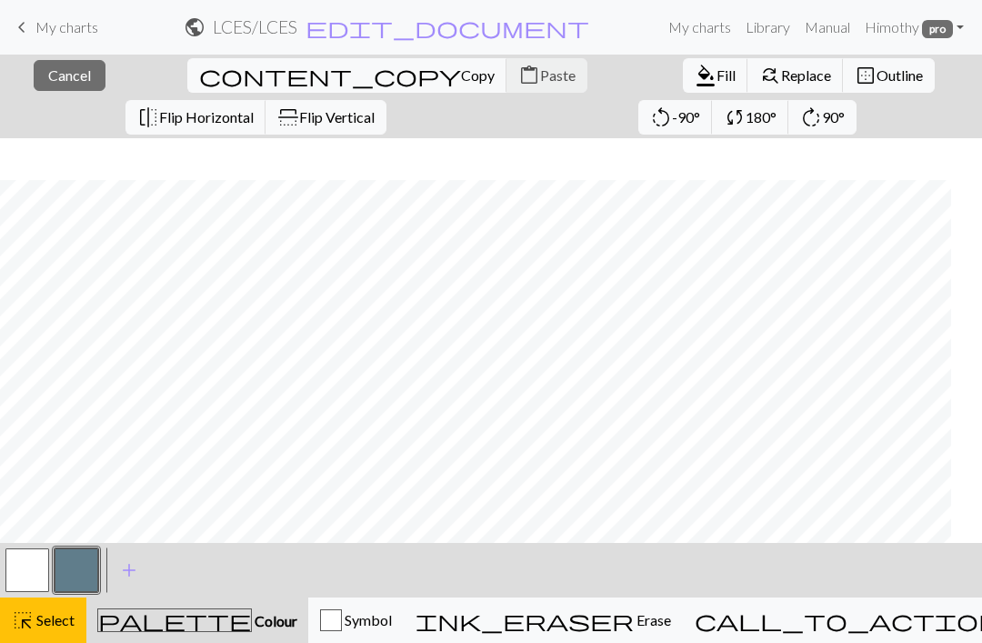
scroll to position [205, 23]
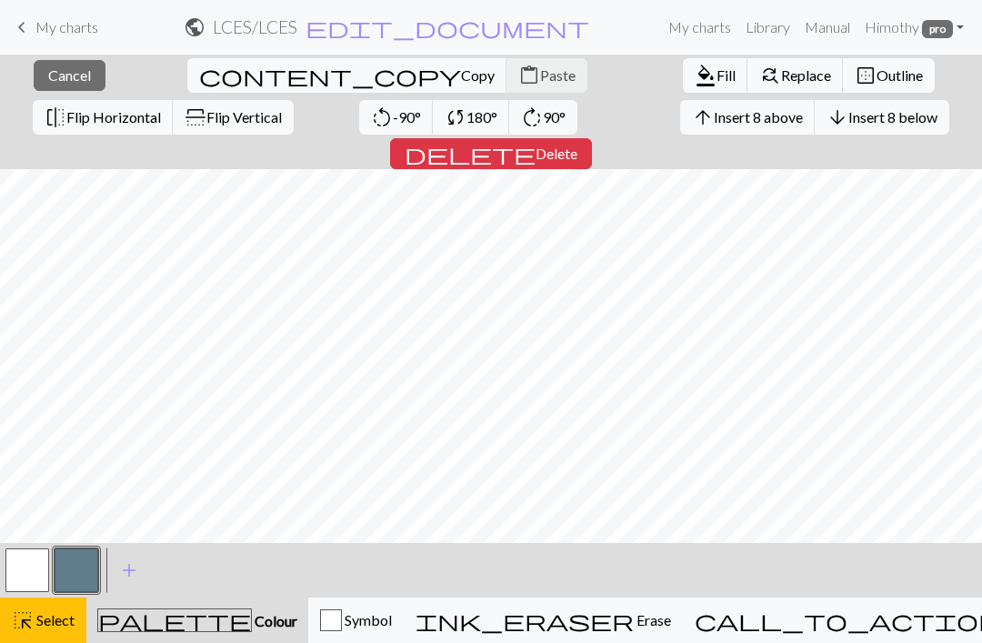
click at [695, 82] on span "format_color_fill" at bounding box center [706, 75] width 22 height 25
click at [92, 562] on button "button" at bounding box center [77, 570] width 44 height 44
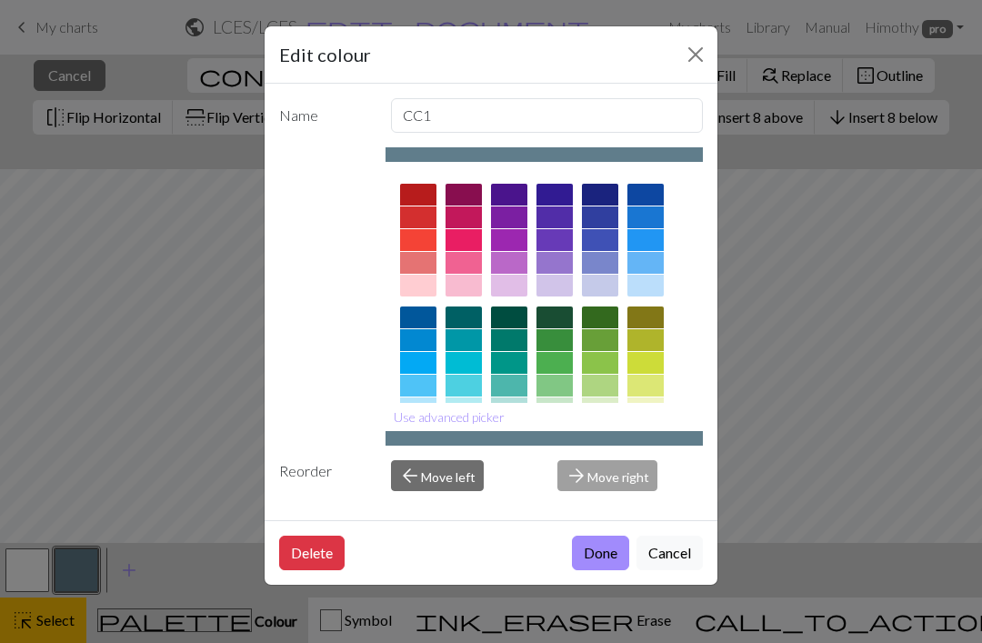
click at [697, 64] on button "Close" at bounding box center [695, 54] width 29 height 29
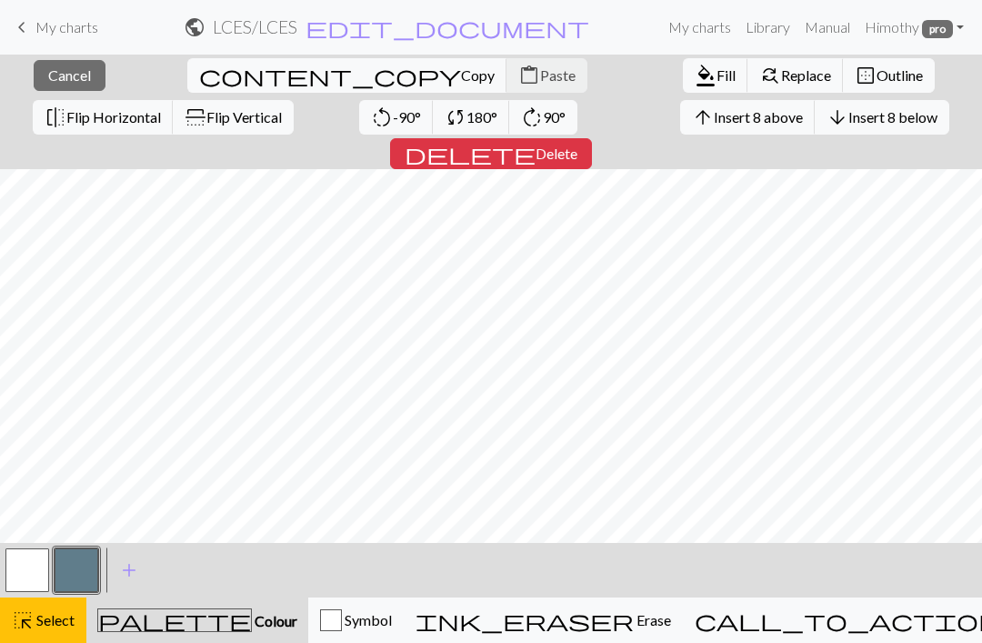
click at [683, 85] on button "format_color_fill Fill" at bounding box center [715, 75] width 65 height 35
click at [717, 80] on span "Fill" at bounding box center [726, 74] width 19 height 17
click at [695, 79] on span "format_color_fill" at bounding box center [706, 75] width 22 height 25
click at [695, 66] on span "format_color_fill" at bounding box center [706, 75] width 22 height 25
click at [695, 65] on span "format_color_fill" at bounding box center [706, 75] width 22 height 25
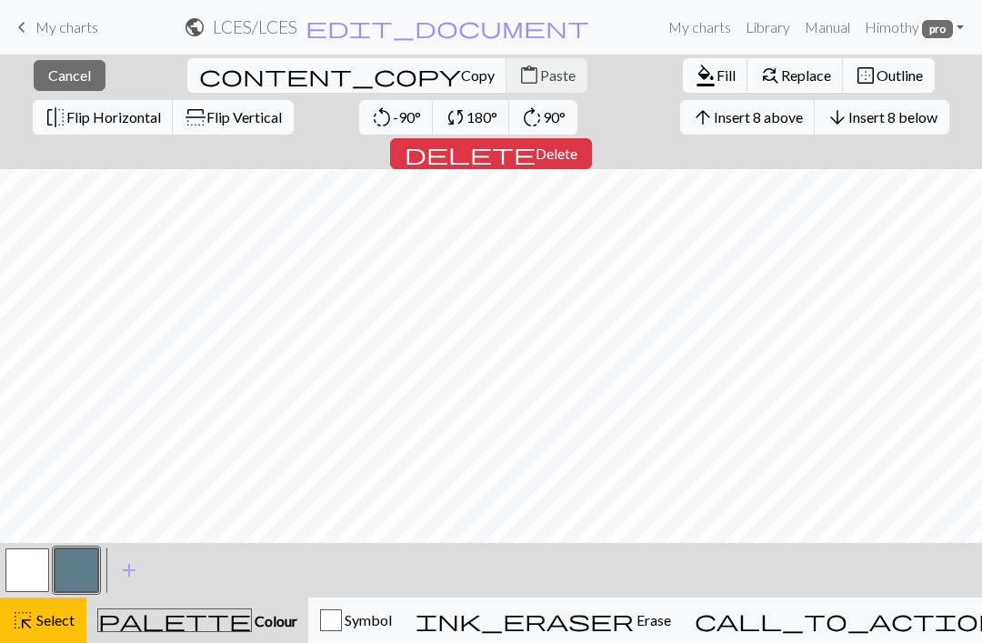
click at [35, 563] on button "button" at bounding box center [27, 570] width 44 height 44
click at [82, 574] on button "button" at bounding box center [77, 570] width 44 height 44
click at [683, 92] on button "format_color_fill Fill" at bounding box center [715, 75] width 65 height 35
click at [669, 94] on div "format_color_fill Fill find_replace Replace border_outer Outline" at bounding box center [808, 76] width 279 height 42
click at [683, 86] on button "format_color_fill Fill" at bounding box center [715, 75] width 65 height 35
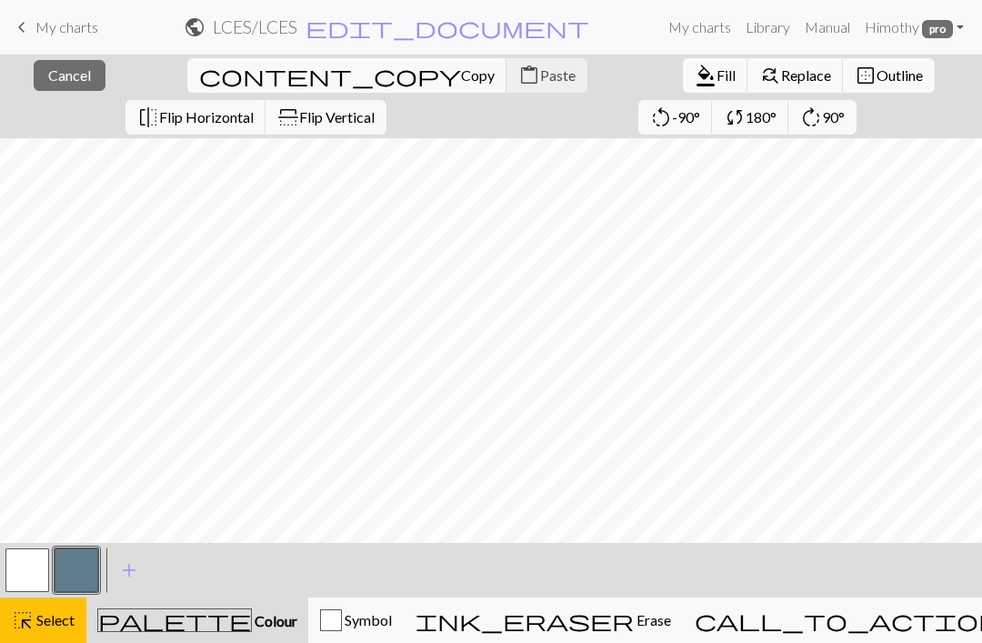
click at [695, 66] on span "format_color_fill" at bounding box center [706, 75] width 22 height 25
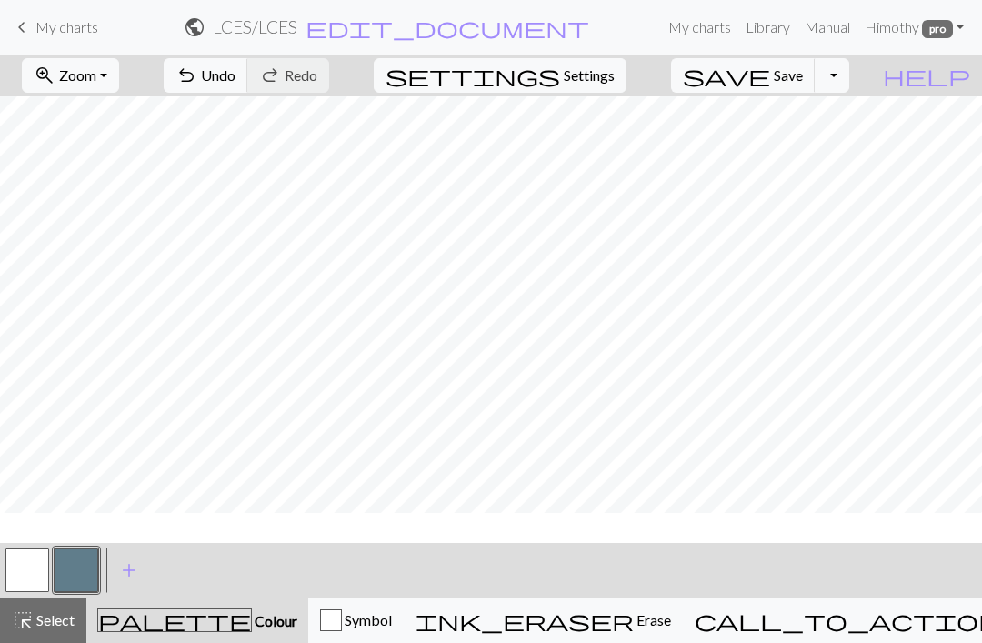
scroll to position [50, 0]
click at [20, 564] on button "button" at bounding box center [27, 570] width 44 height 44
click at [45, 621] on span "Select" at bounding box center [54, 619] width 41 height 17
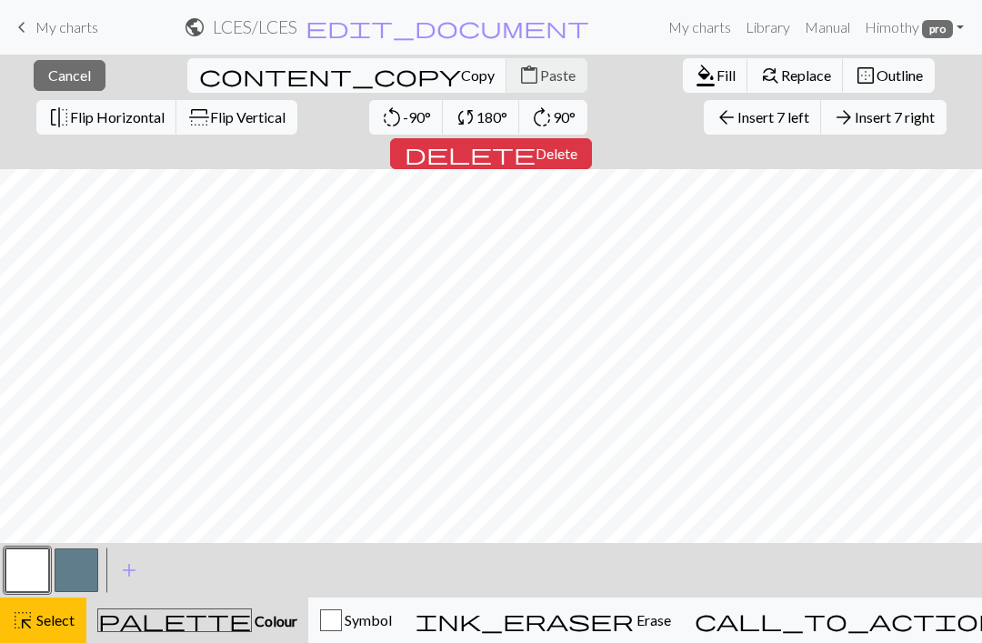
click at [79, 576] on button "button" at bounding box center [77, 570] width 44 height 44
click at [695, 74] on span "format_color_fill" at bounding box center [706, 75] width 22 height 25
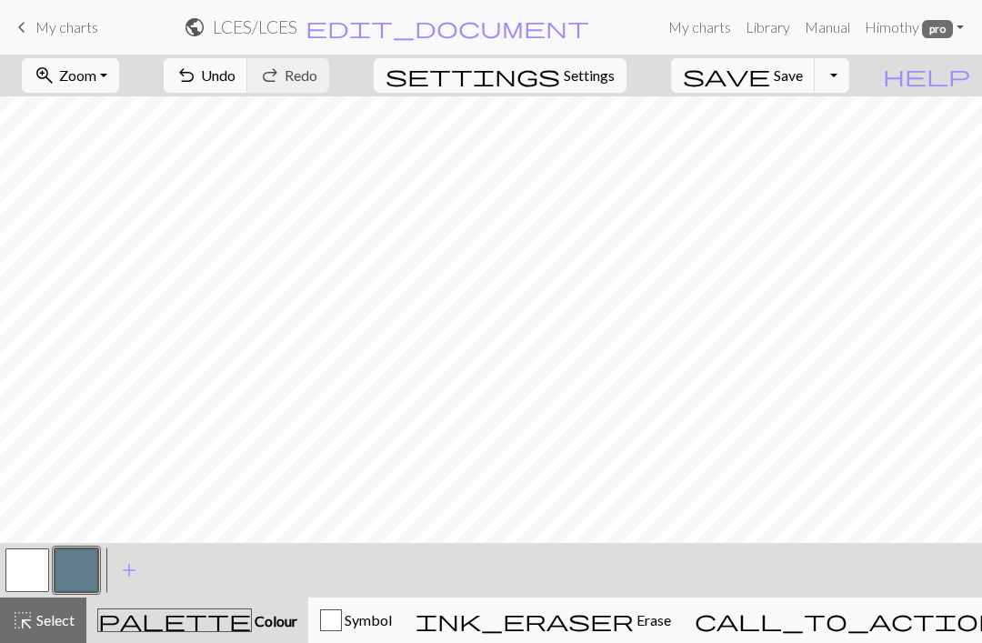
click at [36, 557] on button "button" at bounding box center [27, 570] width 44 height 44
click at [69, 580] on button "button" at bounding box center [77, 570] width 44 height 44
click at [52, 626] on span "Select" at bounding box center [54, 619] width 41 height 17
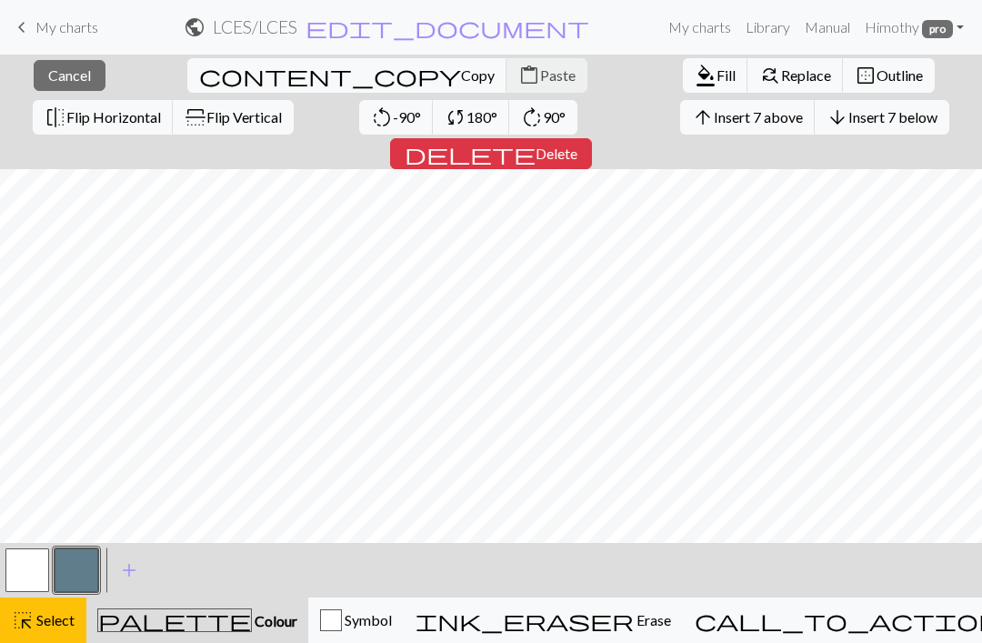
click at [683, 87] on button "format_color_fill Fill" at bounding box center [715, 75] width 65 height 35
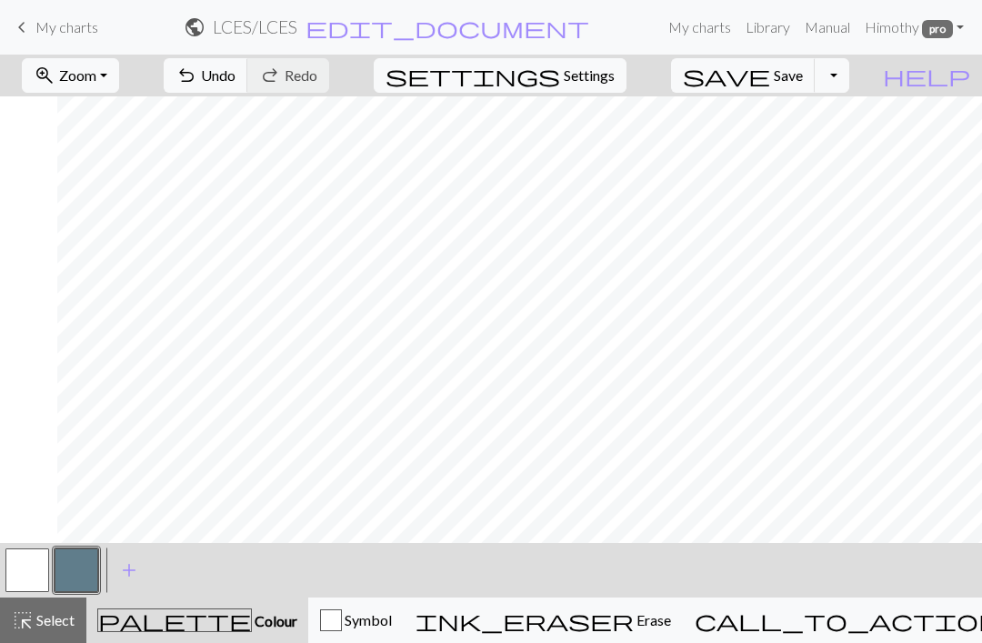
scroll to position [0, 57]
click at [25, 574] on button "button" at bounding box center [27, 570] width 44 height 44
click at [45, 629] on div "highlight_alt Select Select" at bounding box center [43, 620] width 63 height 22
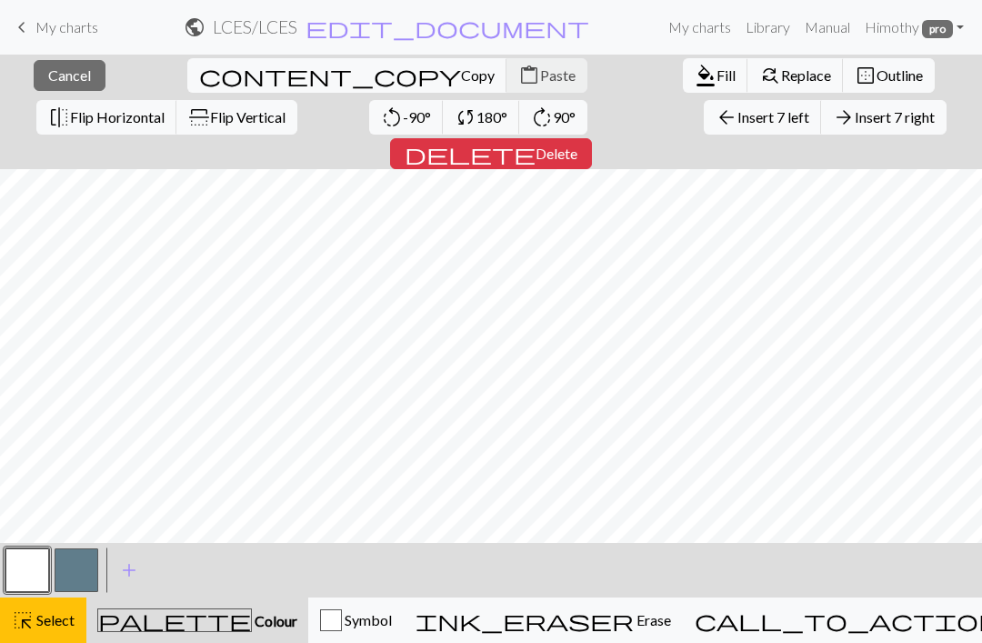
click at [85, 576] on button "button" at bounding box center [77, 570] width 44 height 44
click at [695, 87] on span "format_color_fill" at bounding box center [706, 75] width 22 height 25
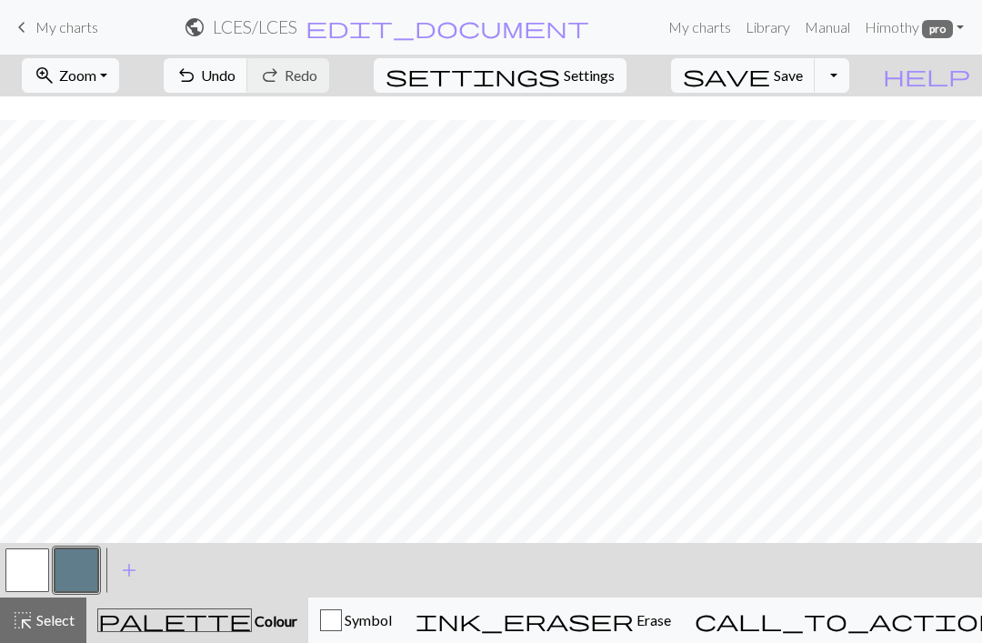
scroll to position [163, 0]
click at [75, 574] on button "button" at bounding box center [77, 570] width 44 height 44
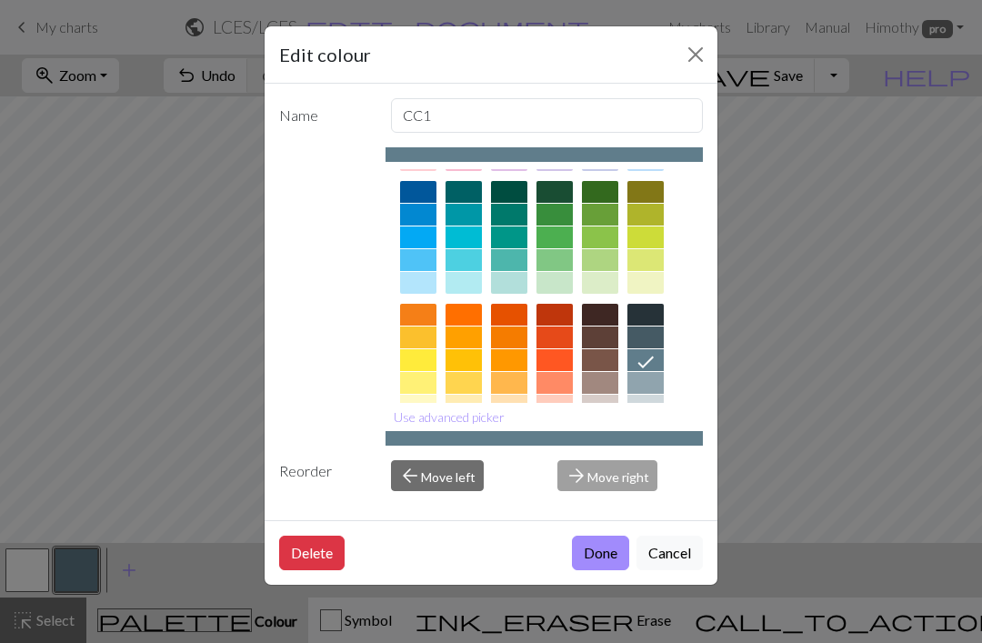
scroll to position [124, 0]
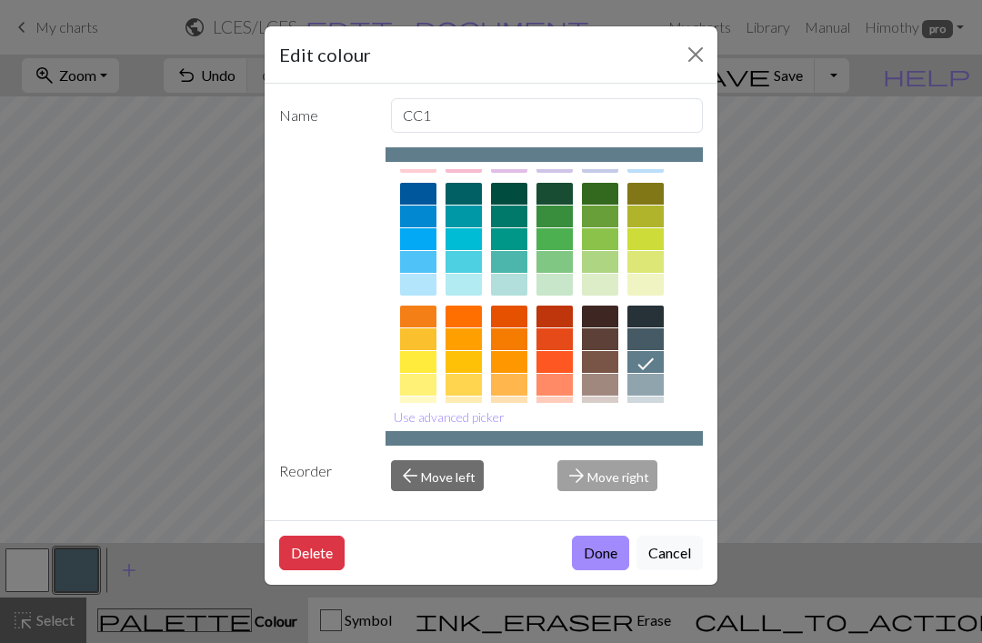
click at [652, 326] on div at bounding box center [645, 317] width 36 height 22
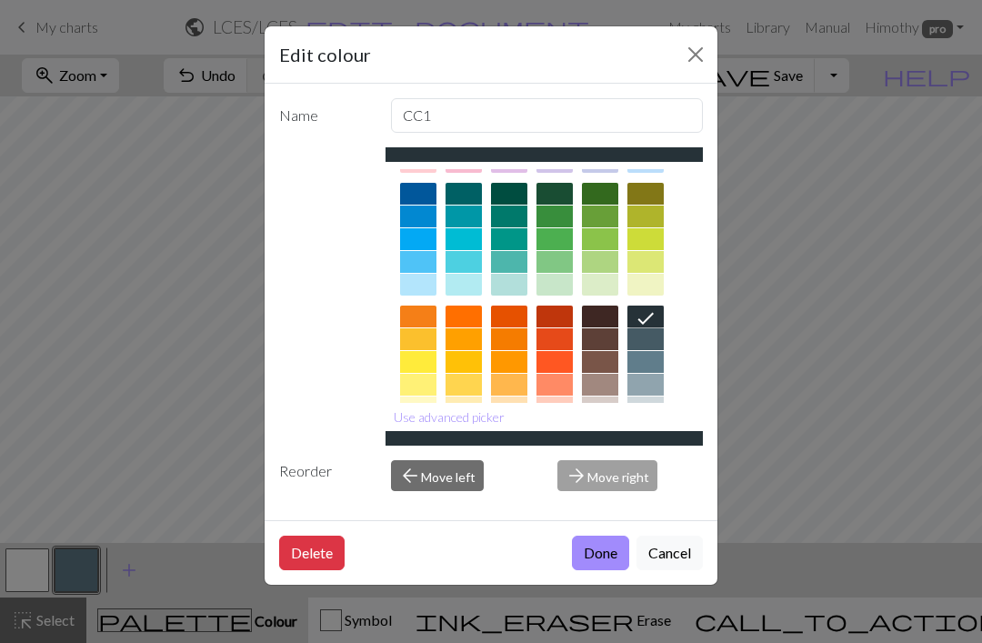
click at [605, 570] on button "Done" at bounding box center [600, 553] width 57 height 35
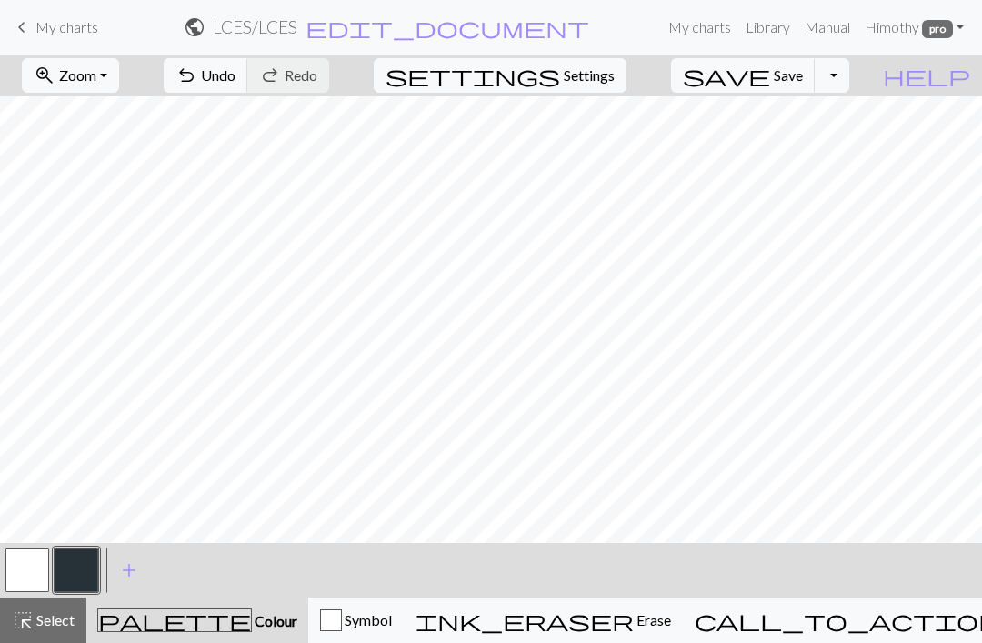
click at [31, 575] on button "button" at bounding box center [27, 570] width 44 height 44
click at [131, 573] on span "add" at bounding box center [129, 569] width 22 height 25
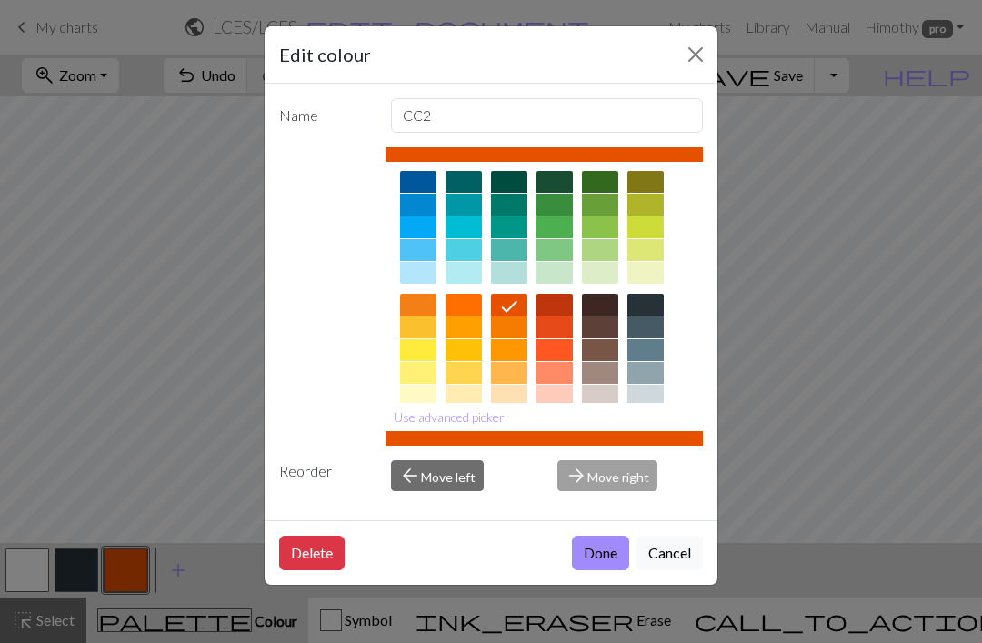
scroll to position [136, 0]
click at [410, 352] on div at bounding box center [418, 349] width 36 height 22
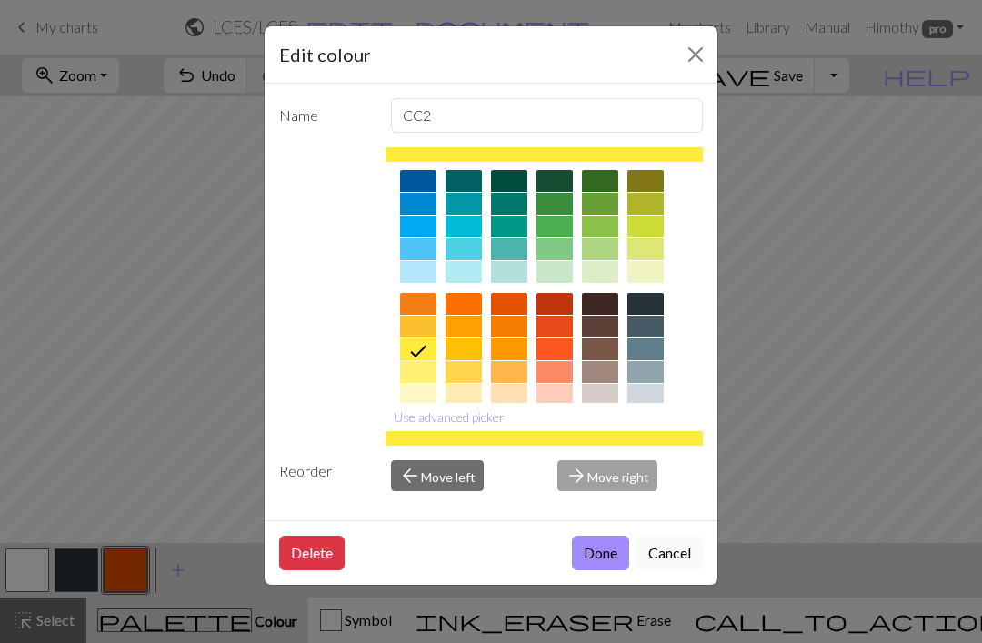
click at [594, 570] on button "Done" at bounding box center [600, 553] width 57 height 35
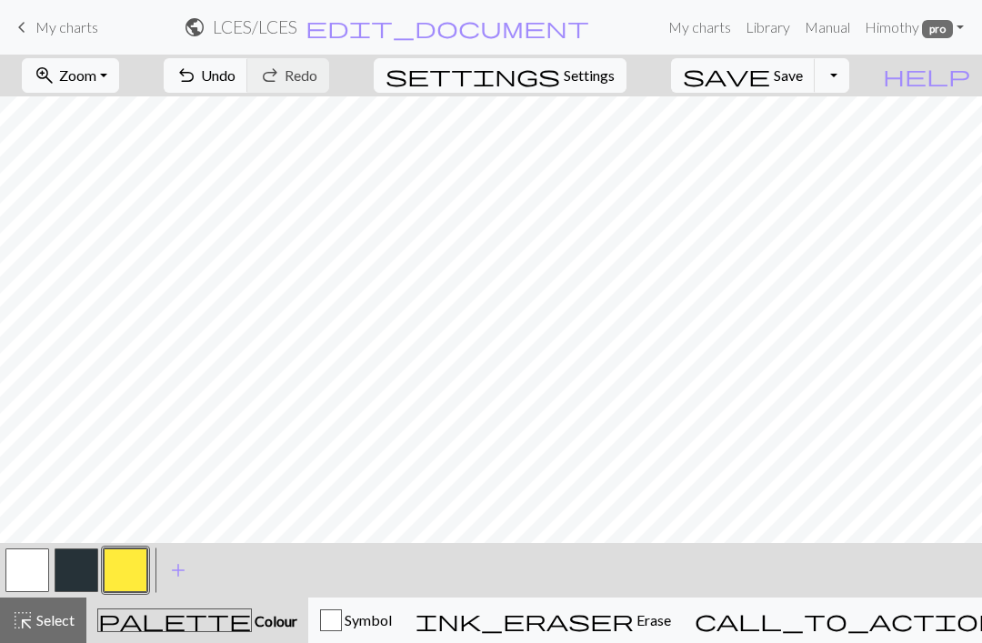
click at [28, 578] on button "button" at bounding box center [27, 570] width 44 height 44
click at [137, 576] on button "button" at bounding box center [126, 570] width 44 height 44
click at [33, 573] on button "button" at bounding box center [27, 570] width 44 height 44
click at [90, 570] on button "button" at bounding box center [77, 570] width 44 height 44
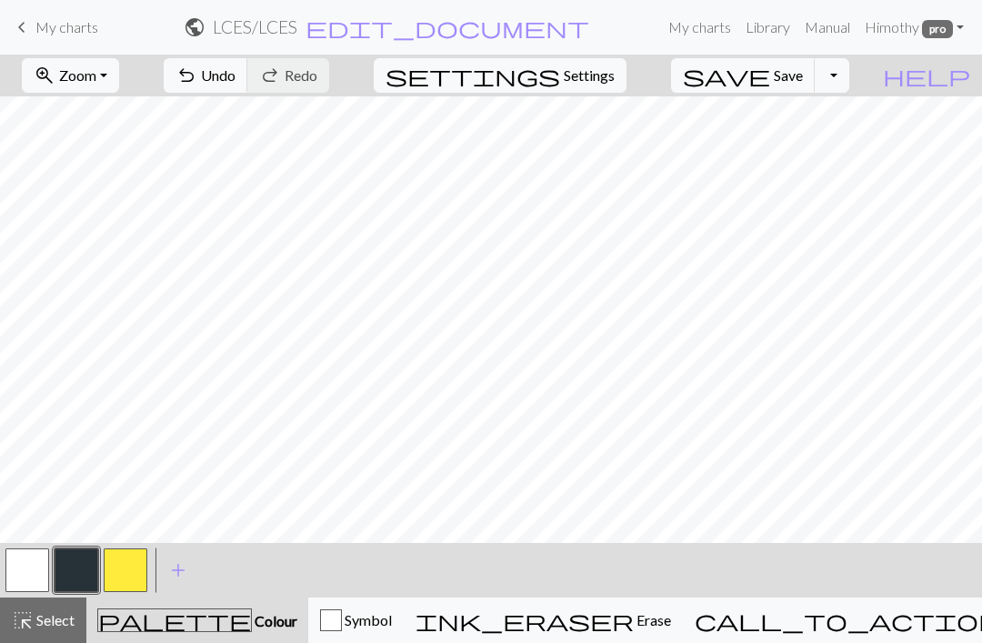
click at [126, 556] on button "button" at bounding box center [126, 570] width 44 height 44
click at [31, 573] on button "button" at bounding box center [27, 570] width 44 height 44
click at [73, 573] on button "button" at bounding box center [77, 570] width 44 height 44
click at [18, 579] on button "button" at bounding box center [27, 570] width 44 height 44
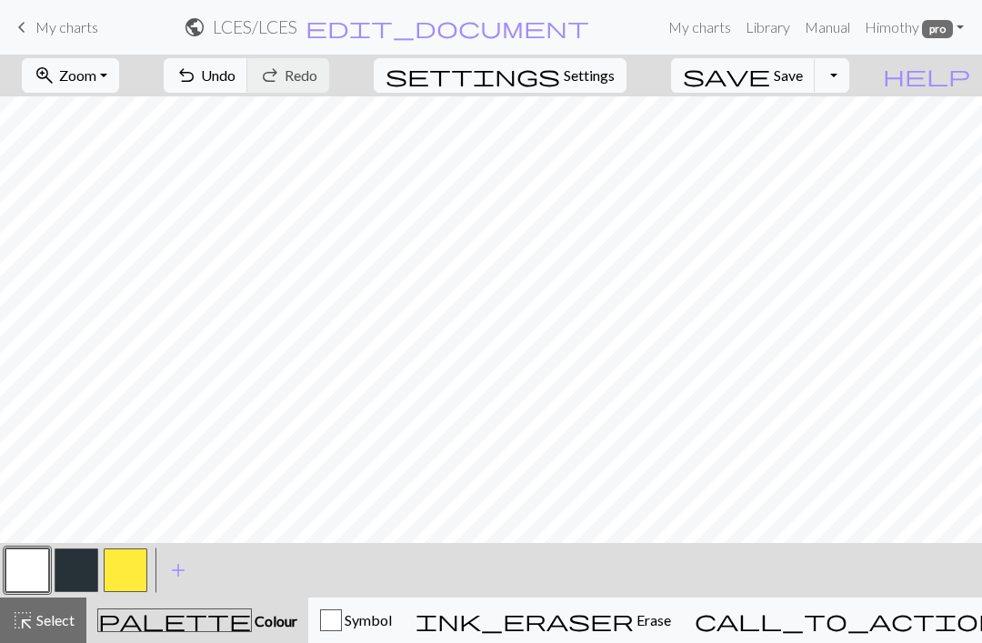
click at [75, 569] on button "button" at bounding box center [77, 570] width 44 height 44
click at [42, 571] on button "button" at bounding box center [27, 570] width 44 height 44
click at [85, 567] on button "button" at bounding box center [77, 570] width 44 height 44
click at [35, 562] on button "button" at bounding box center [27, 570] width 44 height 44
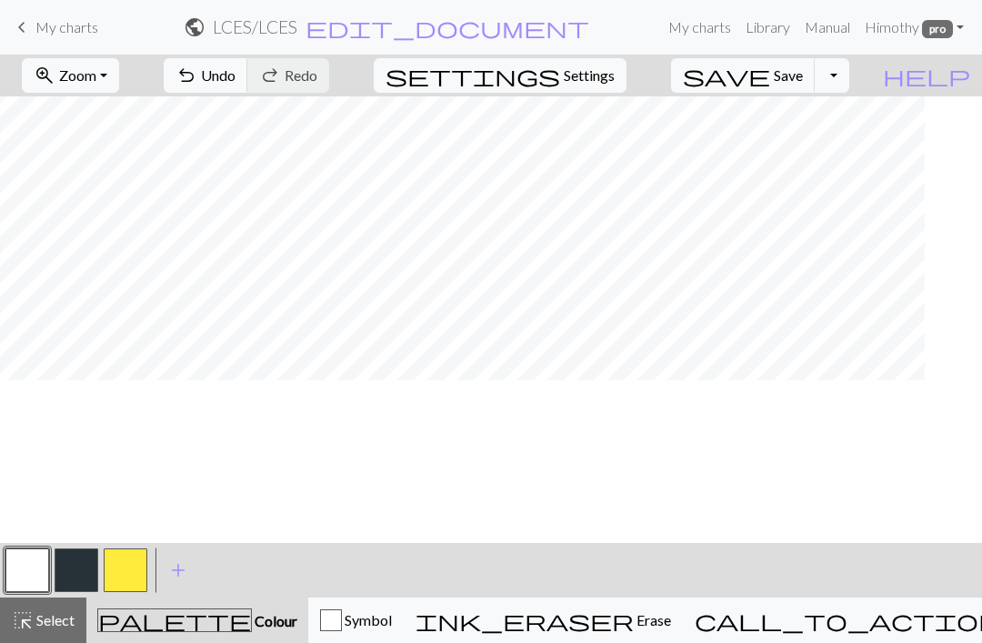
scroll to position [0, 0]
click at [80, 566] on button "button" at bounding box center [77, 570] width 44 height 44
click at [33, 574] on button "button" at bounding box center [27, 570] width 44 height 44
click at [85, 563] on button "button" at bounding box center [77, 570] width 44 height 44
click at [34, 578] on button "button" at bounding box center [27, 570] width 44 height 44
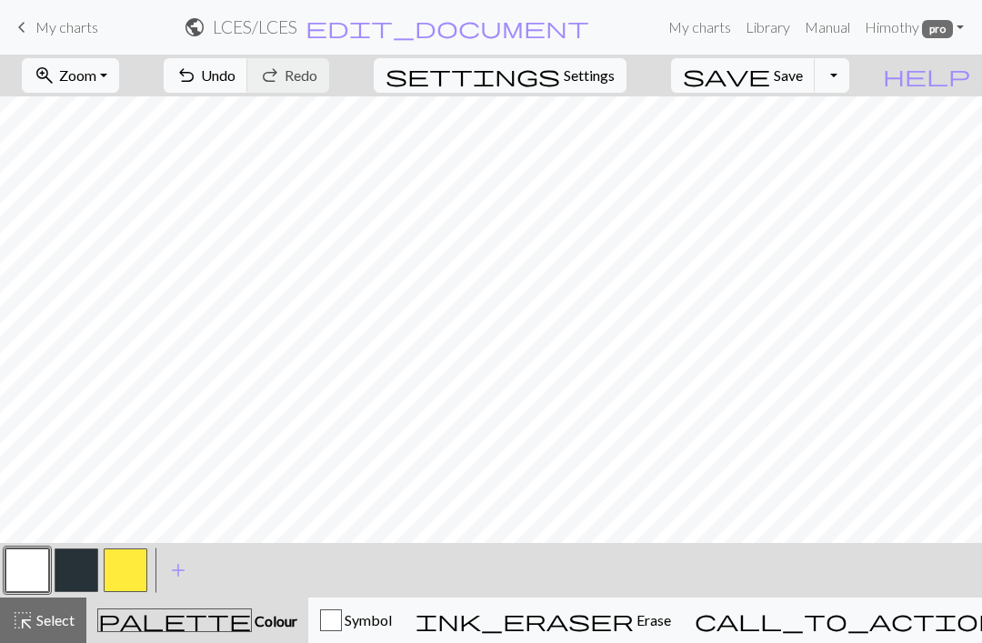
click at [88, 562] on button "button" at bounding box center [77, 570] width 44 height 44
click at [35, 556] on button "button" at bounding box center [27, 570] width 44 height 44
click at [75, 572] on button "button" at bounding box center [77, 570] width 44 height 44
click at [31, 582] on button "button" at bounding box center [27, 570] width 44 height 44
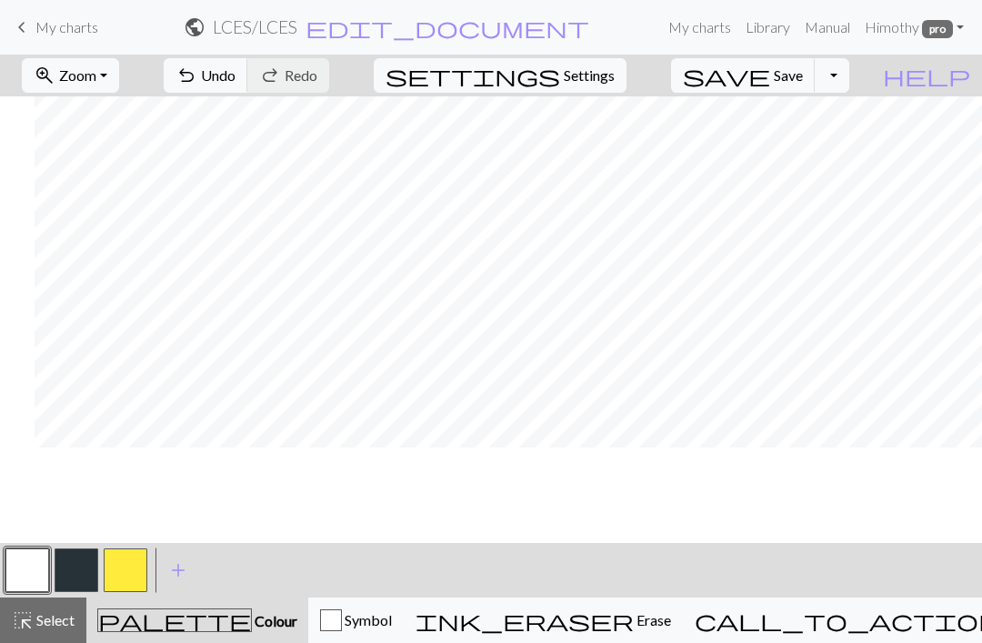
scroll to position [0, 35]
click at [75, 578] on button "button" at bounding box center [77, 570] width 44 height 44
click at [125, 571] on button "button" at bounding box center [126, 570] width 44 height 44
click at [9, 582] on button "button" at bounding box center [27, 570] width 44 height 44
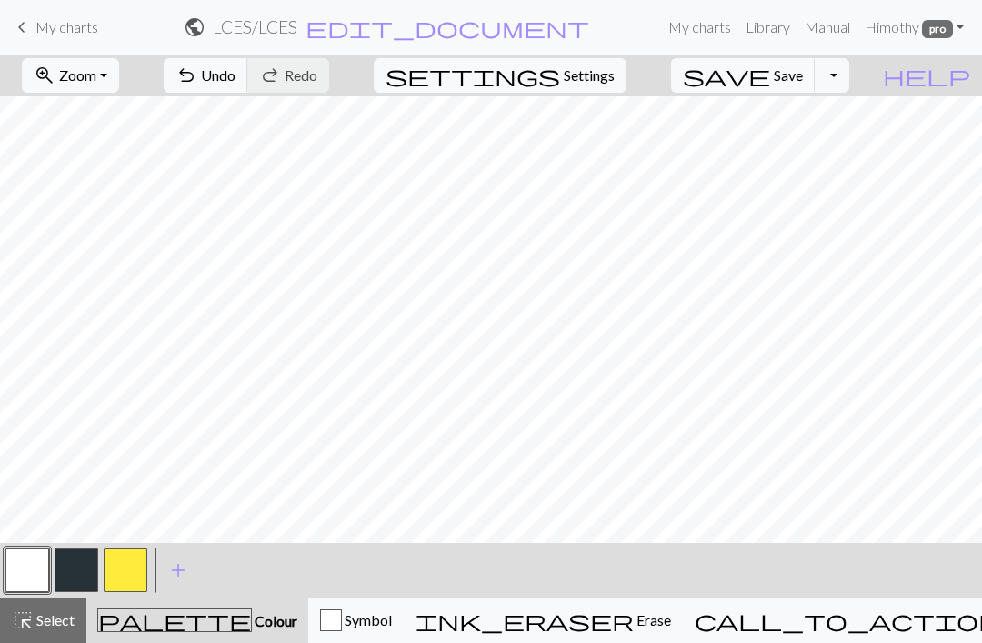
click at [129, 572] on button "button" at bounding box center [126, 570] width 44 height 44
click at [31, 576] on button "button" at bounding box center [27, 570] width 44 height 44
click at [71, 570] on button "button" at bounding box center [77, 570] width 44 height 44
click at [116, 570] on button "button" at bounding box center [126, 570] width 44 height 44
click at [32, 564] on button "button" at bounding box center [27, 570] width 44 height 44
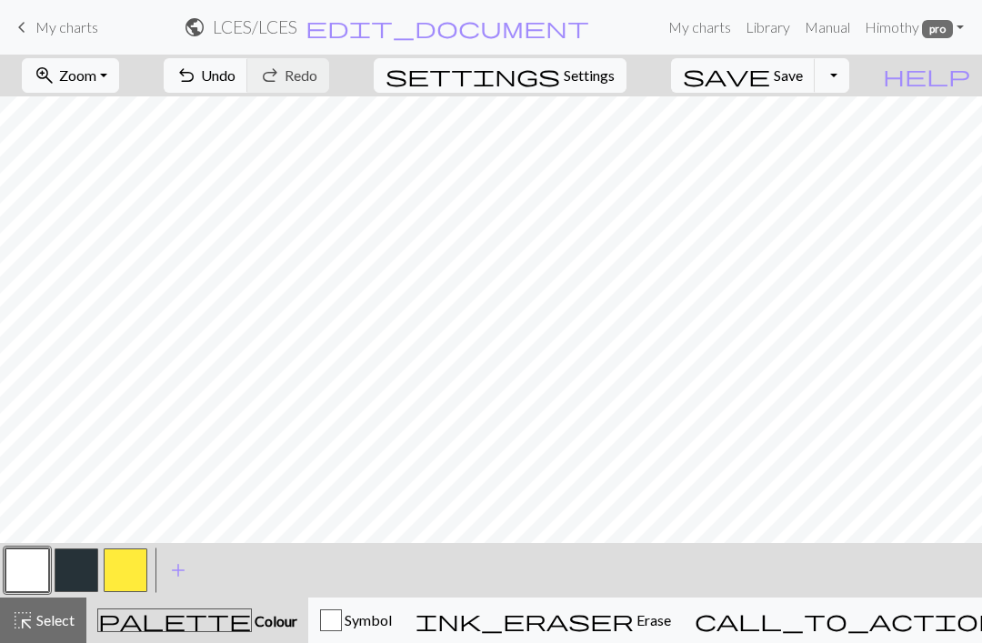
click at [82, 572] on button "button" at bounding box center [77, 570] width 44 height 44
click at [132, 569] on button "button" at bounding box center [126, 570] width 44 height 44
click at [125, 566] on button "button" at bounding box center [126, 570] width 44 height 44
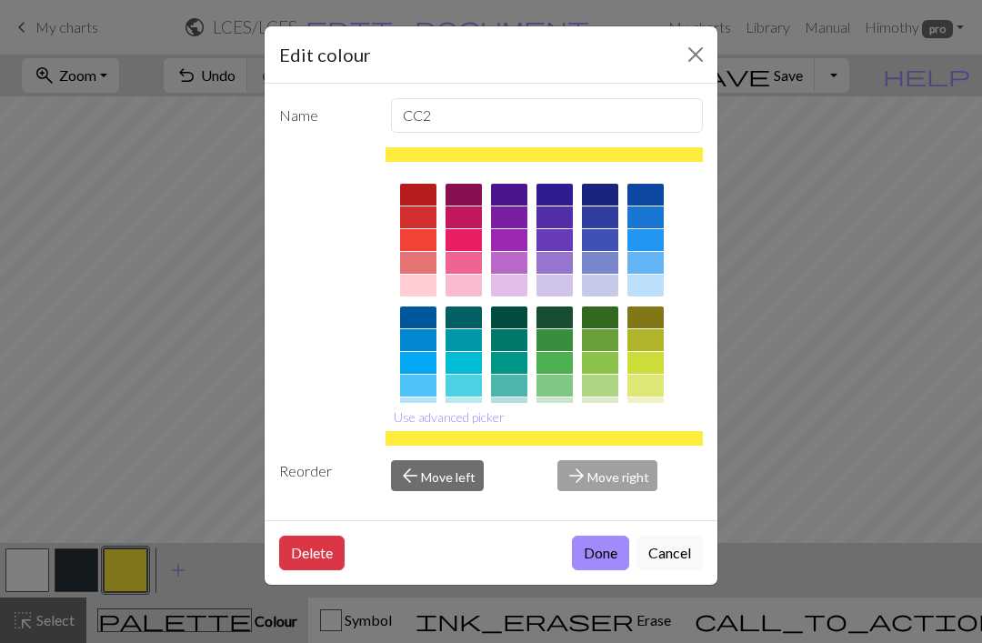
click at [669, 570] on button "Cancel" at bounding box center [669, 553] width 66 height 35
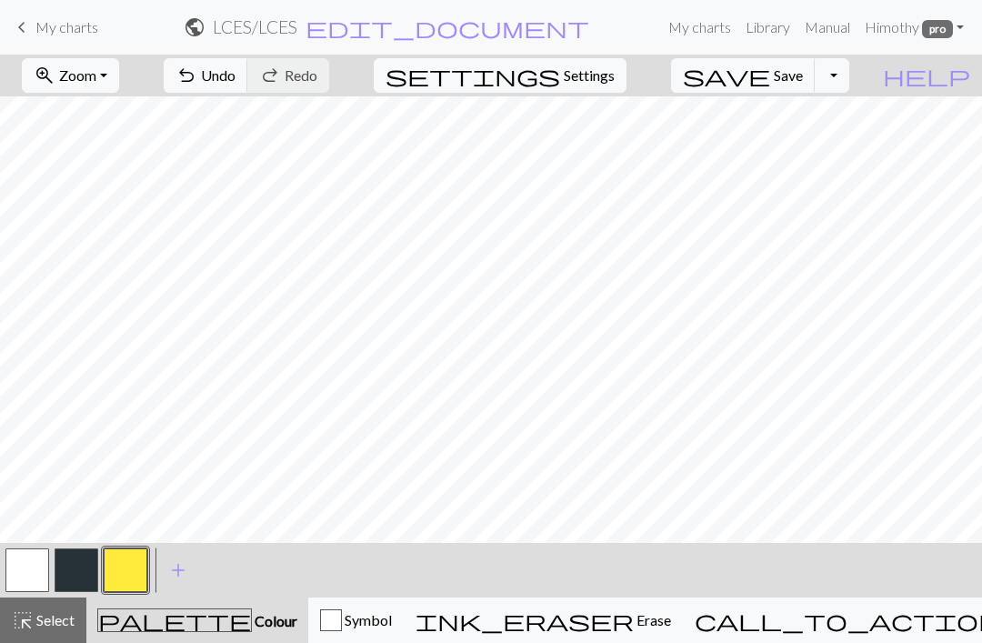
click at [34, 567] on button "button" at bounding box center [27, 570] width 44 height 44
click at [75, 566] on button "button" at bounding box center [77, 570] width 44 height 44
click at [125, 563] on button "button" at bounding box center [126, 570] width 44 height 44
click at [73, 566] on button "button" at bounding box center [77, 570] width 44 height 44
click at [126, 574] on button "button" at bounding box center [126, 570] width 44 height 44
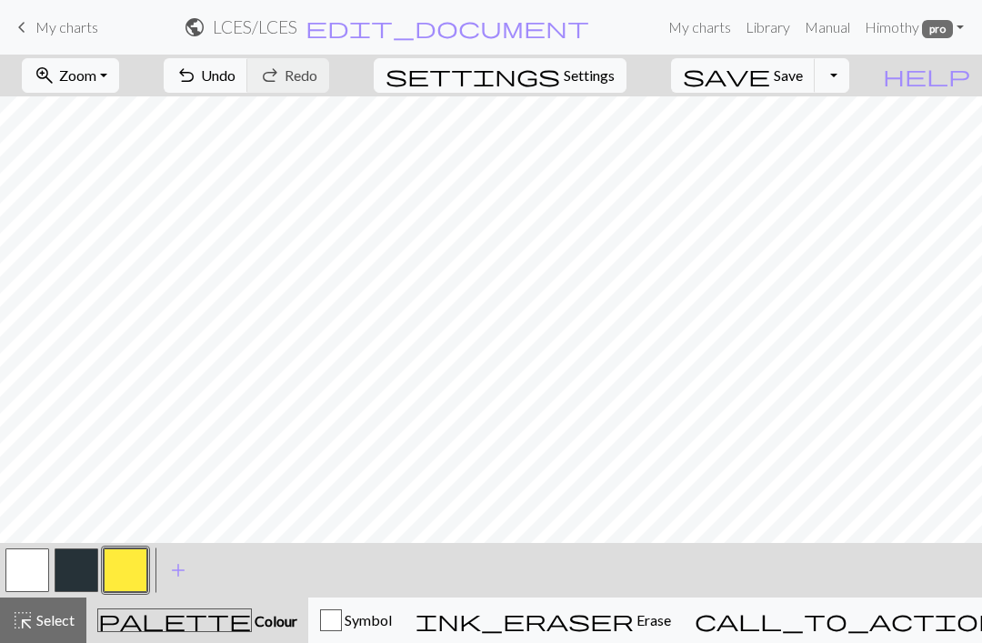
click at [32, 567] on button "button" at bounding box center [27, 570] width 44 height 44
click at [81, 580] on button "button" at bounding box center [77, 570] width 44 height 44
click at [136, 572] on button "button" at bounding box center [126, 570] width 44 height 44
click at [23, 576] on button "button" at bounding box center [27, 570] width 44 height 44
click at [76, 573] on button "button" at bounding box center [77, 570] width 44 height 44
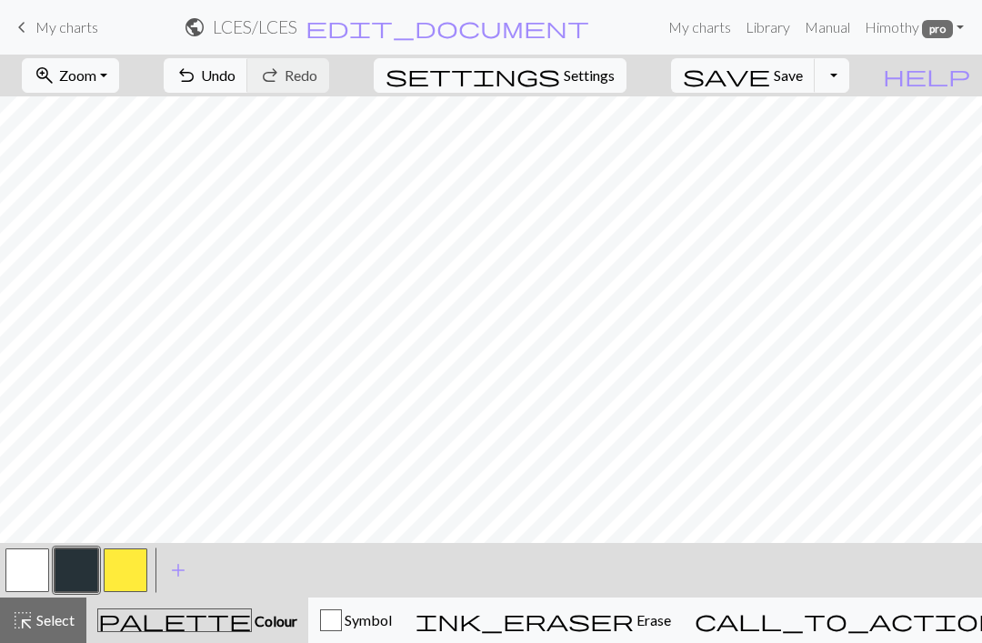
click at [132, 565] on button "button" at bounding box center [126, 570] width 44 height 44
click at [33, 571] on button "button" at bounding box center [27, 570] width 44 height 44
click at [80, 576] on button "button" at bounding box center [77, 570] width 44 height 44
click at [124, 566] on button "button" at bounding box center [126, 570] width 44 height 44
click at [24, 564] on button "button" at bounding box center [27, 570] width 44 height 44
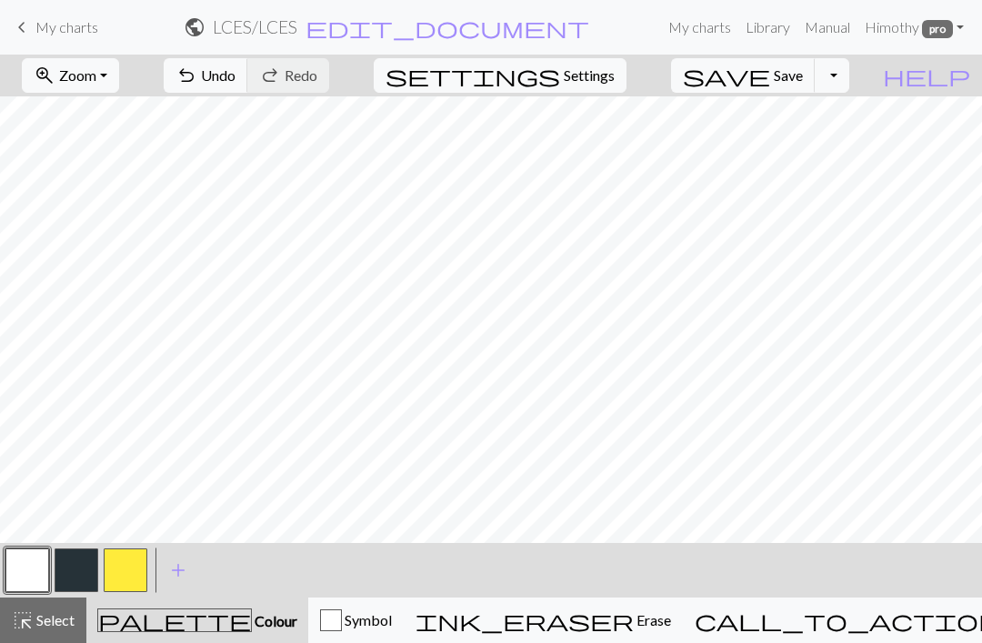
click at [75, 576] on button "button" at bounding box center [77, 570] width 44 height 44
click at [129, 571] on button "button" at bounding box center [126, 570] width 44 height 44
click at [69, 575] on button "button" at bounding box center [77, 570] width 44 height 44
click at [125, 563] on button "button" at bounding box center [126, 570] width 44 height 44
click at [65, 574] on button "button" at bounding box center [77, 570] width 44 height 44
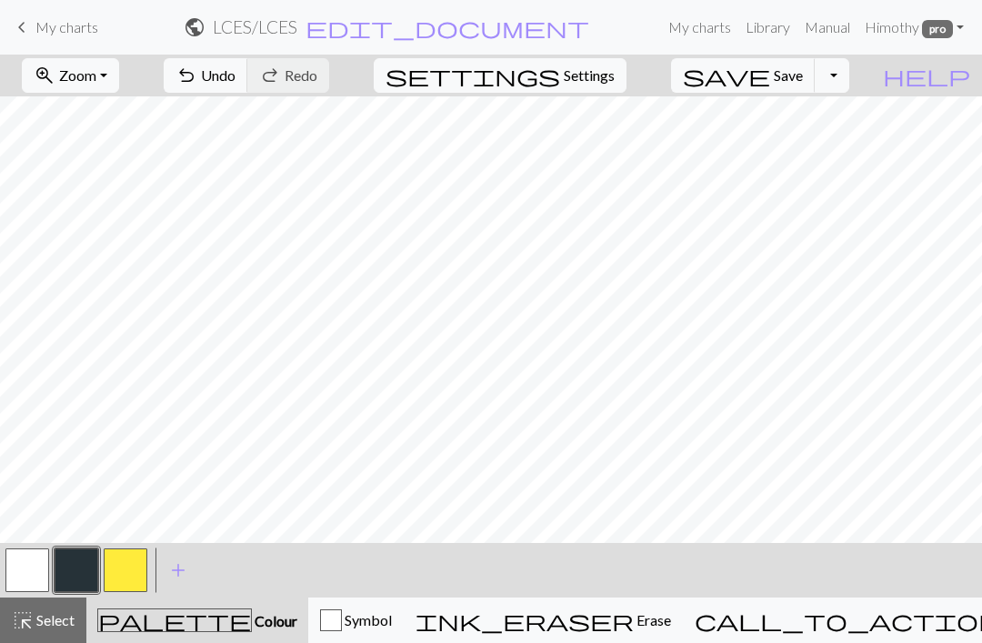
click at [129, 573] on button "button" at bounding box center [126, 570] width 44 height 44
click at [71, 579] on button "button" at bounding box center [77, 570] width 44 height 44
click at [125, 576] on button "button" at bounding box center [126, 570] width 44 height 44
click at [71, 566] on button "button" at bounding box center [77, 570] width 44 height 44
click at [127, 578] on button "button" at bounding box center [126, 570] width 44 height 44
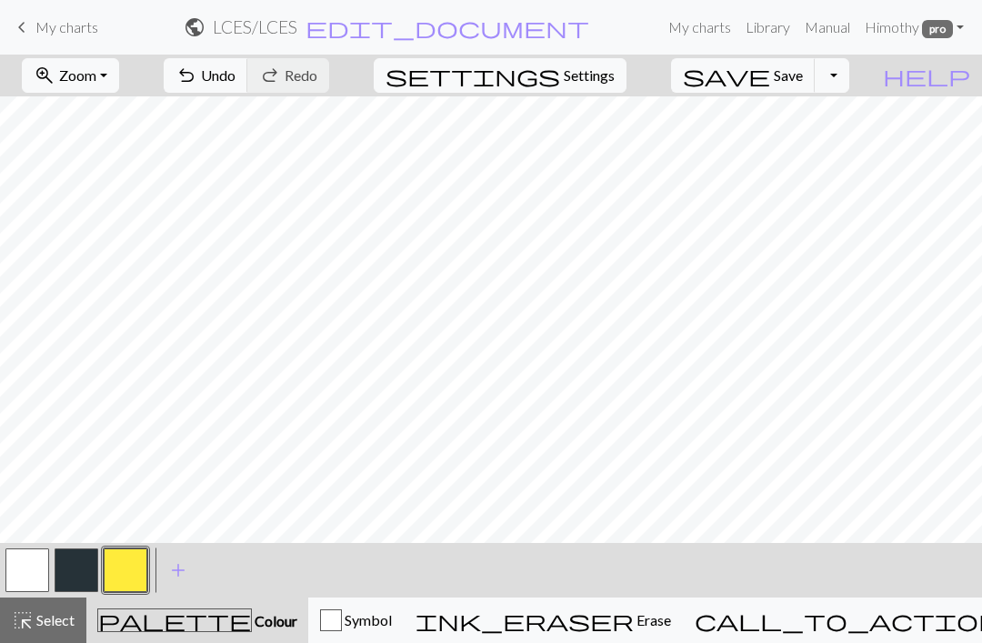
click at [74, 568] on button "button" at bounding box center [77, 570] width 44 height 44
click at [141, 569] on button "button" at bounding box center [126, 570] width 44 height 44
click at [75, 573] on button "button" at bounding box center [77, 570] width 44 height 44
click at [122, 577] on button "button" at bounding box center [126, 570] width 44 height 44
click at [29, 564] on button "button" at bounding box center [27, 570] width 44 height 44
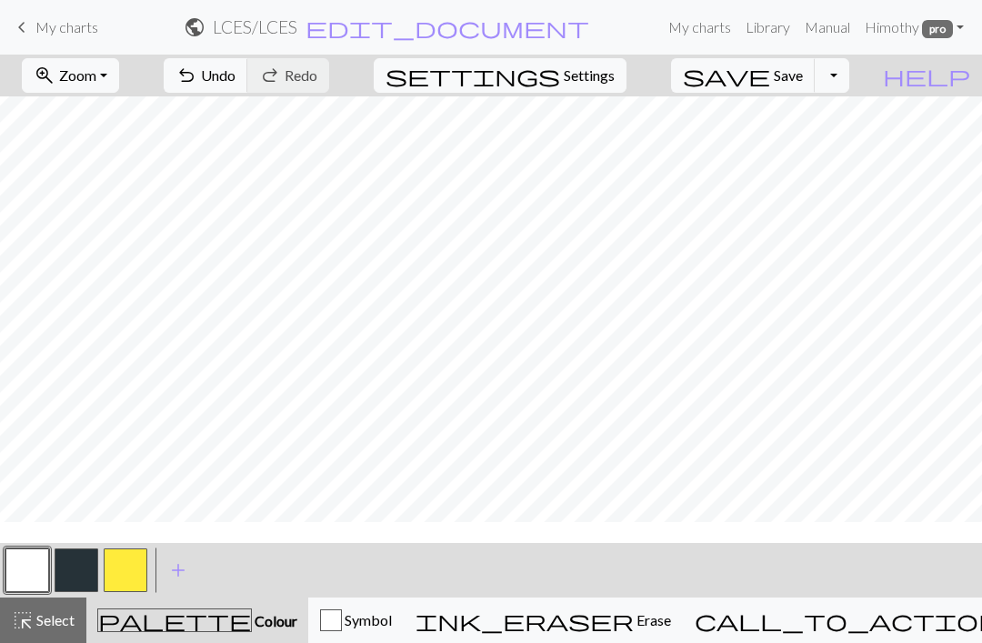
scroll to position [139, 57]
click at [119, 575] on button "button" at bounding box center [126, 570] width 44 height 44
click at [67, 574] on button "button" at bounding box center [77, 570] width 44 height 44
click at [131, 579] on button "button" at bounding box center [126, 570] width 44 height 44
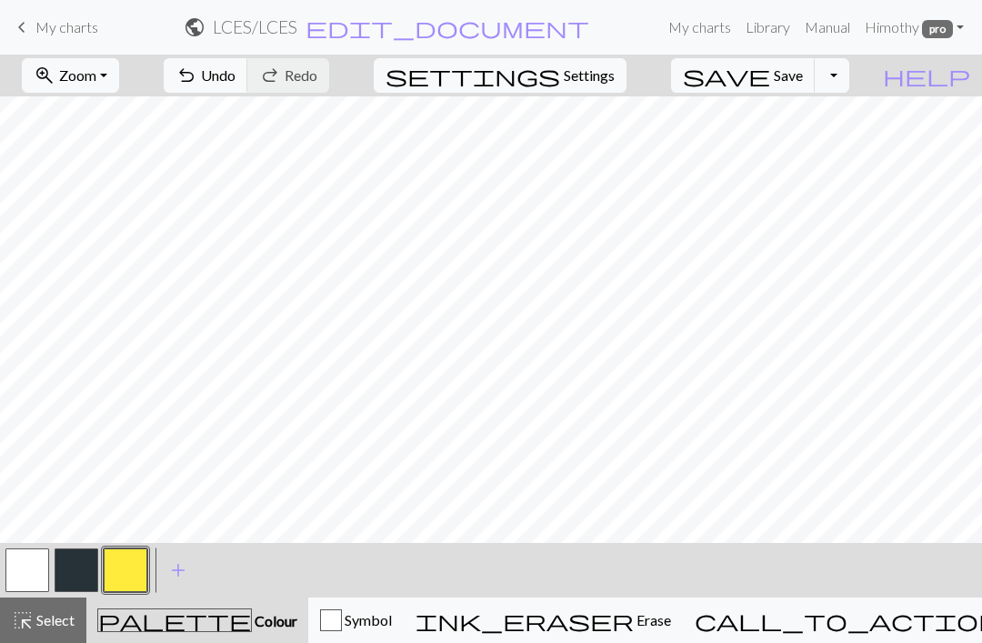
click at [73, 569] on button "button" at bounding box center [77, 570] width 44 height 44
click at [21, 607] on span "highlight_alt" at bounding box center [23, 619] width 22 height 25
click at [17, 565] on button "button" at bounding box center [27, 570] width 44 height 44
click at [38, 637] on button "highlight_alt Select Select" at bounding box center [43, 619] width 86 height 45
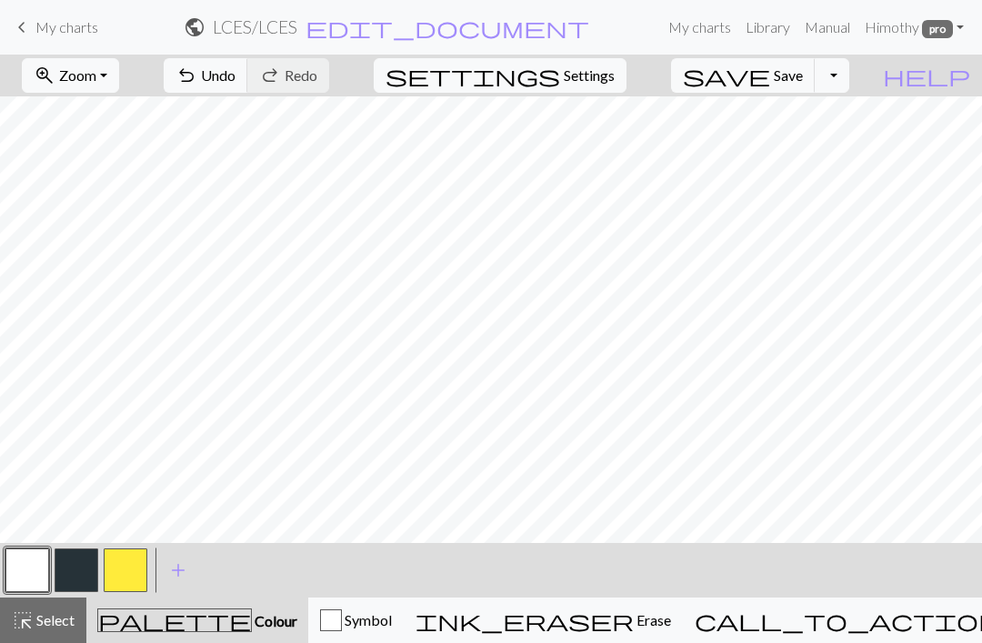
click at [135, 564] on button "button" at bounding box center [126, 570] width 44 height 44
click at [128, 568] on button "button" at bounding box center [126, 570] width 44 height 44
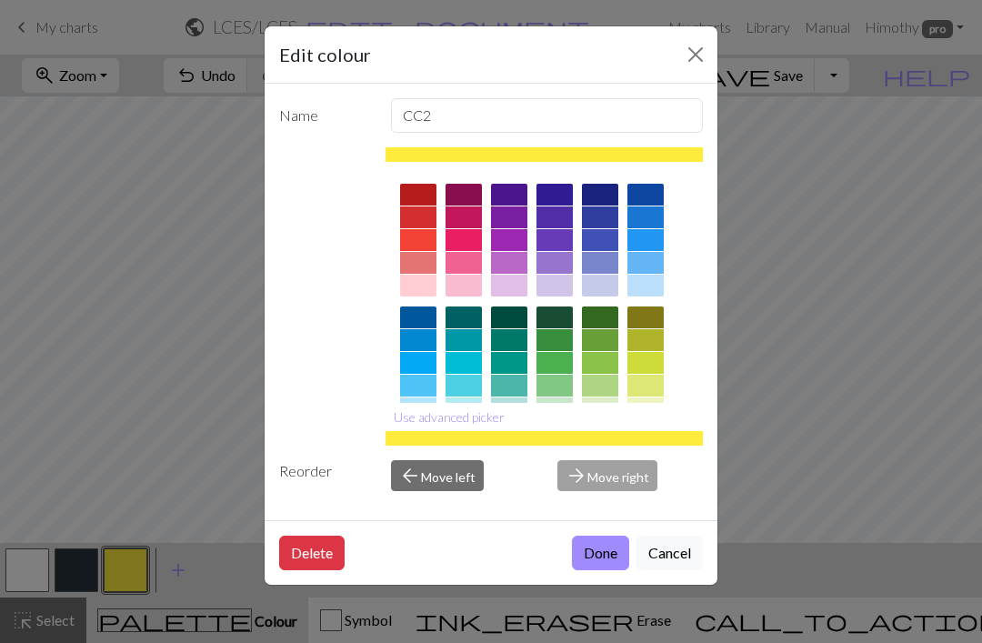
click at [693, 58] on button "Close" at bounding box center [695, 54] width 29 height 29
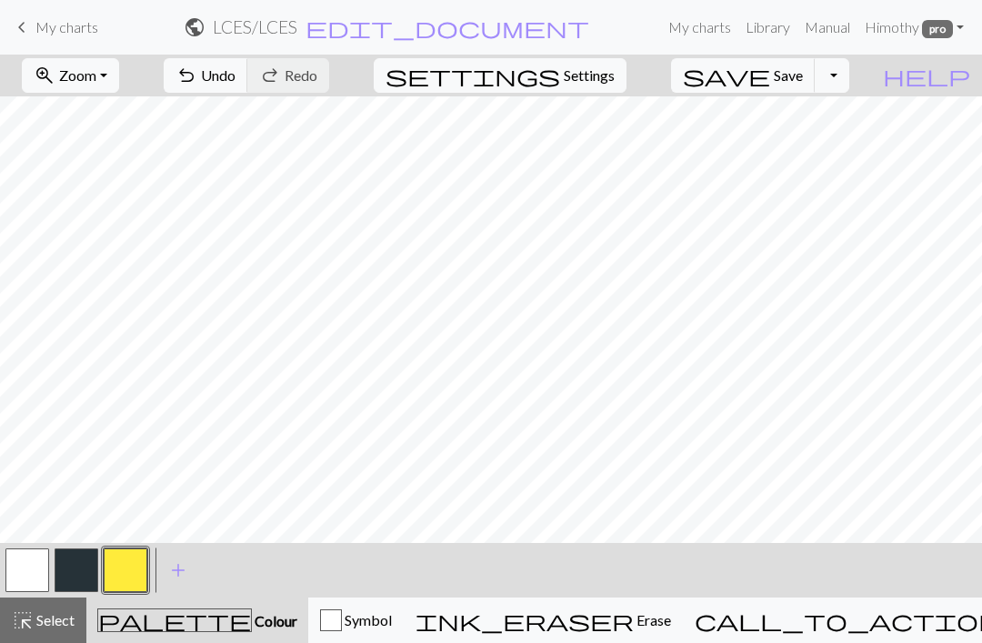
click at [26, 580] on button "button" at bounding box center [27, 570] width 44 height 44
click at [68, 573] on button "button" at bounding box center [77, 570] width 44 height 44
click at [46, 567] on button "button" at bounding box center [27, 570] width 44 height 44
click at [83, 562] on button "button" at bounding box center [77, 570] width 44 height 44
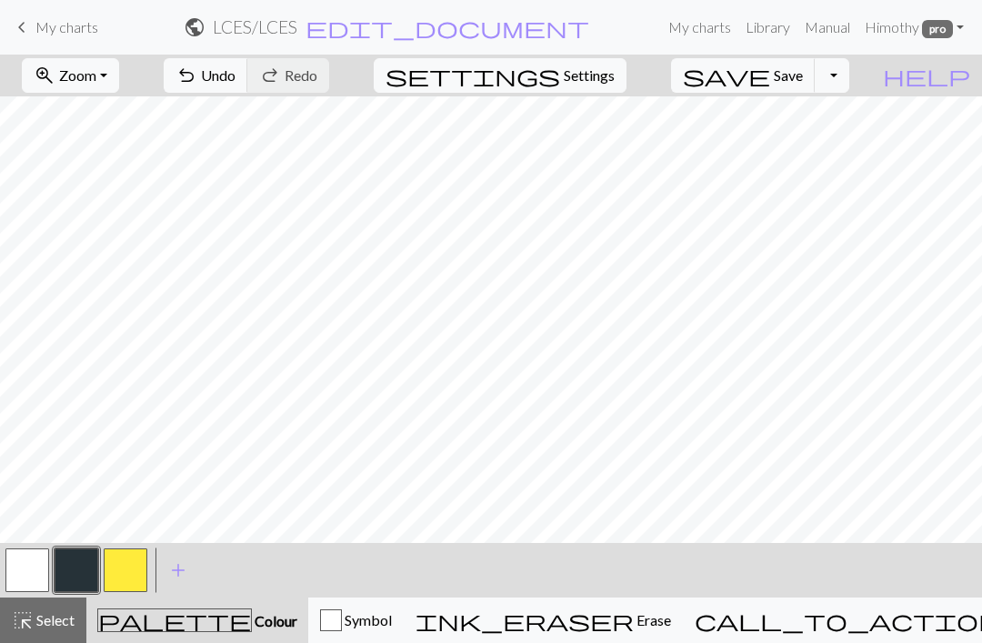
click at [33, 575] on button "button" at bounding box center [27, 570] width 44 height 44
click at [137, 556] on button "button" at bounding box center [126, 570] width 44 height 44
click at [74, 571] on button "button" at bounding box center [77, 570] width 44 height 44
click at [139, 574] on button "button" at bounding box center [126, 570] width 44 height 44
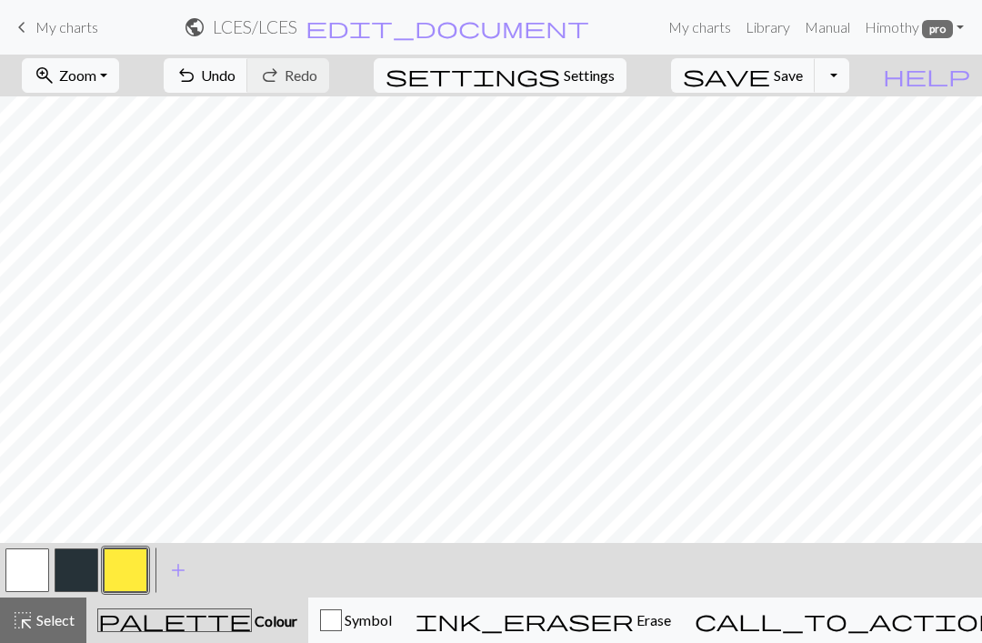
click at [83, 567] on button "button" at bounding box center [77, 570] width 44 height 44
click at [132, 572] on button "button" at bounding box center [126, 570] width 44 height 44
click at [78, 567] on button "button" at bounding box center [77, 570] width 44 height 44
click at [144, 557] on button "button" at bounding box center [126, 570] width 44 height 44
click at [38, 572] on button "button" at bounding box center [27, 570] width 44 height 44
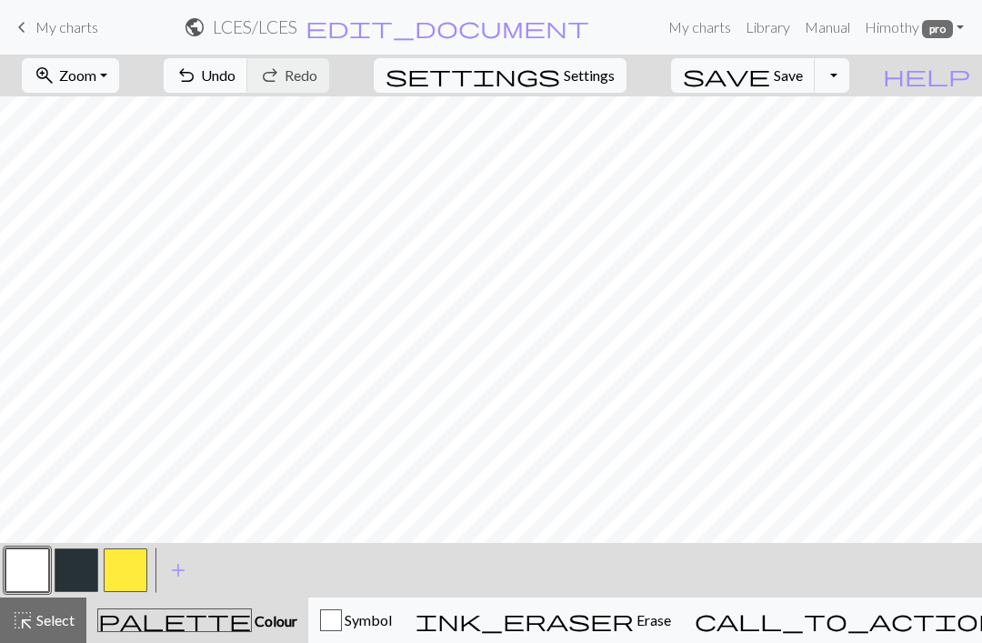
click at [74, 574] on button "button" at bounding box center [77, 570] width 44 height 44
click at [83, 571] on button "button" at bounding box center [77, 570] width 44 height 44
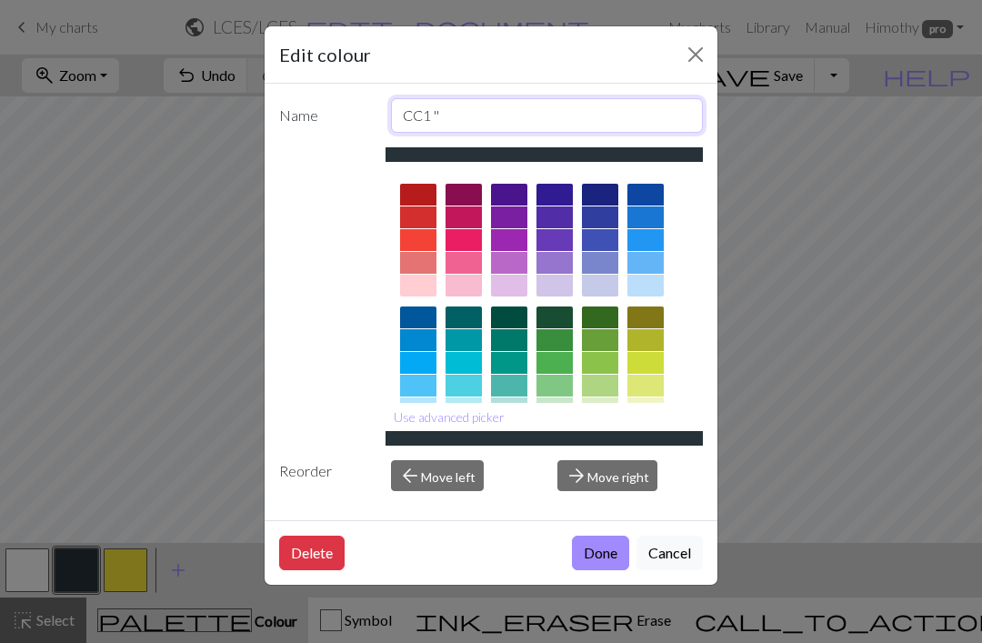
type input "CC1 ''"
click at [691, 42] on button "Close" at bounding box center [695, 54] width 29 height 29
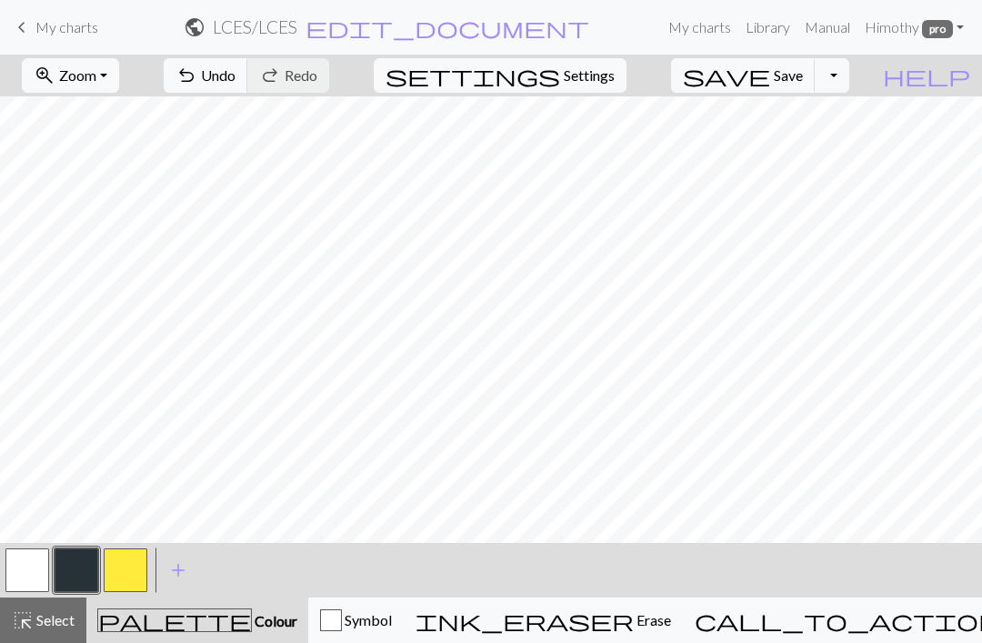
click at [687, 39] on link "My charts" at bounding box center [699, 27] width 77 height 36
click at [141, 564] on button "button" at bounding box center [126, 570] width 44 height 44
click at [25, 576] on button "button" at bounding box center [27, 570] width 44 height 44
click at [83, 576] on button "button" at bounding box center [77, 570] width 44 height 44
click at [136, 570] on button "button" at bounding box center [126, 570] width 44 height 44
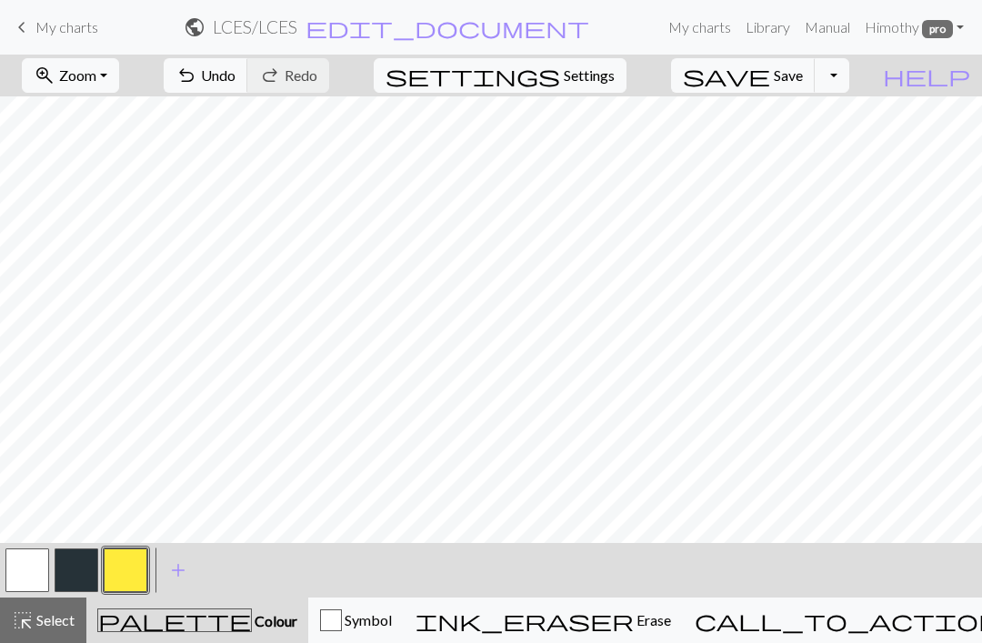
click at [85, 569] on button "button" at bounding box center [77, 570] width 44 height 44
click at [125, 576] on button "button" at bounding box center [126, 570] width 44 height 44
click at [46, 553] on button "button" at bounding box center [27, 570] width 44 height 44
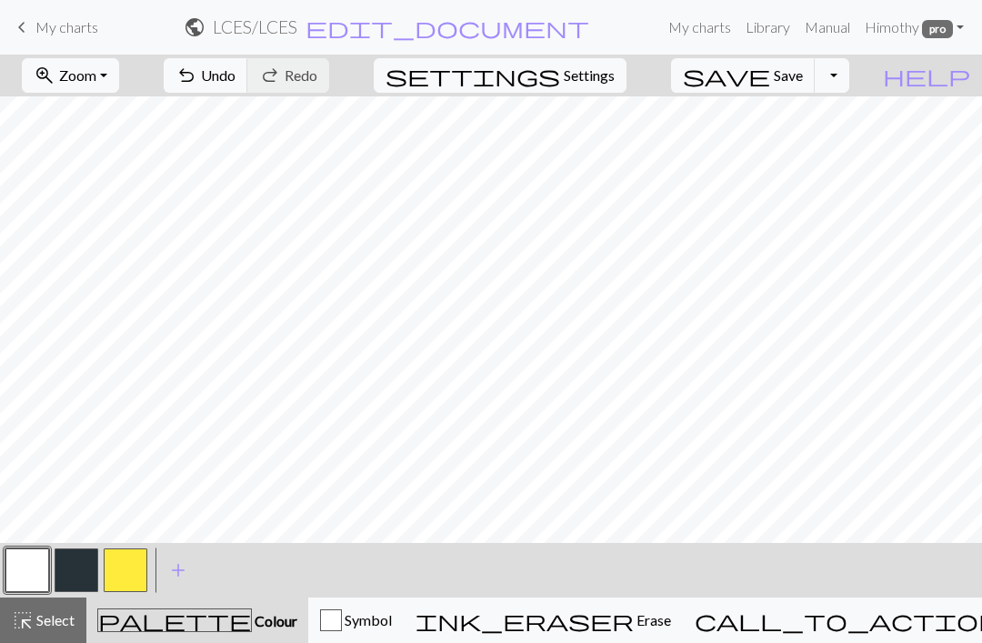
click at [76, 567] on button "button" at bounding box center [77, 570] width 44 height 44
click at [136, 555] on button "button" at bounding box center [126, 570] width 44 height 44
click at [79, 560] on button "button" at bounding box center [77, 570] width 44 height 44
click at [131, 576] on button "button" at bounding box center [126, 570] width 44 height 44
click at [91, 567] on button "button" at bounding box center [77, 570] width 44 height 44
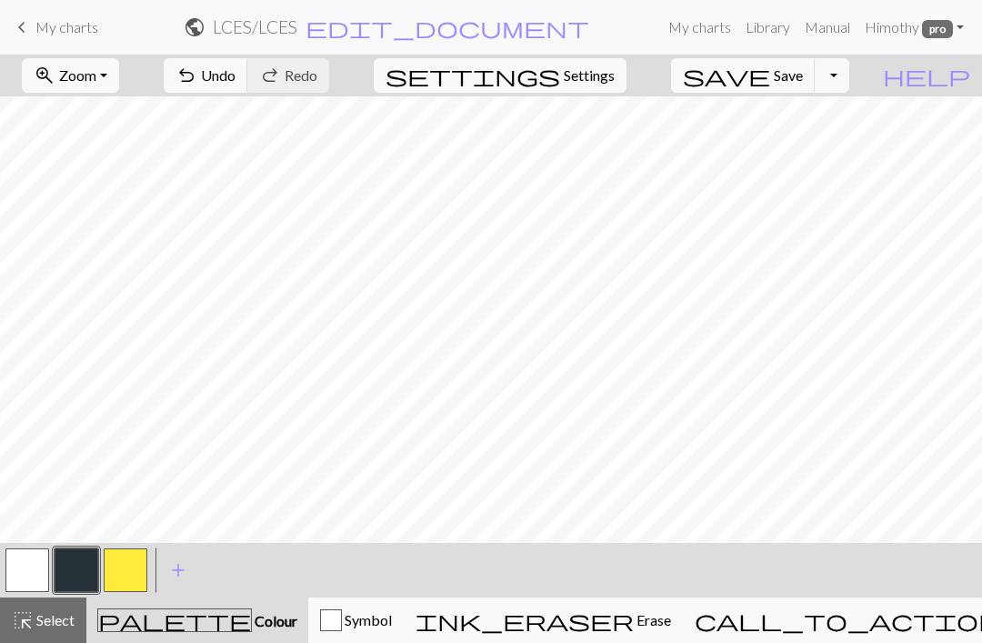
click at [137, 556] on button "button" at bounding box center [126, 570] width 44 height 44
click at [34, 568] on button "button" at bounding box center [27, 570] width 44 height 44
click at [70, 566] on button "button" at bounding box center [77, 570] width 44 height 44
click at [139, 566] on button "button" at bounding box center [126, 570] width 44 height 44
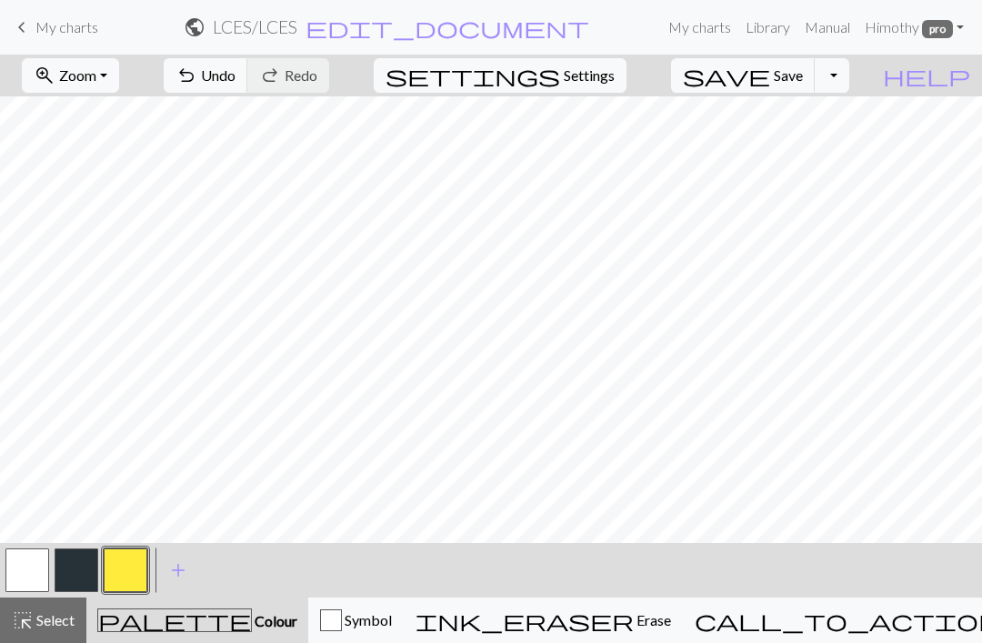
click at [44, 571] on button "button" at bounding box center [27, 570] width 44 height 44
click at [129, 575] on button "button" at bounding box center [126, 570] width 44 height 44
click at [76, 566] on button "button" at bounding box center [77, 570] width 44 height 44
click at [128, 578] on button "button" at bounding box center [126, 570] width 44 height 44
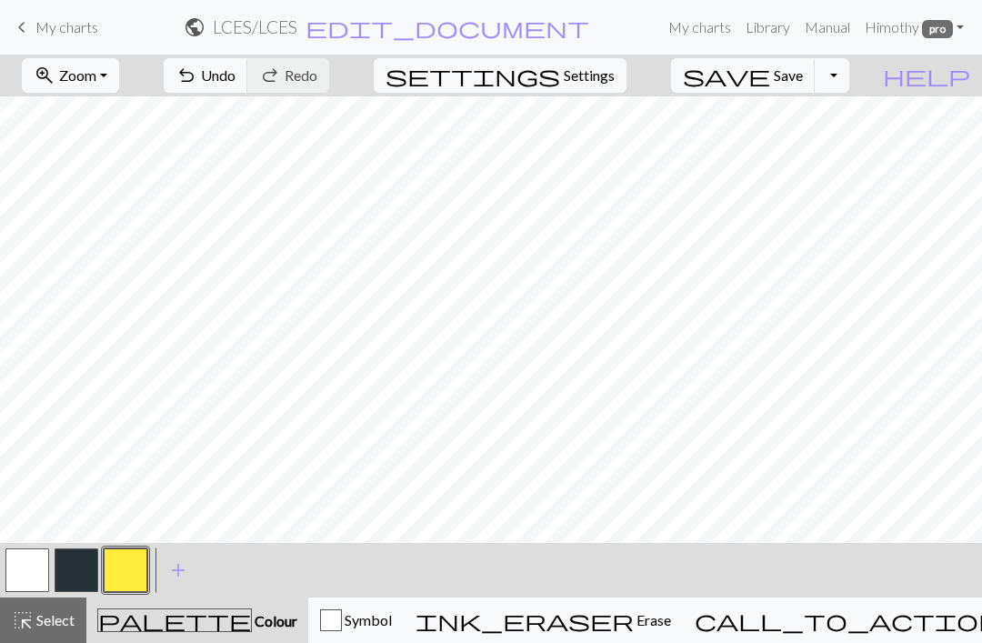
click at [92, 566] on button "button" at bounding box center [77, 570] width 44 height 44
click at [145, 583] on button "button" at bounding box center [126, 570] width 44 height 44
click at [95, 566] on button "button" at bounding box center [77, 570] width 44 height 44
click at [143, 560] on button "button" at bounding box center [126, 570] width 44 height 44
click at [84, 570] on button "button" at bounding box center [77, 570] width 44 height 44
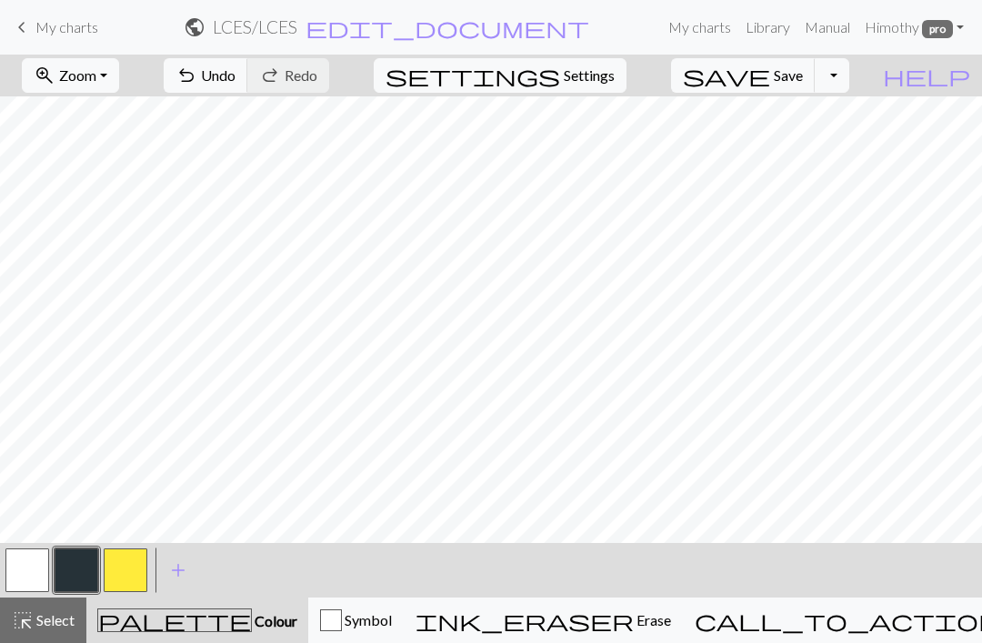
click at [146, 563] on button "button" at bounding box center [126, 570] width 44 height 44
click at [83, 568] on button "button" at bounding box center [77, 570] width 44 height 44
click at [130, 569] on button "button" at bounding box center [126, 570] width 44 height 44
click at [80, 570] on button "button" at bounding box center [77, 570] width 44 height 44
click at [140, 566] on button "button" at bounding box center [126, 570] width 44 height 44
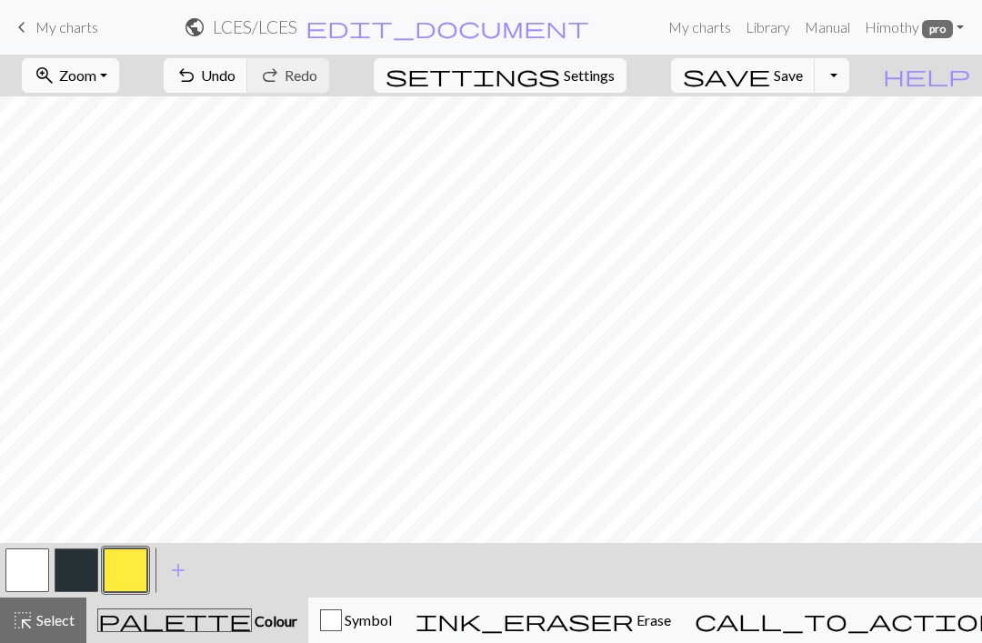
click at [92, 557] on button "button" at bounding box center [77, 570] width 44 height 44
click at [129, 572] on button "button" at bounding box center [126, 570] width 44 height 44
click at [74, 559] on button "button" at bounding box center [77, 570] width 44 height 44
click at [146, 563] on button "button" at bounding box center [126, 570] width 44 height 44
click at [90, 560] on button "button" at bounding box center [77, 570] width 44 height 44
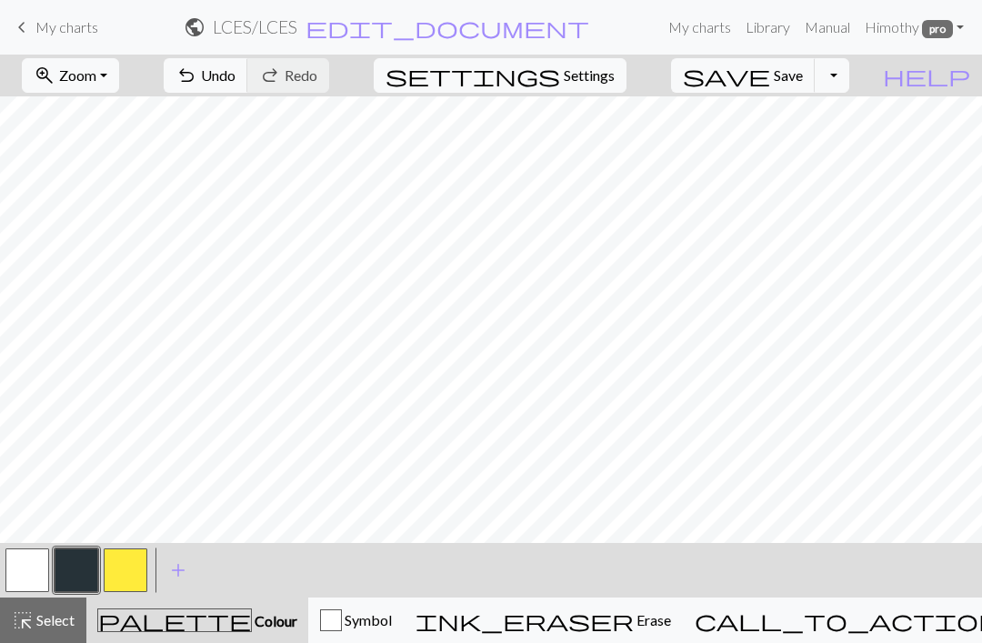
click at [127, 574] on button "button" at bounding box center [126, 570] width 44 height 44
click at [79, 570] on button "button" at bounding box center [77, 570] width 44 height 44
click at [142, 563] on button "button" at bounding box center [126, 570] width 44 height 44
click at [77, 562] on button "button" at bounding box center [77, 570] width 44 height 44
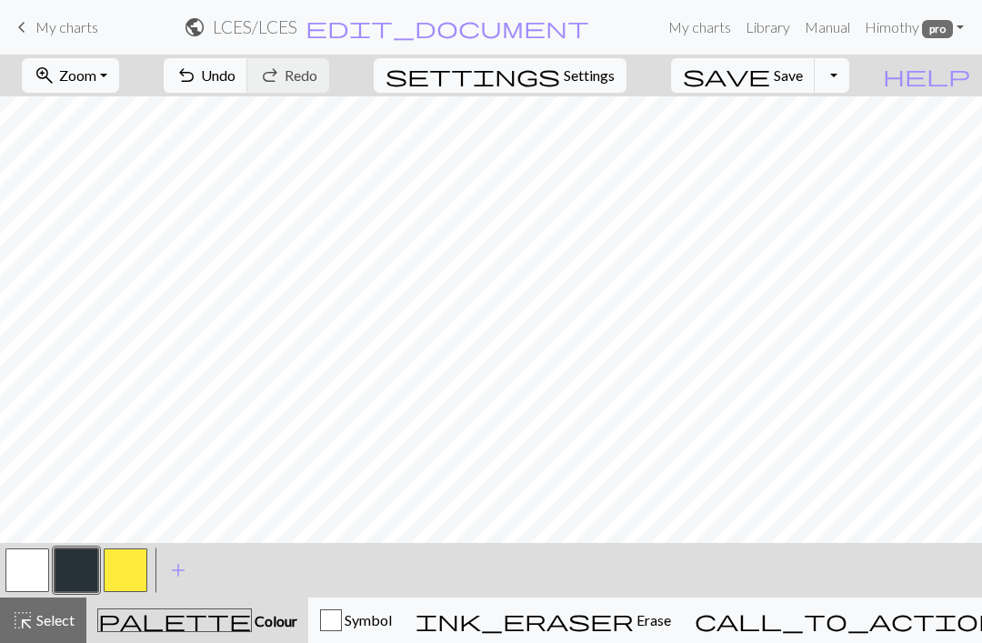
click at [121, 571] on button "button" at bounding box center [126, 570] width 44 height 44
click at [36, 571] on button "button" at bounding box center [27, 570] width 44 height 44
click at [145, 555] on button "button" at bounding box center [126, 570] width 44 height 44
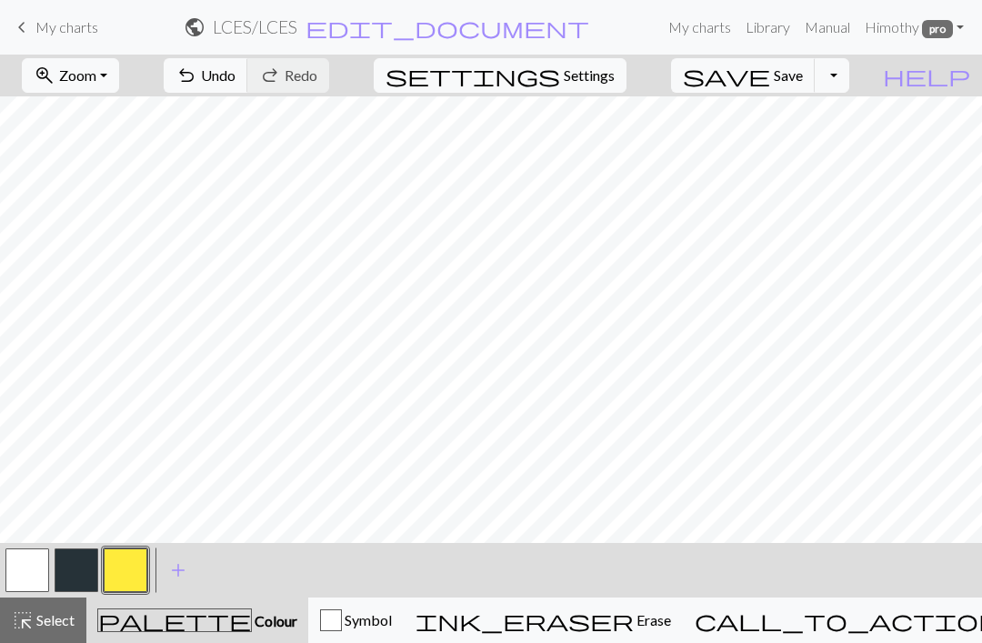
click at [34, 570] on button "button" at bounding box center [27, 570] width 44 height 44
click at [84, 560] on button "button" at bounding box center [77, 570] width 44 height 44
click at [130, 558] on button "button" at bounding box center [126, 570] width 44 height 44
click at [79, 566] on button "button" at bounding box center [77, 570] width 44 height 44
click at [126, 569] on button "button" at bounding box center [126, 570] width 44 height 44
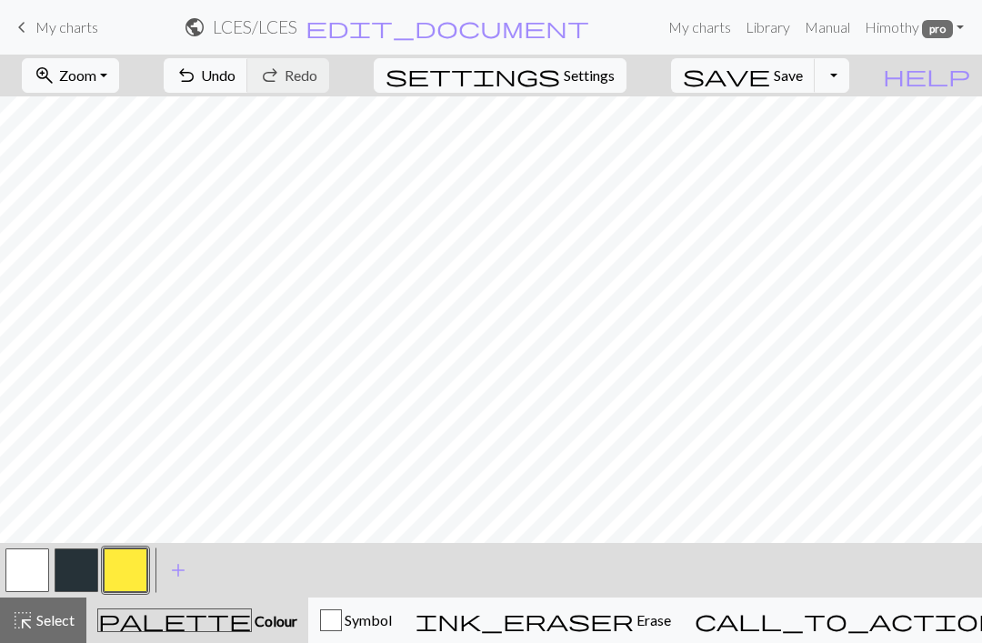
click at [88, 568] on button "button" at bounding box center [77, 570] width 44 height 44
click at [129, 570] on button "button" at bounding box center [126, 570] width 44 height 44
click at [75, 561] on button "button" at bounding box center [77, 570] width 44 height 44
click at [129, 564] on button "button" at bounding box center [126, 570] width 44 height 44
click at [45, 561] on button "button" at bounding box center [27, 570] width 44 height 44
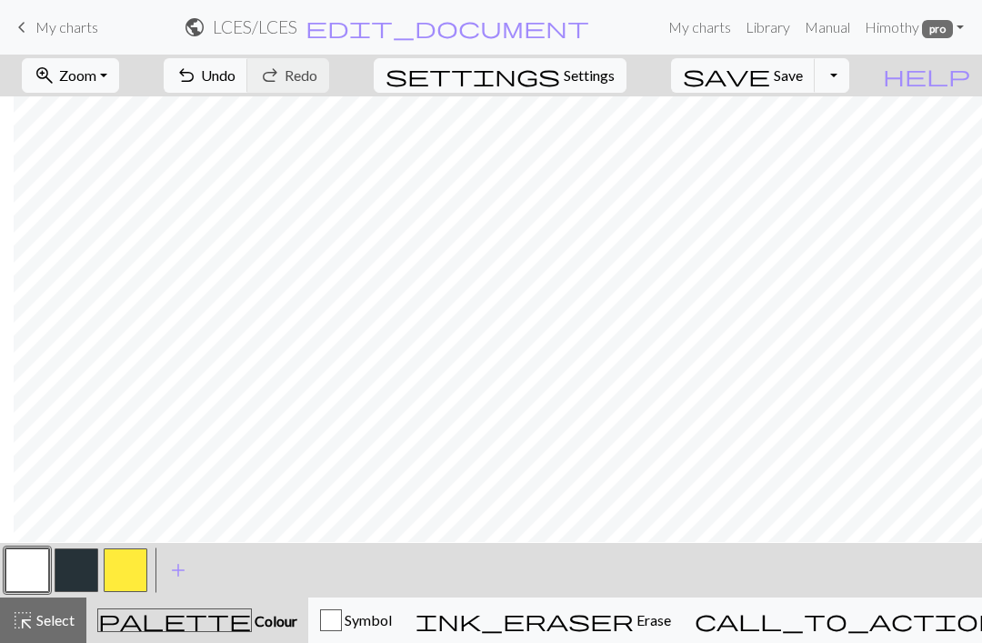
scroll to position [0, 7]
click at [128, 562] on button "button" at bounding box center [126, 570] width 44 height 44
click at [75, 573] on button "button" at bounding box center [77, 570] width 44 height 44
click at [124, 560] on button "button" at bounding box center [126, 570] width 44 height 44
click at [83, 568] on button "button" at bounding box center [77, 570] width 44 height 44
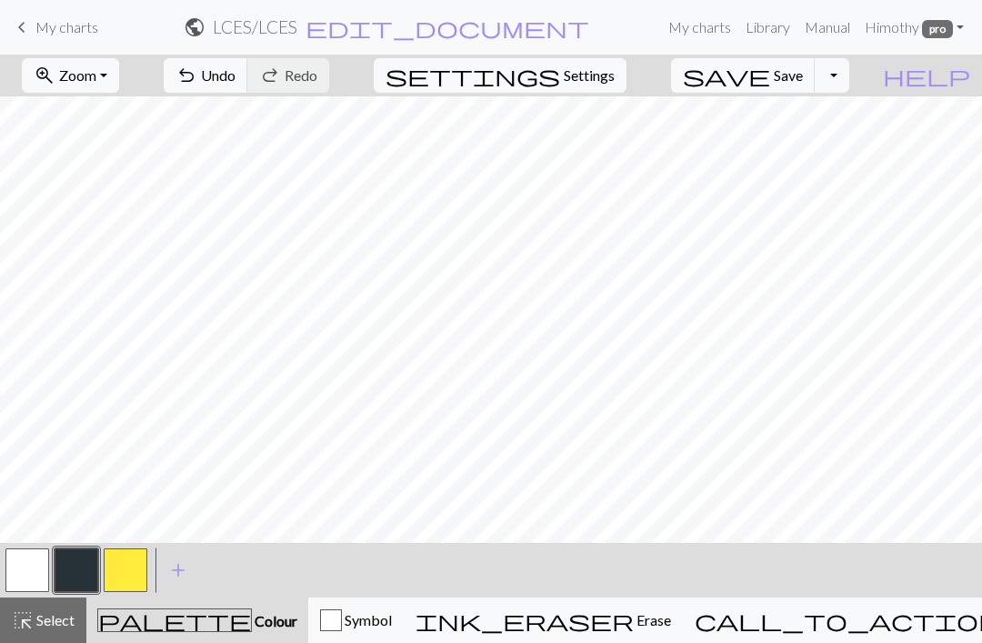
click at [131, 567] on button "button" at bounding box center [126, 570] width 44 height 44
click at [39, 571] on button "button" at bounding box center [27, 570] width 44 height 44
click at [89, 575] on button "button" at bounding box center [77, 570] width 44 height 44
click at [130, 575] on button "button" at bounding box center [126, 570] width 44 height 44
click at [76, 567] on button "button" at bounding box center [77, 570] width 44 height 44
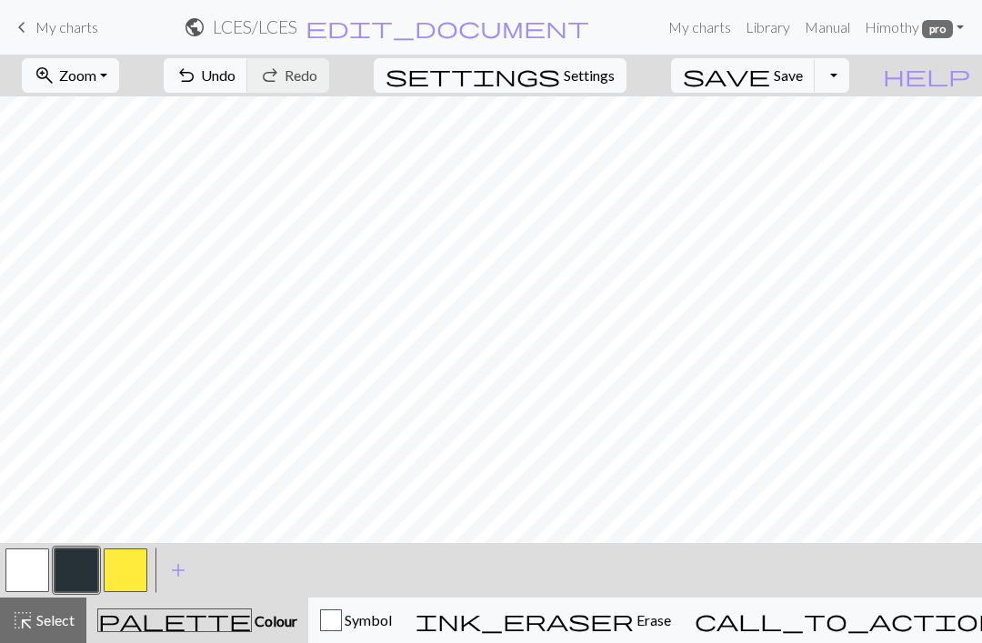
click at [139, 570] on button "button" at bounding box center [126, 570] width 44 height 44
click at [85, 556] on button "button" at bounding box center [77, 570] width 44 height 44
click at [27, 569] on button "button" at bounding box center [27, 570] width 44 height 44
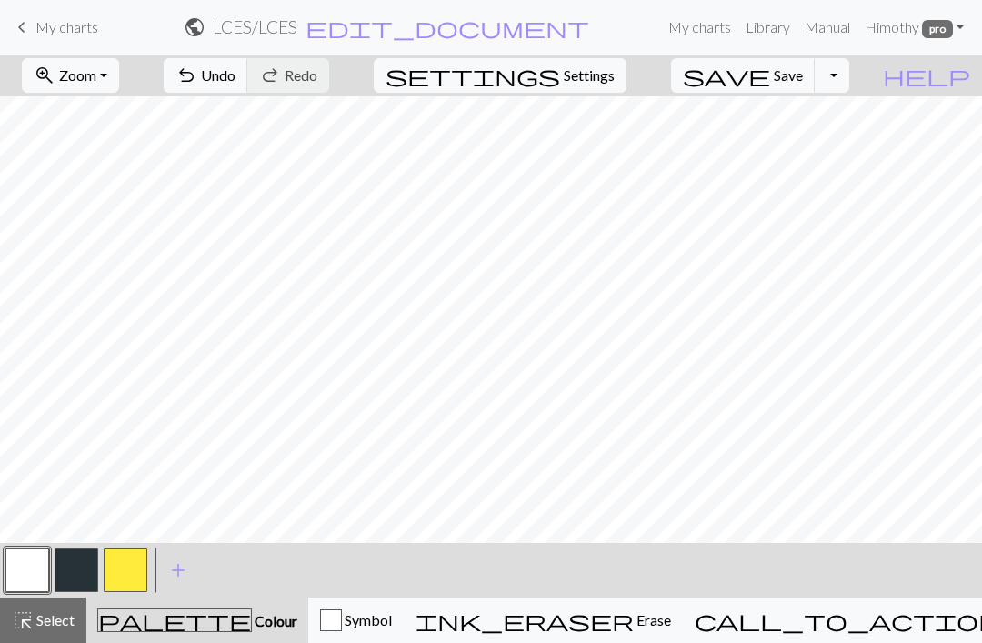
click at [86, 560] on button "button" at bounding box center [77, 570] width 44 height 44
click at [130, 569] on button "button" at bounding box center [126, 570] width 44 height 44
click at [70, 571] on button "button" at bounding box center [77, 570] width 44 height 44
click at [131, 564] on button "button" at bounding box center [126, 570] width 44 height 44
click at [88, 567] on button "button" at bounding box center [77, 570] width 44 height 44
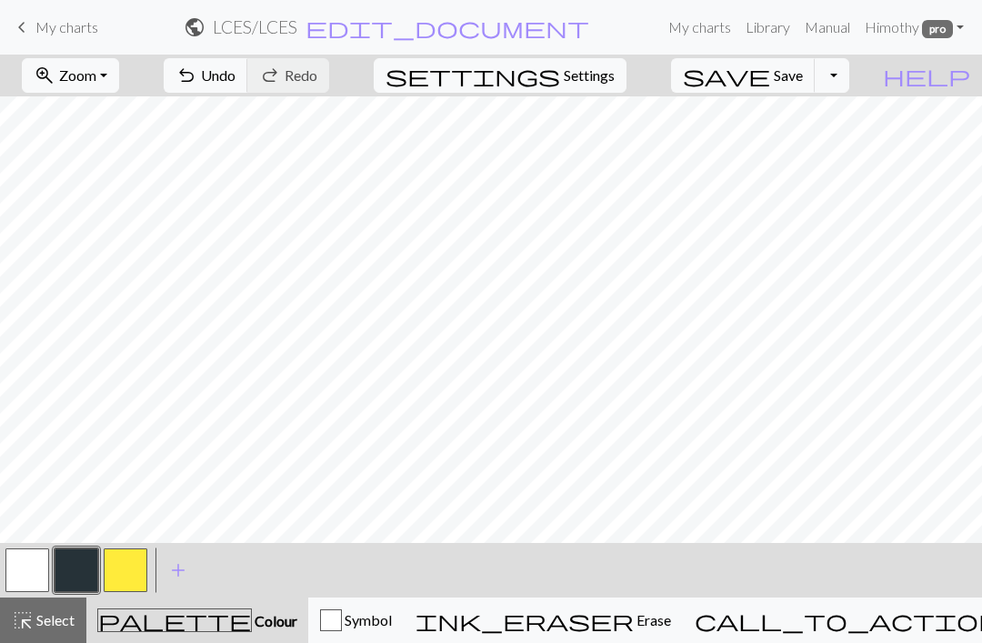
click at [137, 570] on button "button" at bounding box center [126, 570] width 44 height 44
click at [84, 558] on button "button" at bounding box center [77, 570] width 44 height 44
click at [133, 571] on button "button" at bounding box center [126, 570] width 44 height 44
click at [91, 563] on button "button" at bounding box center [77, 570] width 44 height 44
click at [130, 570] on button "button" at bounding box center [126, 570] width 44 height 44
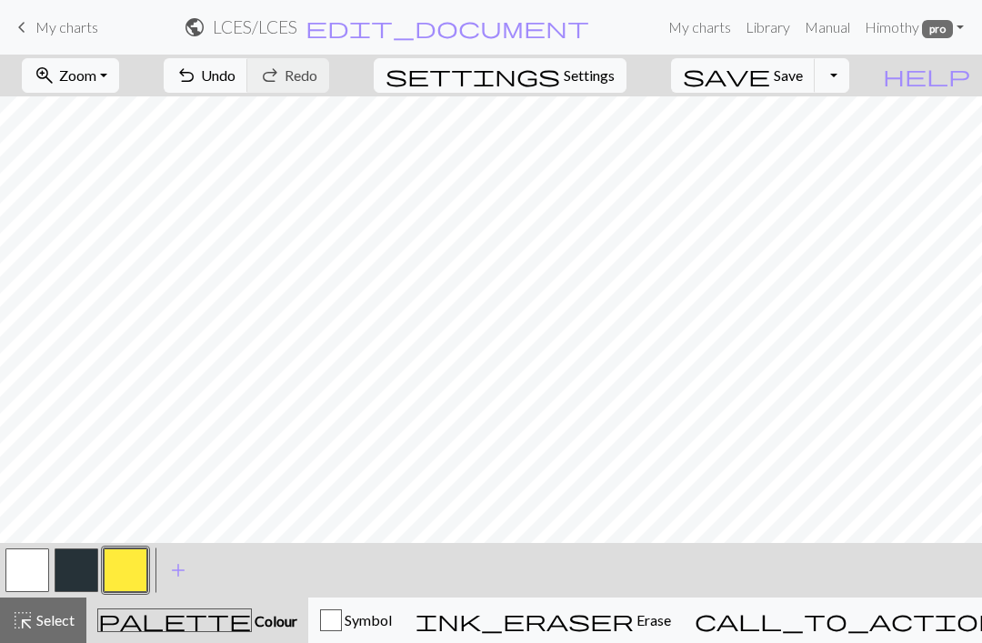
click at [71, 577] on button "button" at bounding box center [77, 570] width 44 height 44
click at [124, 564] on button "button" at bounding box center [126, 570] width 44 height 44
click at [82, 563] on button "button" at bounding box center [77, 570] width 44 height 44
click at [133, 565] on button "button" at bounding box center [126, 570] width 44 height 44
click at [82, 568] on button "button" at bounding box center [77, 570] width 44 height 44
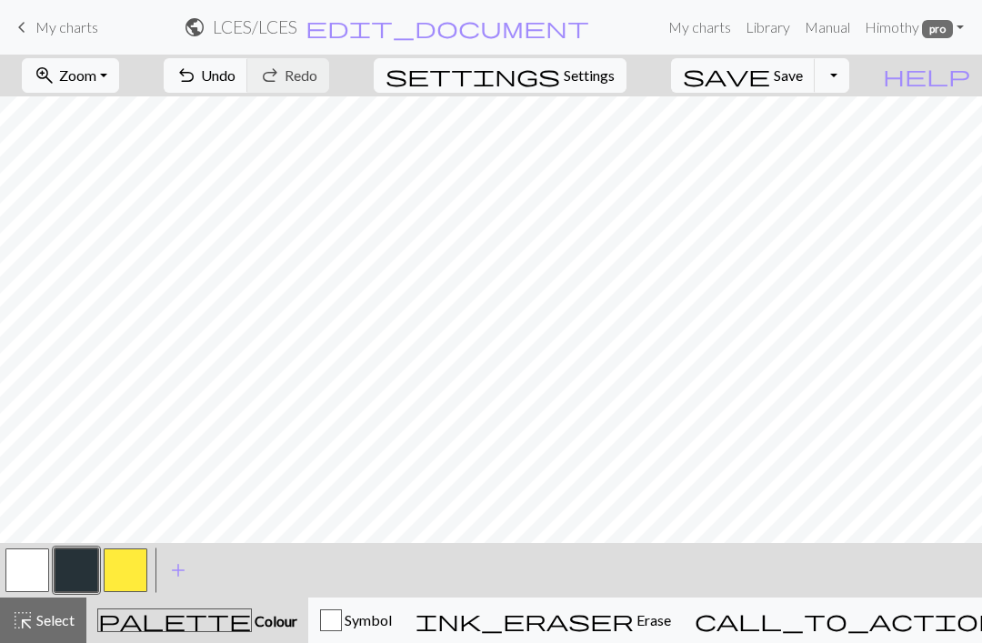
click at [144, 573] on button "button" at bounding box center [126, 570] width 44 height 44
click at [94, 559] on button "button" at bounding box center [77, 570] width 44 height 44
click at [134, 566] on button "button" at bounding box center [126, 570] width 44 height 44
click at [76, 568] on button "button" at bounding box center [77, 570] width 44 height 44
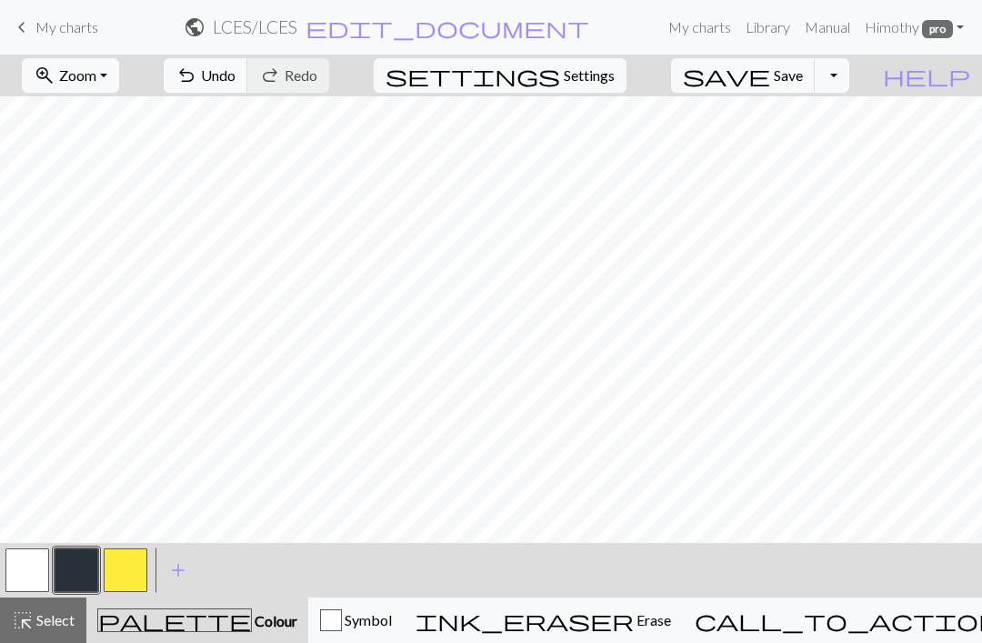
click at [126, 565] on button "button" at bounding box center [126, 570] width 44 height 44
click at [61, 574] on button "button" at bounding box center [77, 570] width 44 height 44
click at [132, 568] on button "button" at bounding box center [126, 570] width 44 height 44
click at [75, 563] on button "button" at bounding box center [77, 570] width 44 height 44
click at [126, 565] on button "button" at bounding box center [126, 570] width 44 height 44
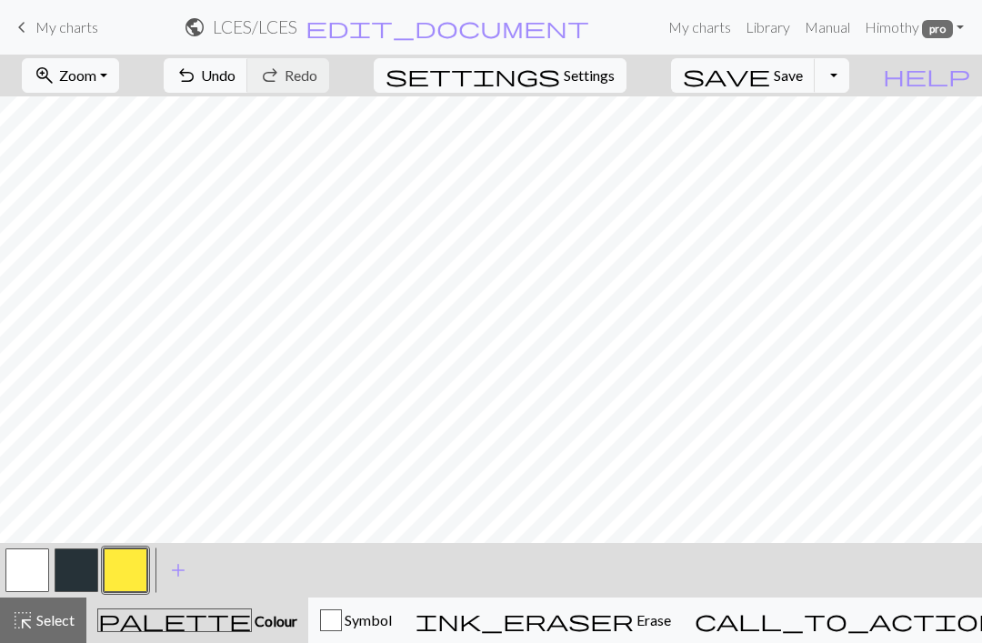
click at [70, 570] on button "button" at bounding box center [77, 570] width 44 height 44
click at [131, 574] on button "button" at bounding box center [126, 570] width 44 height 44
click at [64, 576] on button "button" at bounding box center [77, 570] width 44 height 44
click at [123, 576] on button "button" at bounding box center [126, 570] width 44 height 44
click at [75, 566] on button "button" at bounding box center [77, 570] width 44 height 44
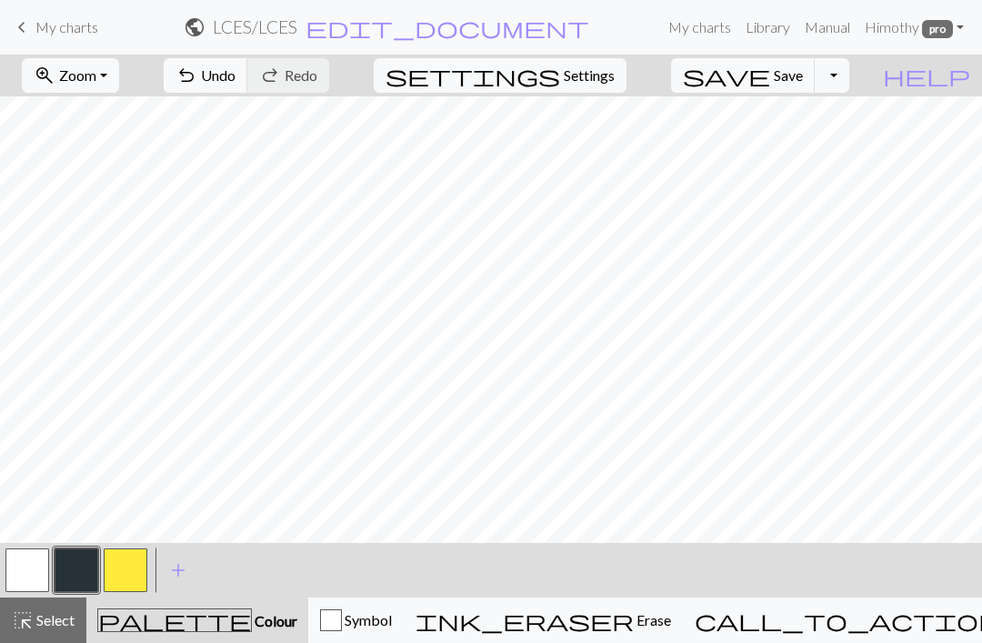
click at [133, 553] on button "button" at bounding box center [126, 570] width 44 height 44
click at [80, 565] on button "button" at bounding box center [77, 570] width 44 height 44
click at [123, 556] on button "button" at bounding box center [126, 570] width 44 height 44
click at [76, 568] on button "button" at bounding box center [77, 570] width 44 height 44
click at [127, 559] on button "button" at bounding box center [126, 570] width 44 height 44
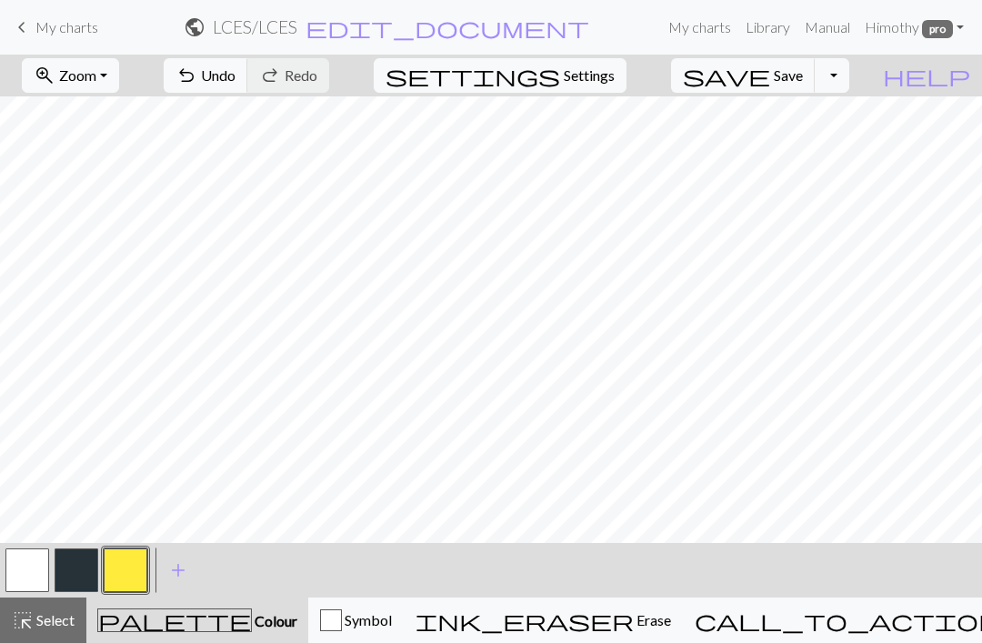
click at [79, 575] on button "button" at bounding box center [77, 570] width 44 height 44
click at [131, 572] on button "button" at bounding box center [126, 570] width 44 height 44
click at [80, 570] on button "button" at bounding box center [77, 570] width 44 height 44
click at [131, 572] on button "button" at bounding box center [126, 570] width 44 height 44
click at [71, 564] on button "button" at bounding box center [77, 570] width 44 height 44
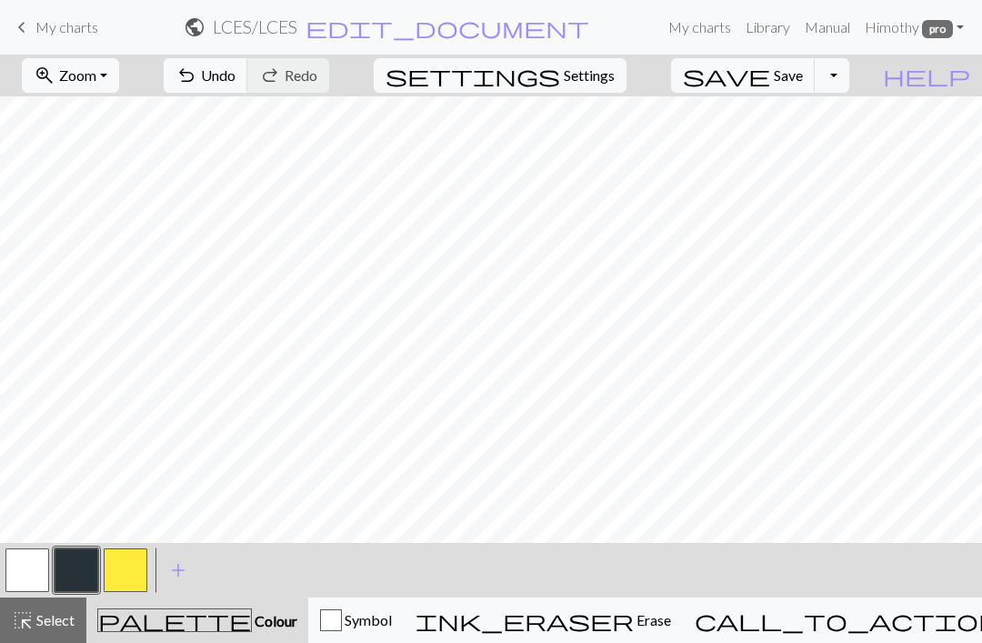
click at [128, 572] on button "button" at bounding box center [126, 570] width 44 height 44
click at [72, 572] on button "button" at bounding box center [77, 570] width 44 height 44
click at [129, 571] on button "button" at bounding box center [126, 570] width 44 height 44
click at [85, 571] on button "button" at bounding box center [77, 570] width 44 height 44
click at [130, 569] on button "button" at bounding box center [126, 570] width 44 height 44
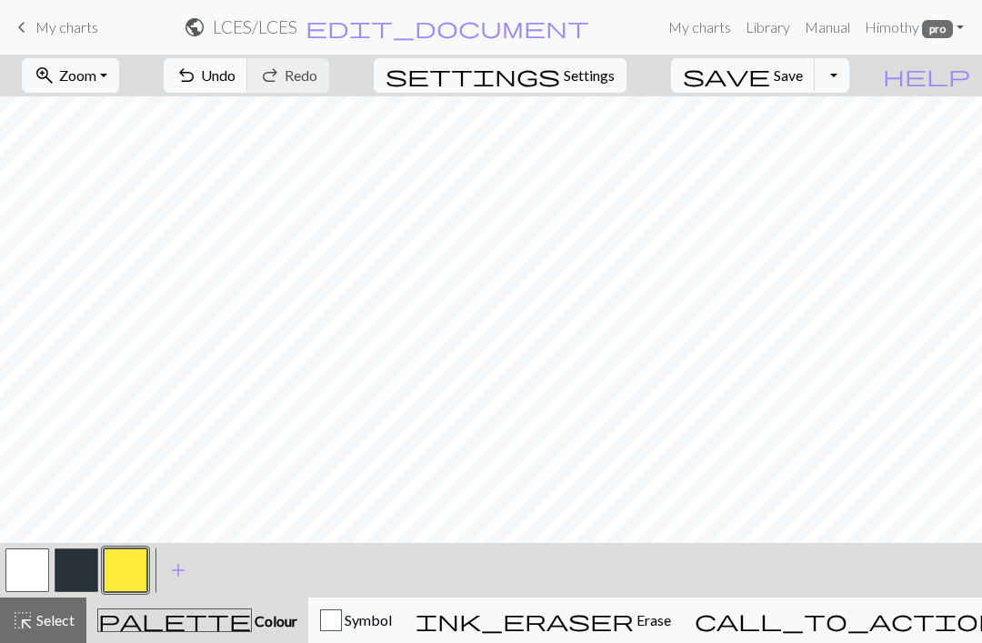
click at [85, 571] on button "button" at bounding box center [77, 570] width 44 height 44
click at [137, 584] on button "button" at bounding box center [126, 570] width 44 height 44
click at [26, 576] on button "button" at bounding box center [27, 570] width 44 height 44
click at [114, 573] on button "button" at bounding box center [126, 570] width 44 height 44
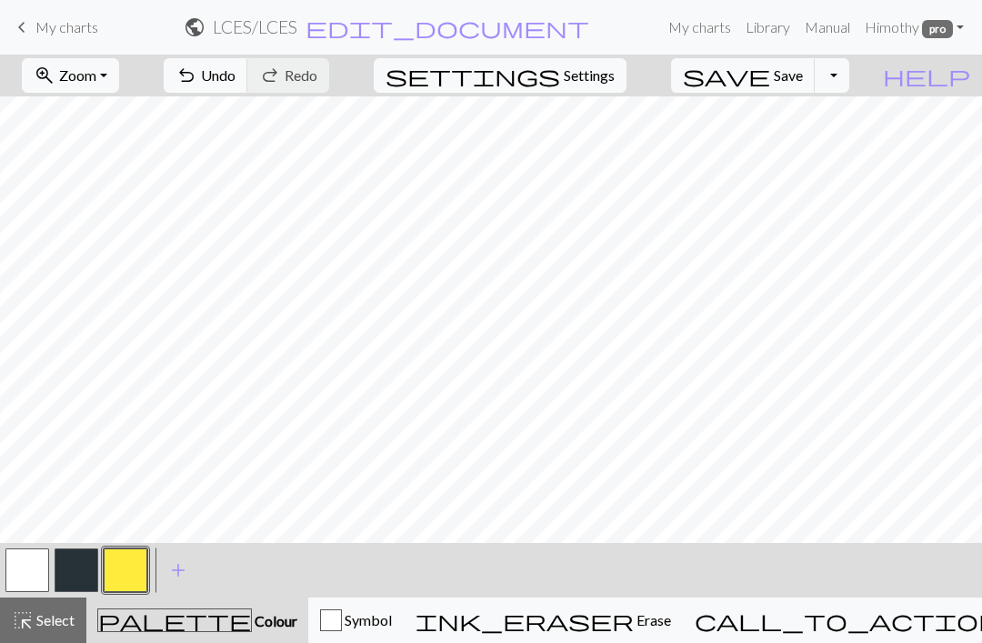
click at [90, 571] on button "button" at bounding box center [77, 570] width 44 height 44
click at [132, 568] on button "button" at bounding box center [126, 570] width 44 height 44
click at [62, 572] on button "button" at bounding box center [77, 570] width 44 height 44
click at [128, 577] on button "button" at bounding box center [126, 570] width 44 height 44
click at [35, 570] on button "button" at bounding box center [27, 570] width 44 height 44
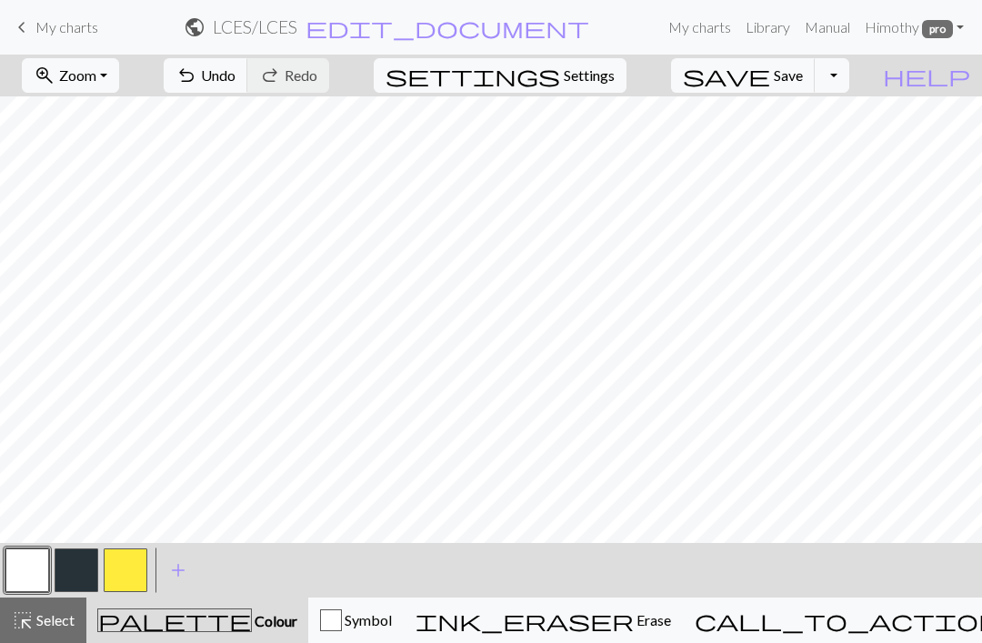
click at [35, 569] on button "button" at bounding box center [27, 570] width 44 height 44
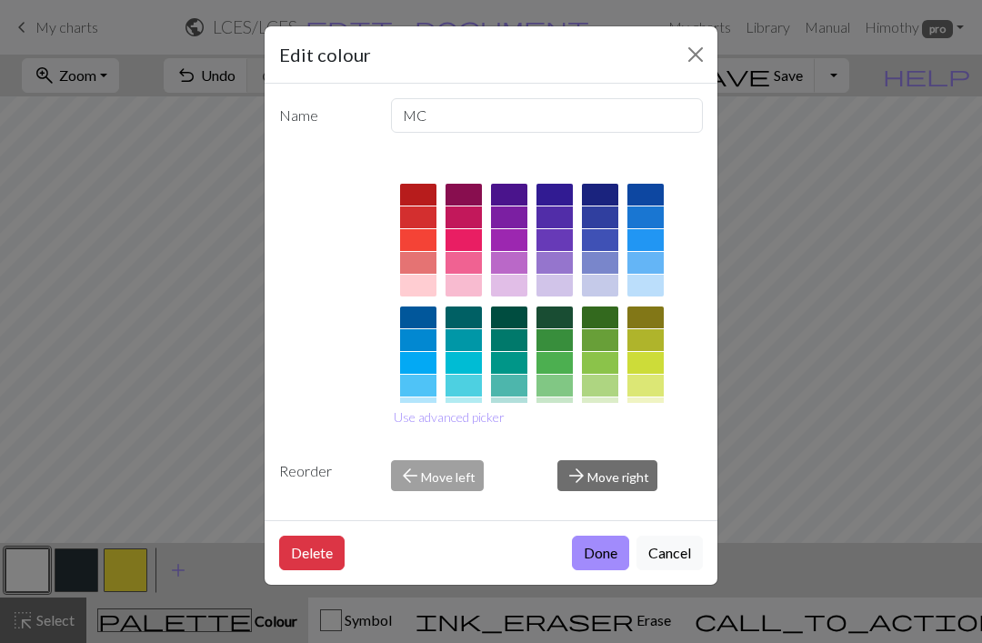
click at [666, 570] on button "Cancel" at bounding box center [669, 553] width 66 height 35
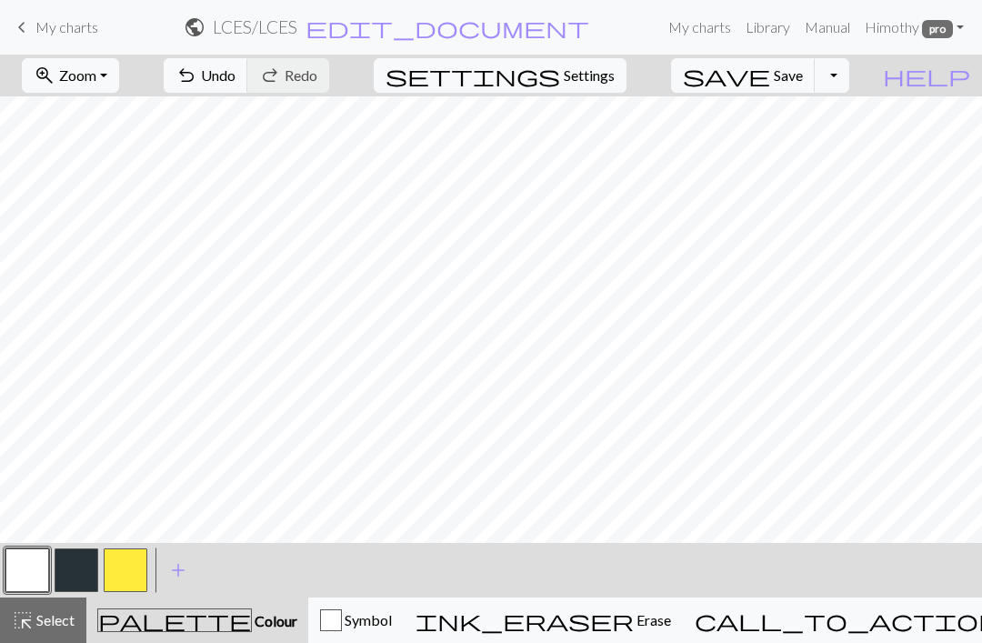
click at [87, 563] on button "button" at bounding box center [77, 570] width 44 height 44
click at [133, 570] on button "button" at bounding box center [126, 570] width 44 height 44
click at [72, 570] on button "button" at bounding box center [77, 570] width 44 height 44
click at [127, 568] on button "button" at bounding box center [126, 570] width 44 height 44
click at [75, 555] on button "button" at bounding box center [77, 570] width 44 height 44
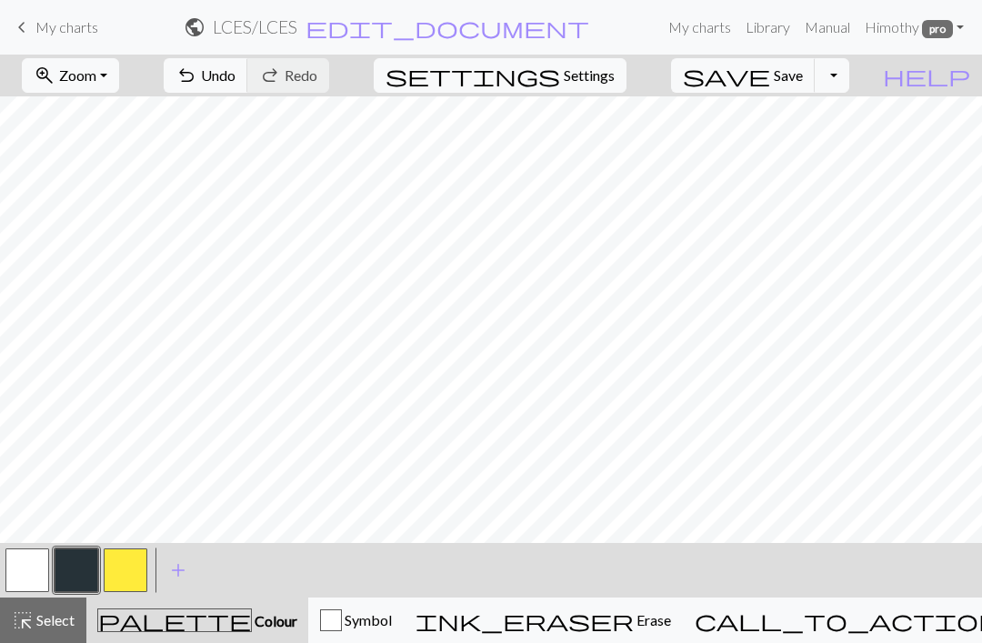
click at [134, 573] on button "button" at bounding box center [126, 570] width 44 height 44
click at [85, 569] on button "button" at bounding box center [77, 570] width 44 height 44
click at [130, 577] on button "button" at bounding box center [126, 570] width 44 height 44
click at [810, 63] on button "save Save Save" at bounding box center [743, 75] width 145 height 35
click at [770, 80] on span "save" at bounding box center [726, 75] width 87 height 25
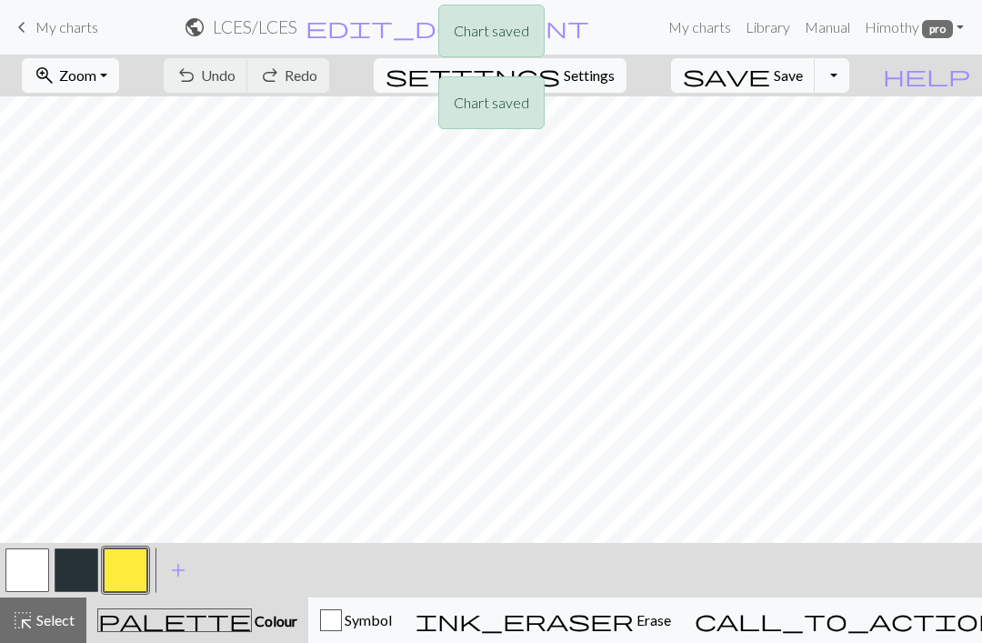
click at [803, 72] on div "Chart saved Chart saved" at bounding box center [491, 72] width 982 height 144
